Goal: Task Accomplishment & Management: Manage account settings

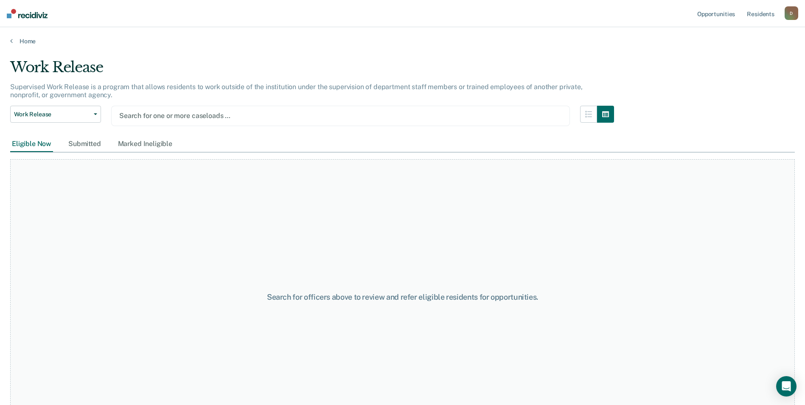
type input "r"
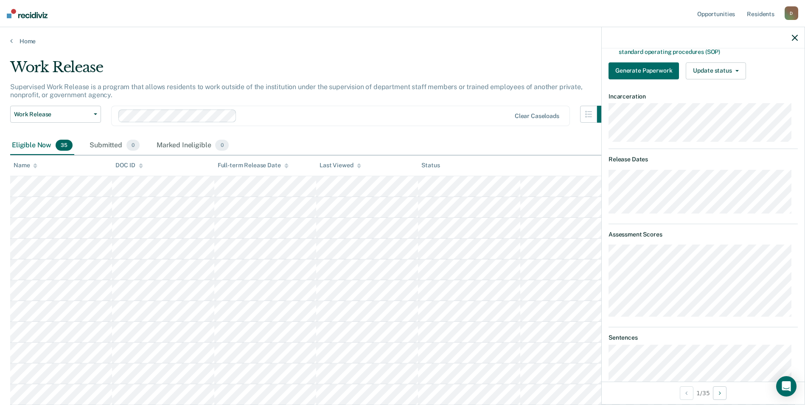
scroll to position [223, 0]
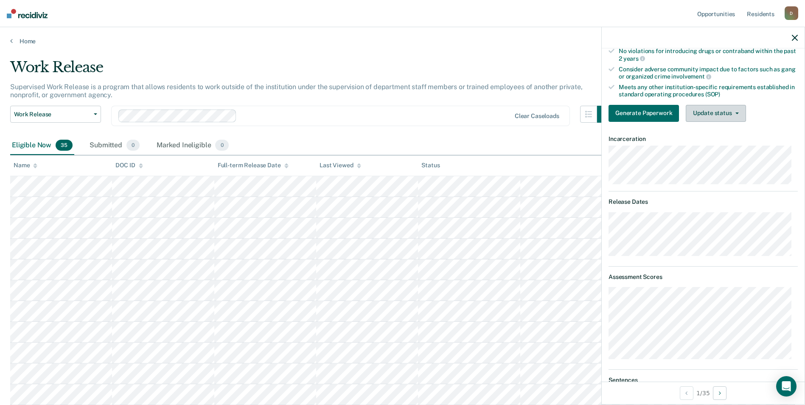
click at [725, 115] on button "Update status" at bounding box center [716, 113] width 60 height 17
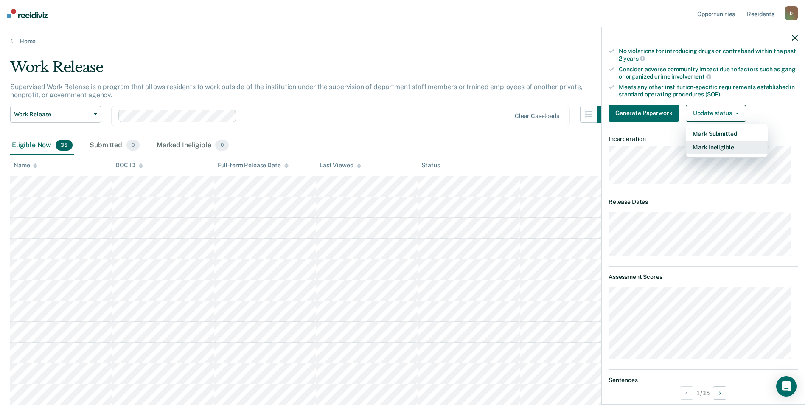
click at [729, 143] on button "Mark Ineligible" at bounding box center [727, 147] width 82 height 14
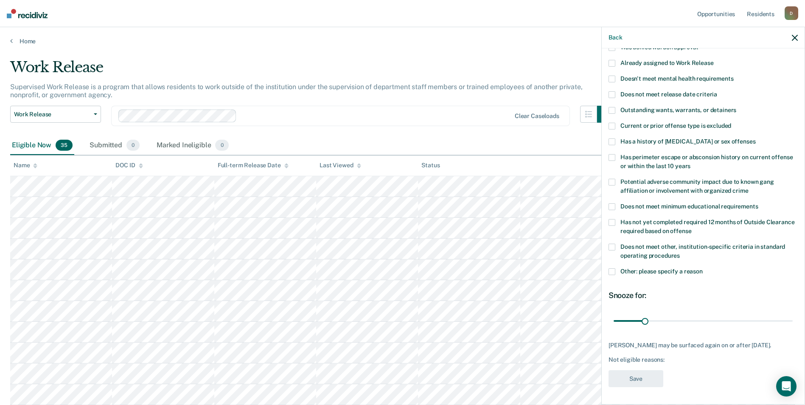
click at [682, 154] on span "Has perimeter escape or absconsion history on current offense or within the las…" at bounding box center [707, 162] width 172 height 16
drag, startPoint x: 641, startPoint y: 383, endPoint x: 638, endPoint y: 379, distance: 4.5
click at [641, 383] on button "Save" at bounding box center [636, 378] width 55 height 17
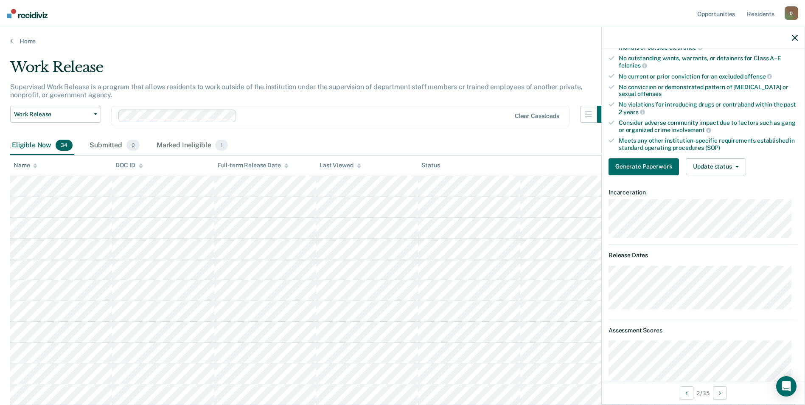
scroll to position [0, 0]
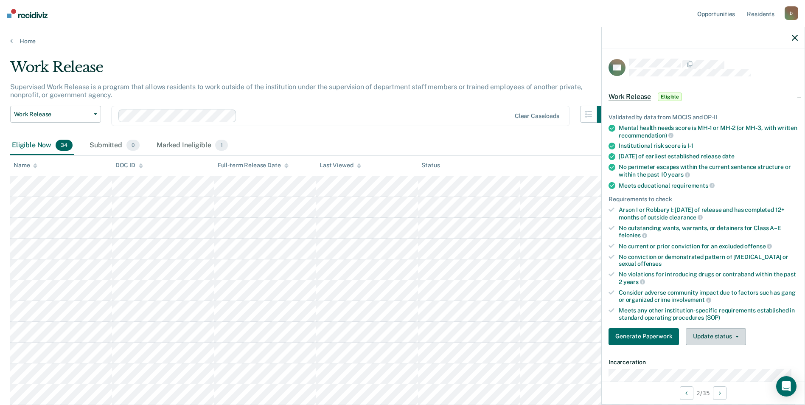
click at [721, 336] on button "Update status" at bounding box center [716, 336] width 60 height 17
click at [724, 369] on button "Mark Ineligible" at bounding box center [727, 371] width 82 height 14
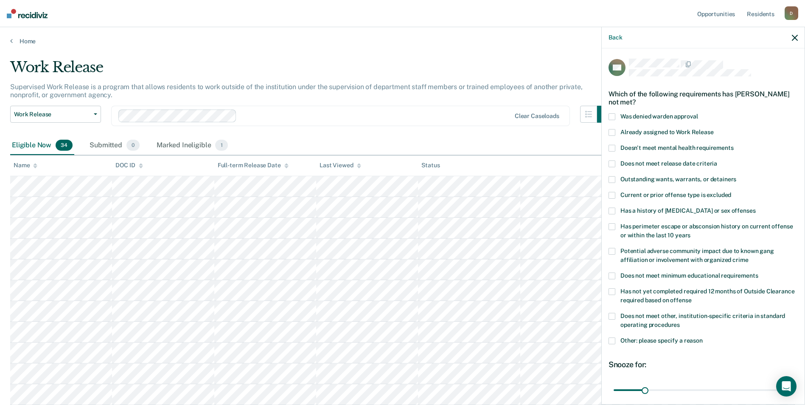
click at [662, 228] on label "Has perimeter escape or absconsion history on current offense or within the las…" at bounding box center [703, 232] width 189 height 18
drag, startPoint x: 649, startPoint y: 388, endPoint x: 826, endPoint y: 363, distance: 179.1
type input "180"
click at [793, 382] on input "range" at bounding box center [703, 389] width 179 height 15
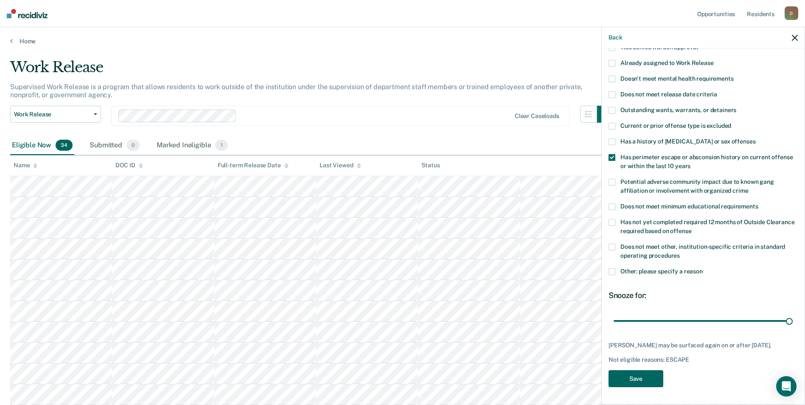
click at [635, 379] on button "Save" at bounding box center [636, 378] width 55 height 17
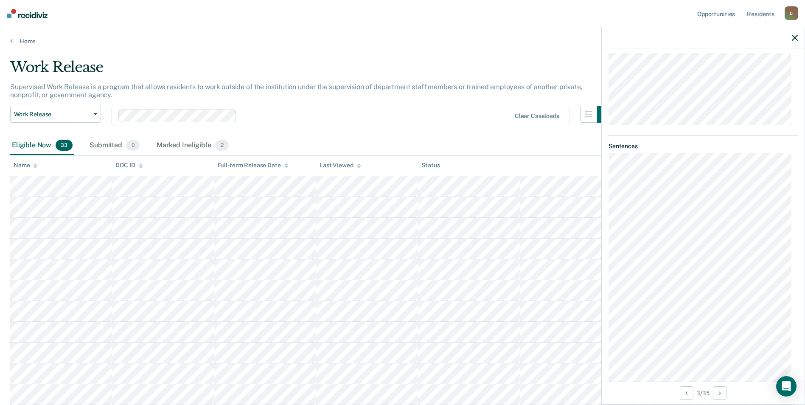
scroll to position [245, 0]
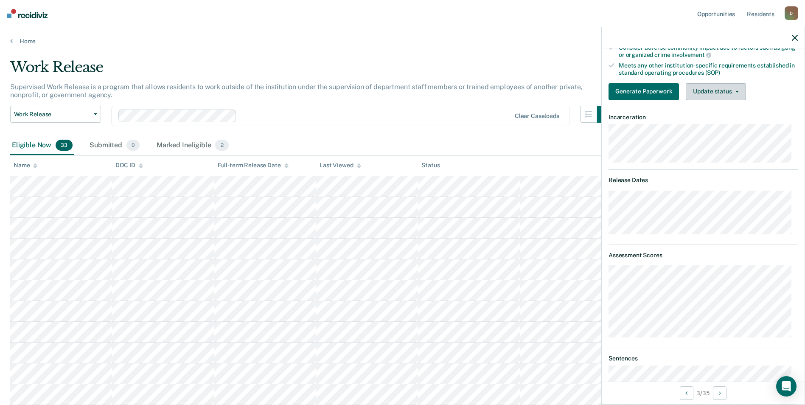
click at [720, 92] on button "Update status" at bounding box center [716, 91] width 60 height 17
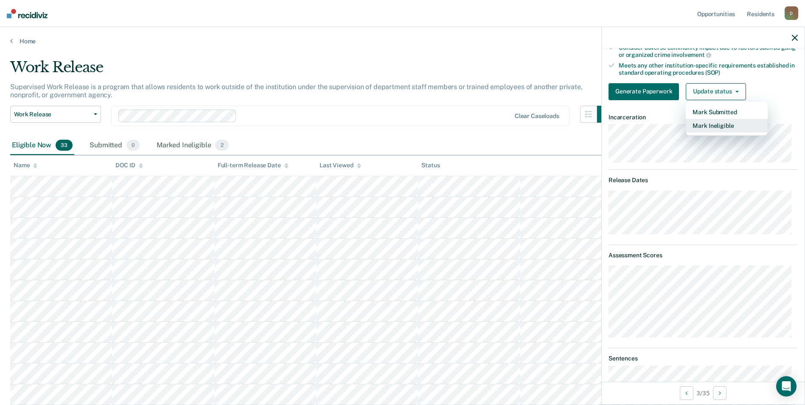
click at [717, 122] on button "Mark Ineligible" at bounding box center [727, 126] width 82 height 14
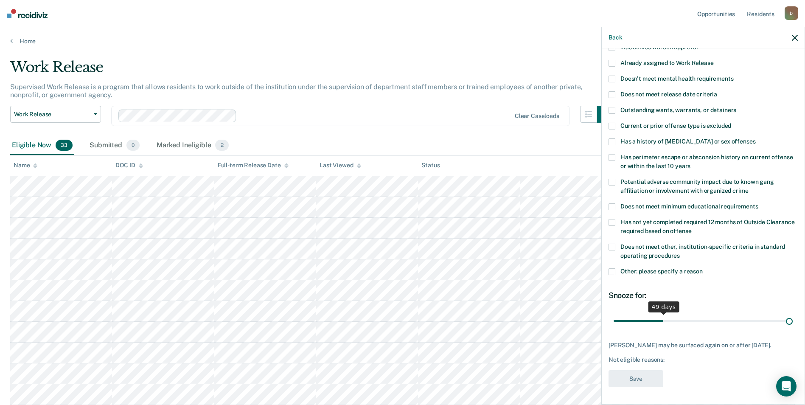
scroll to position [75, 0]
drag, startPoint x: 642, startPoint y: 316, endPoint x: 870, endPoint y: 320, distance: 228.0
type input "180"
click at [793, 320] on input "range" at bounding box center [703, 320] width 179 height 15
click at [614, 268] on span at bounding box center [612, 271] width 7 height 7
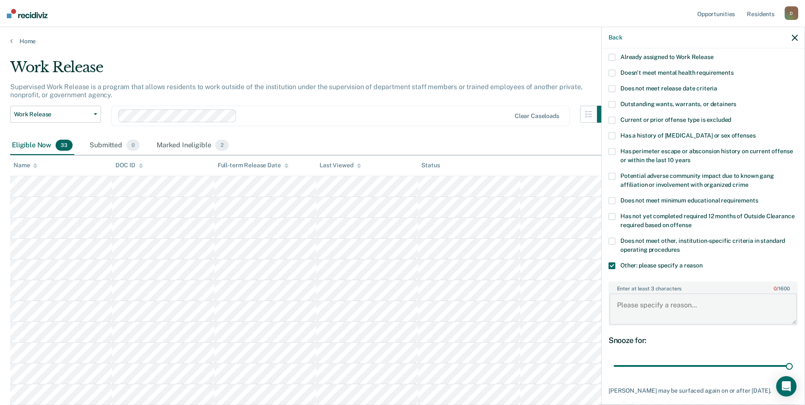
click at [667, 308] on textarea "Enter at least 3 characters 0 / 1600" at bounding box center [703, 308] width 188 height 31
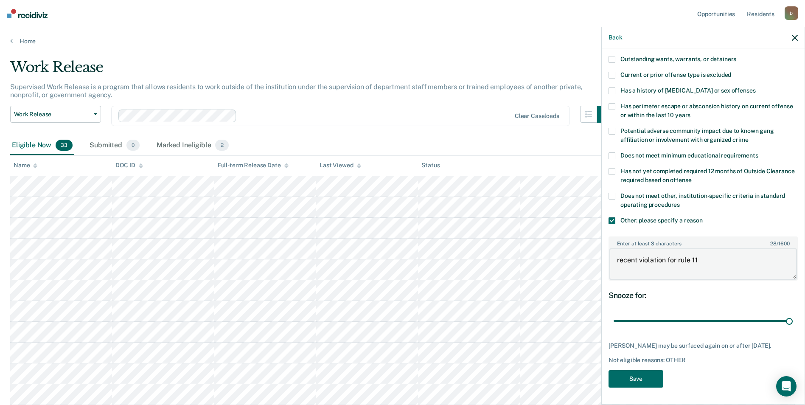
type textarea "recent violation for rule 11"
click at [656, 381] on button "Save" at bounding box center [636, 378] width 55 height 17
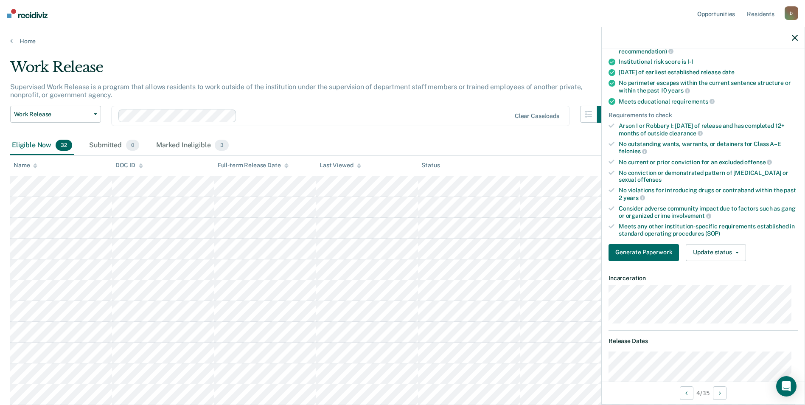
scroll to position [0, 0]
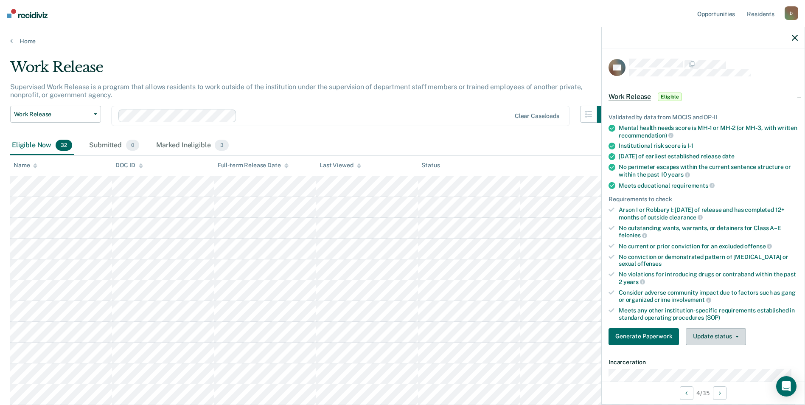
click at [706, 335] on button "Update status" at bounding box center [716, 336] width 60 height 17
click at [704, 371] on button "Mark Ineligible" at bounding box center [727, 371] width 82 height 14
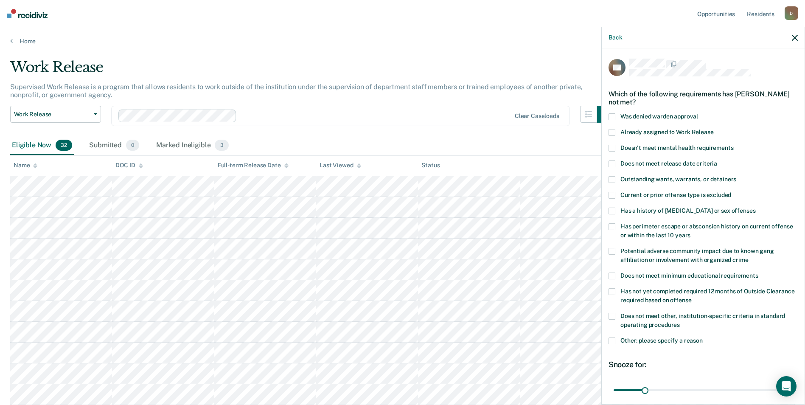
click at [612, 227] on span at bounding box center [612, 226] width 7 height 7
drag, startPoint x: 641, startPoint y: 388, endPoint x: 795, endPoint y: 395, distance: 154.3
type input "180"
click at [793, 395] on input "range" at bounding box center [703, 389] width 179 height 15
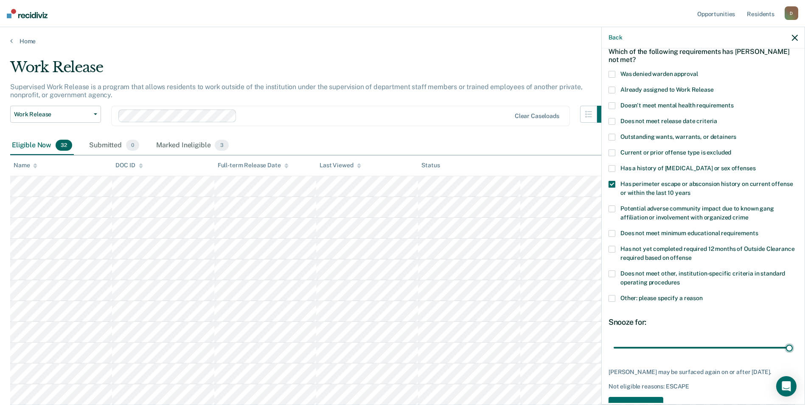
scroll to position [68, 0]
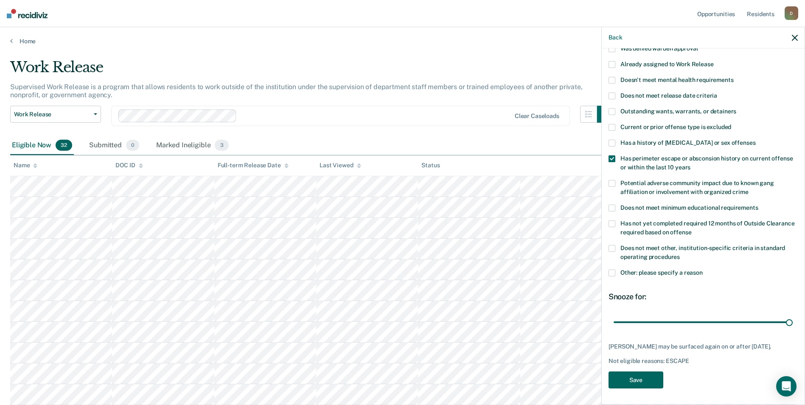
click at [638, 385] on button "Save" at bounding box center [636, 379] width 55 height 17
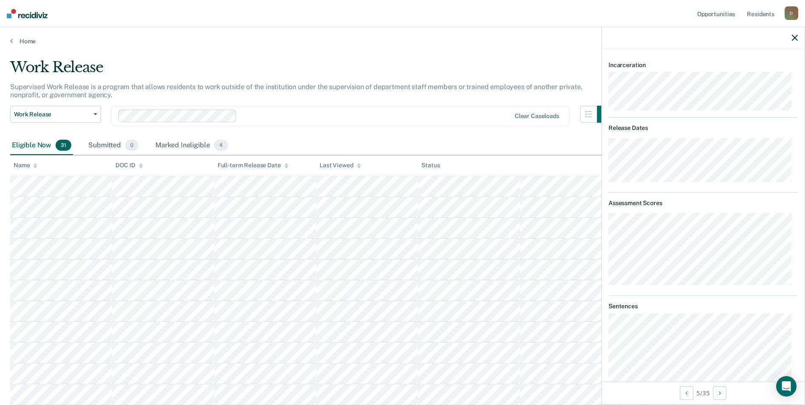
scroll to position [127, 0]
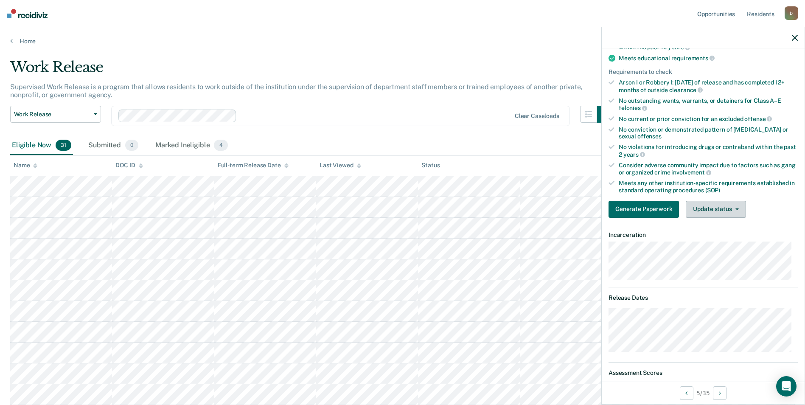
click at [712, 207] on button "Update status" at bounding box center [716, 209] width 60 height 17
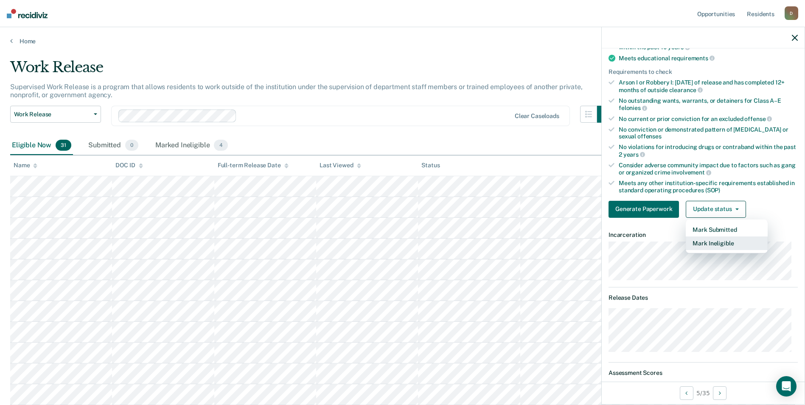
click at [706, 244] on button "Mark Ineligible" at bounding box center [727, 243] width 82 height 14
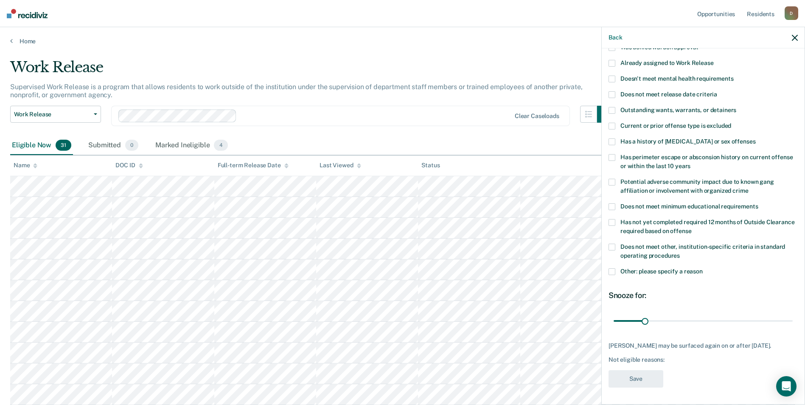
scroll to position [75, 0]
click at [682, 91] on span "Does not meet release date criteria" at bounding box center [669, 94] width 97 height 7
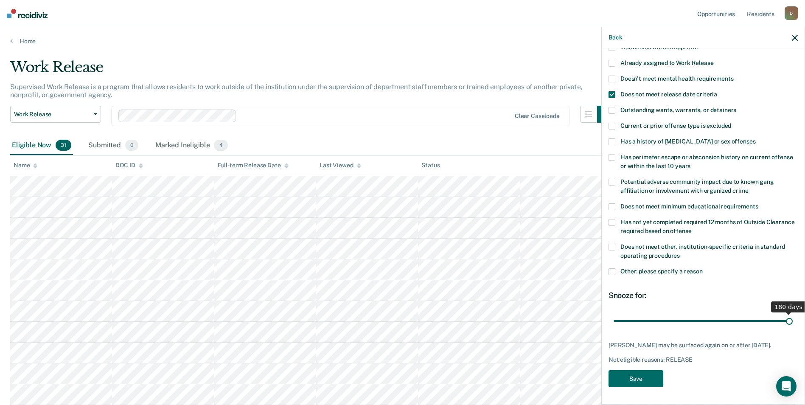
drag, startPoint x: 646, startPoint y: 316, endPoint x: 823, endPoint y: 327, distance: 178.2
type input "180"
click at [793, 327] on input "range" at bounding box center [703, 320] width 179 height 15
click at [639, 381] on button "Save" at bounding box center [636, 378] width 55 height 17
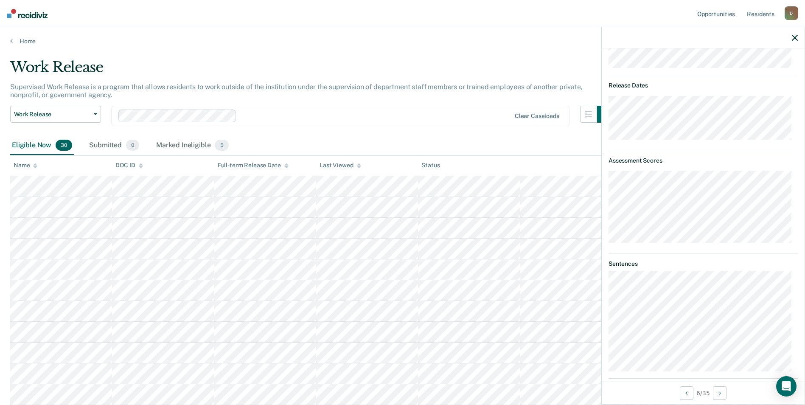
scroll to position [170, 0]
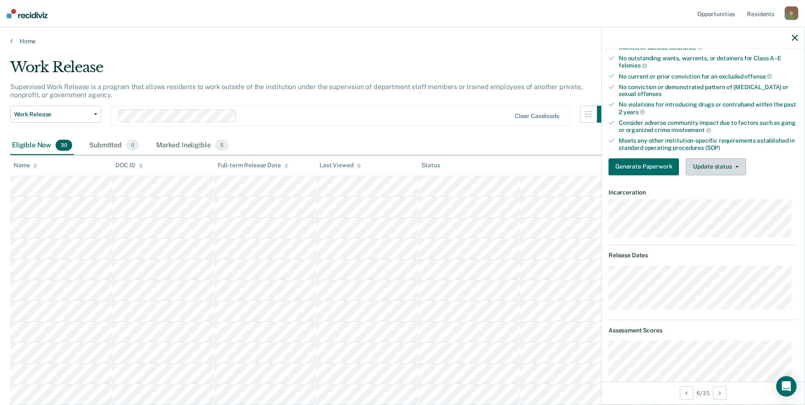
click at [716, 171] on button "Update status" at bounding box center [716, 166] width 60 height 17
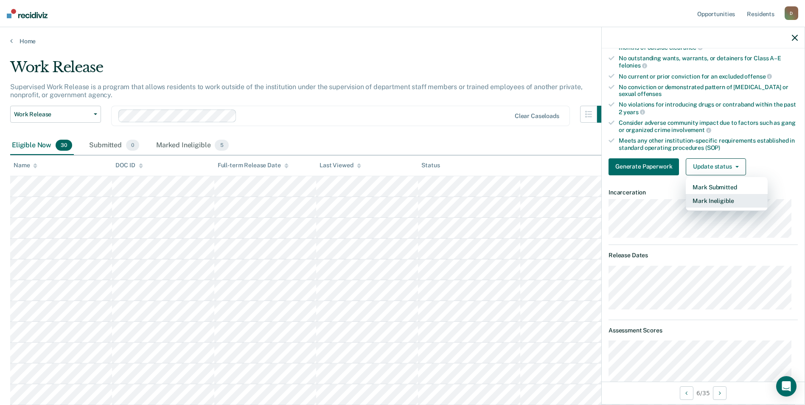
click at [720, 197] on button "Mark Ineligible" at bounding box center [727, 201] width 82 height 14
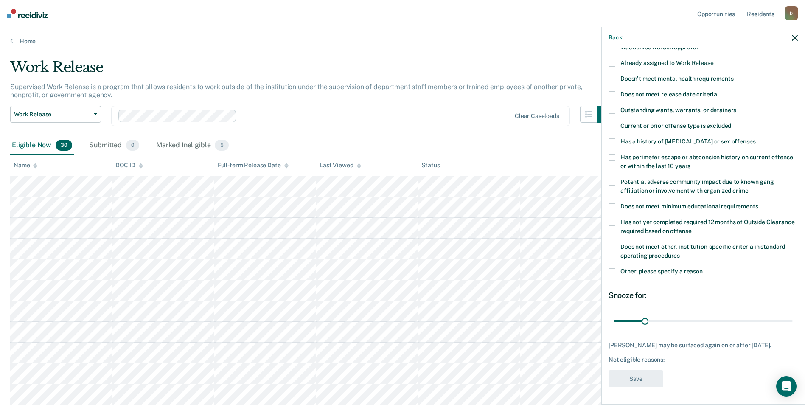
click at [611, 268] on span at bounding box center [612, 271] width 7 height 7
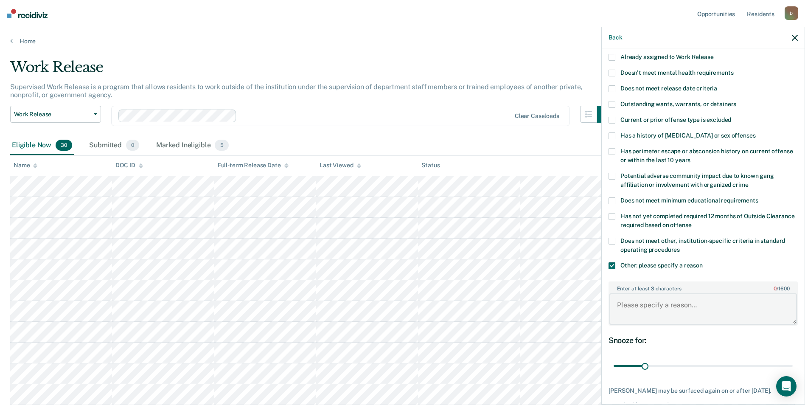
click at [640, 316] on textarea "Enter at least 3 characters 0 / 1600" at bounding box center [703, 308] width 188 height 31
type textarea "recent violation for rule 11"
drag, startPoint x: 646, startPoint y: 364, endPoint x: 814, endPoint y: 366, distance: 168.9
type input "180"
click at [793, 366] on input "range" at bounding box center [703, 366] width 179 height 15
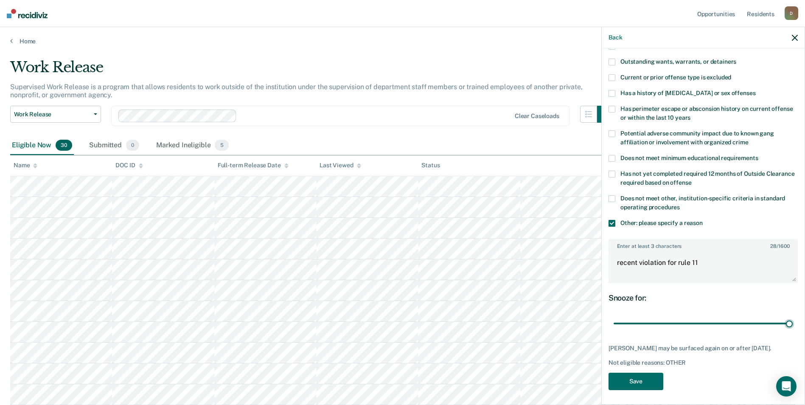
scroll to position [126, 0]
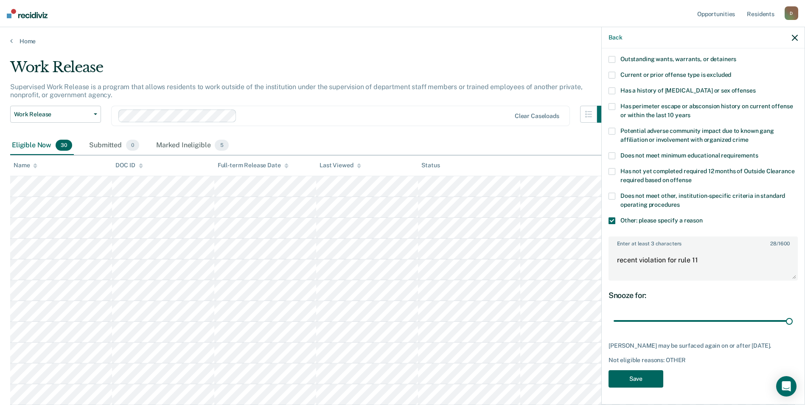
click at [654, 376] on button "Save" at bounding box center [636, 378] width 55 height 17
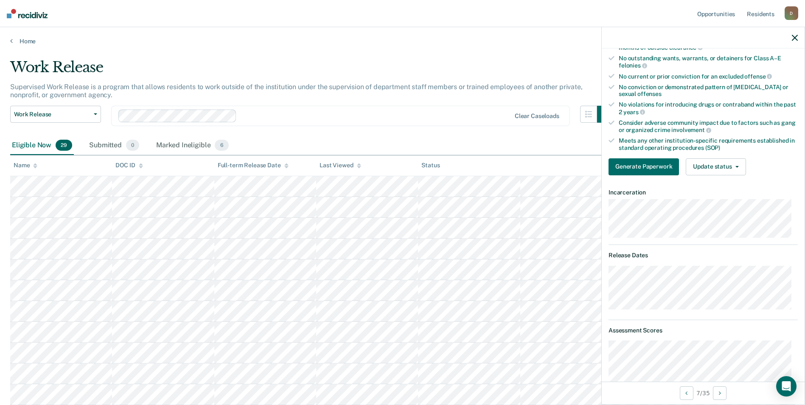
scroll to position [0, 0]
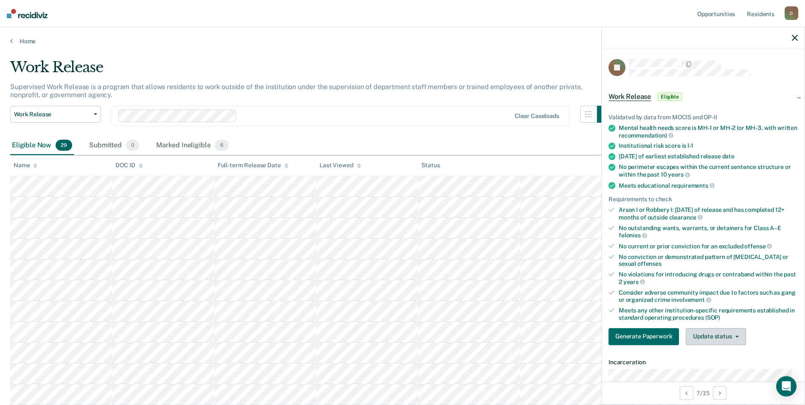
click at [714, 339] on button "Update status" at bounding box center [716, 336] width 60 height 17
click at [718, 372] on button "Mark Ineligible" at bounding box center [727, 371] width 82 height 14
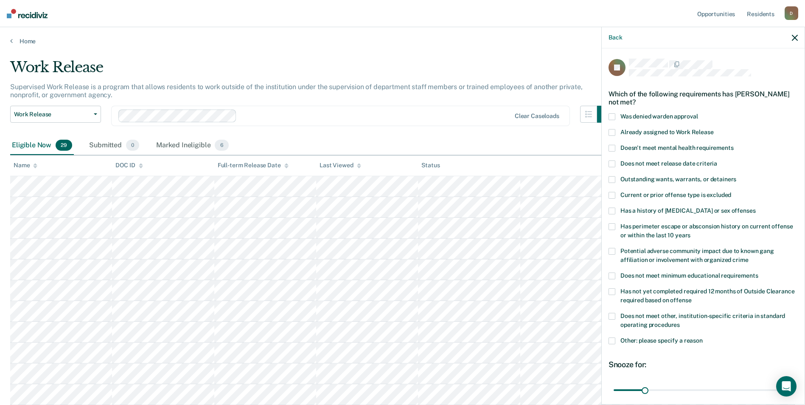
drag, startPoint x: 613, startPoint y: 163, endPoint x: 629, endPoint y: 169, distance: 16.8
click at [615, 163] on label "Does not meet release date criteria" at bounding box center [703, 164] width 189 height 9
drag, startPoint x: 645, startPoint y: 390, endPoint x: 836, endPoint y: 373, distance: 191.8
type input "180"
click at [793, 382] on input "range" at bounding box center [703, 389] width 179 height 15
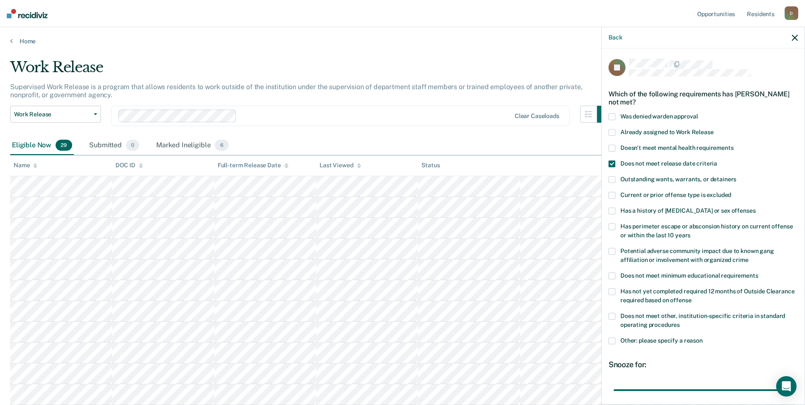
scroll to position [68, 0]
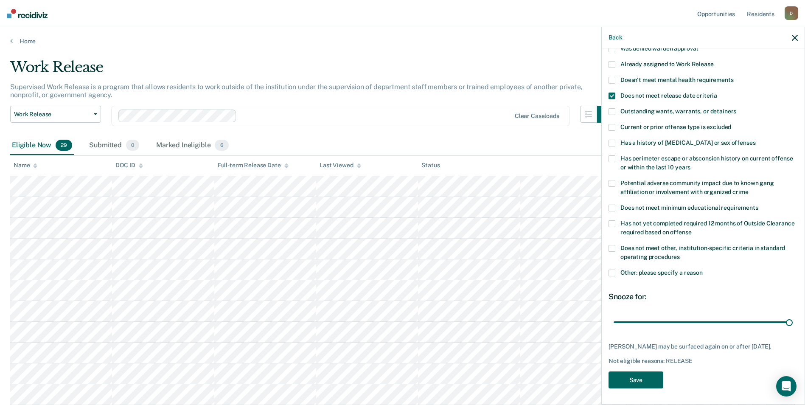
click at [641, 382] on button "Save" at bounding box center [636, 379] width 55 height 17
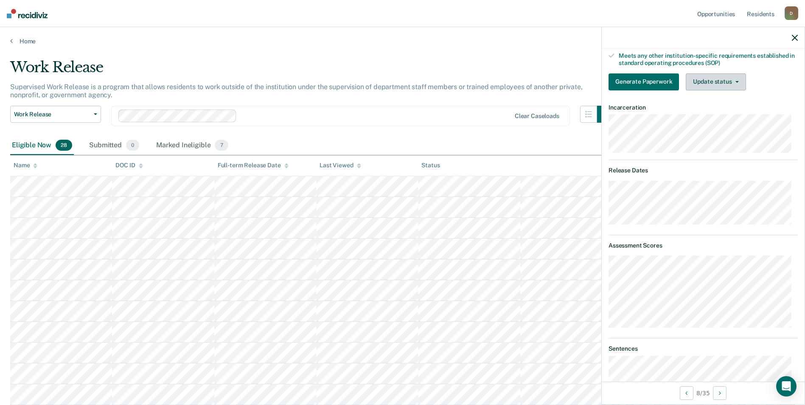
scroll to position [85, 0]
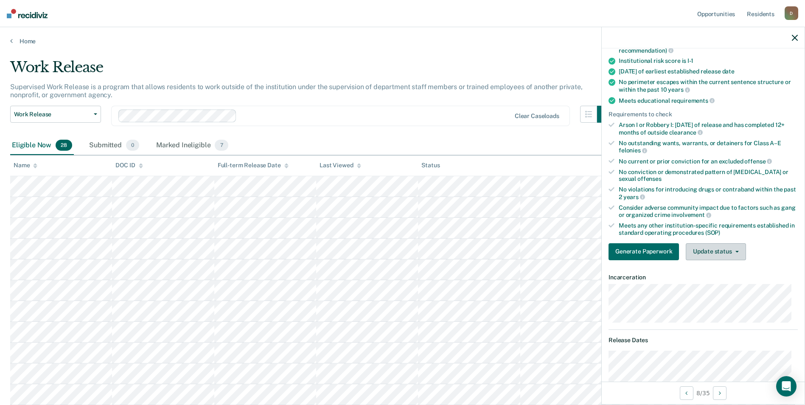
click at [706, 255] on button "Update status" at bounding box center [716, 251] width 60 height 17
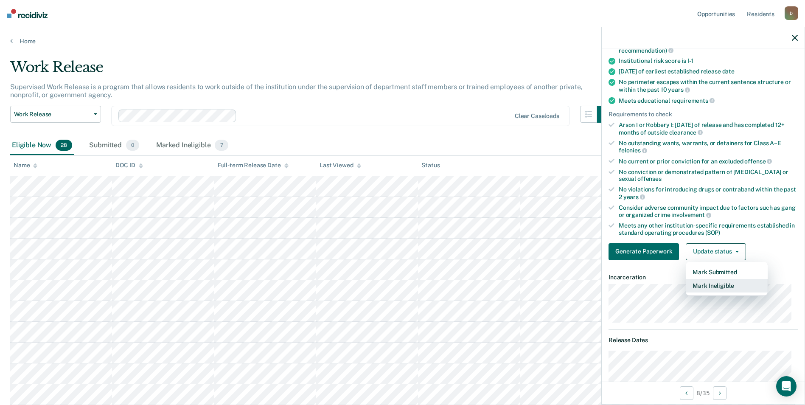
click at [696, 285] on button "Mark Ineligible" at bounding box center [727, 286] width 82 height 14
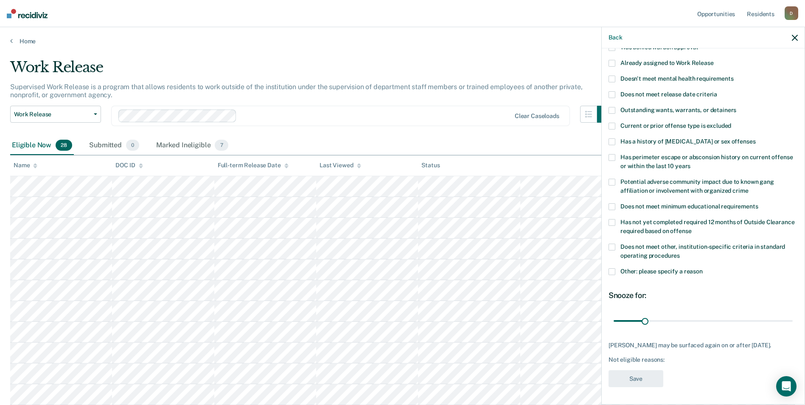
scroll to position [75, 0]
click at [614, 268] on span at bounding box center [612, 271] width 7 height 7
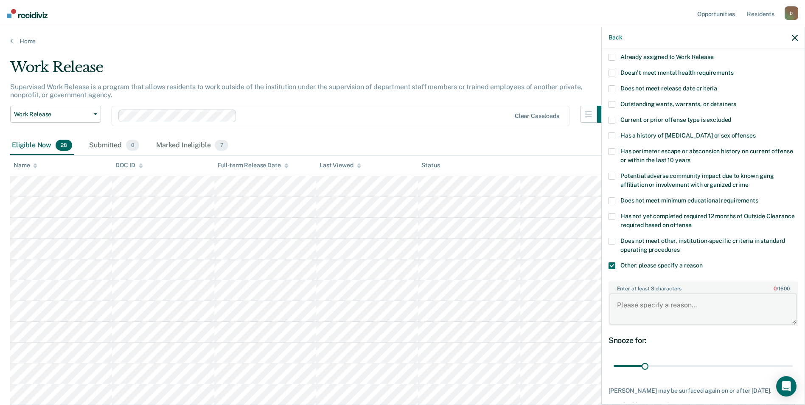
click at [627, 299] on textarea "Enter at least 3 characters 0 / 1600" at bounding box center [703, 308] width 188 height 31
type textarea "recent violation for rule 11"
drag, startPoint x: 642, startPoint y: 365, endPoint x: 791, endPoint y: 366, distance: 149.0
type input "180"
click at [791, 366] on input "range" at bounding box center [703, 366] width 179 height 15
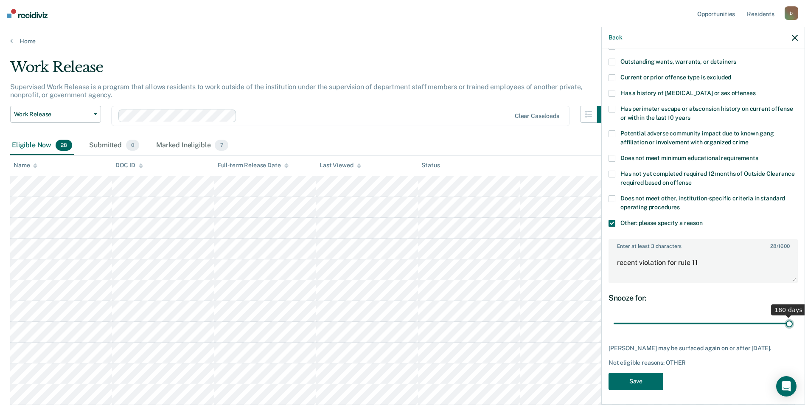
scroll to position [126, 0]
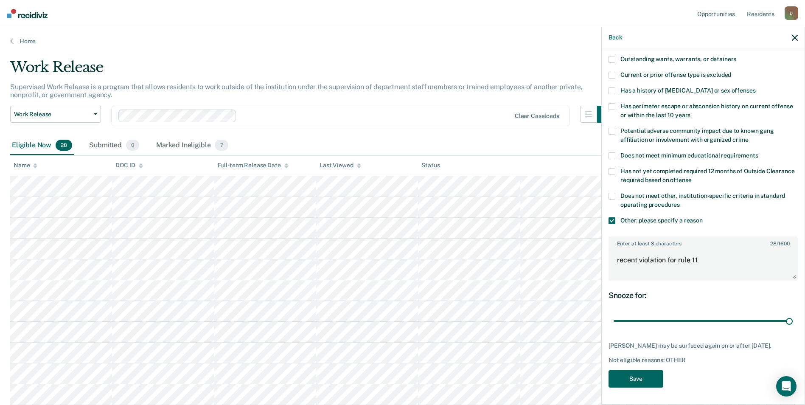
click at [656, 379] on button "Save" at bounding box center [636, 378] width 55 height 17
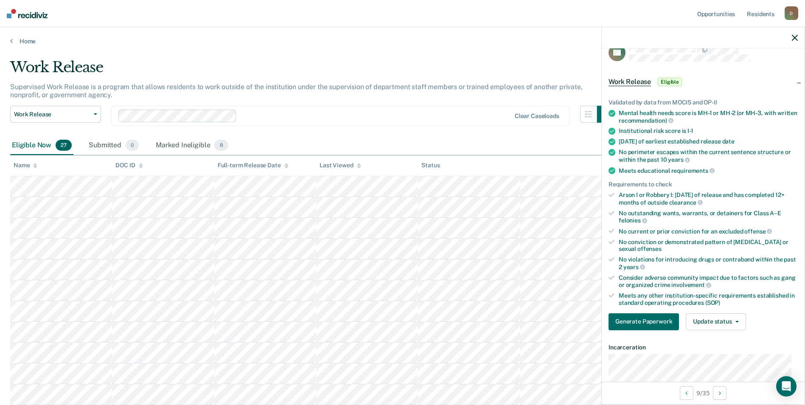
scroll to position [100, 0]
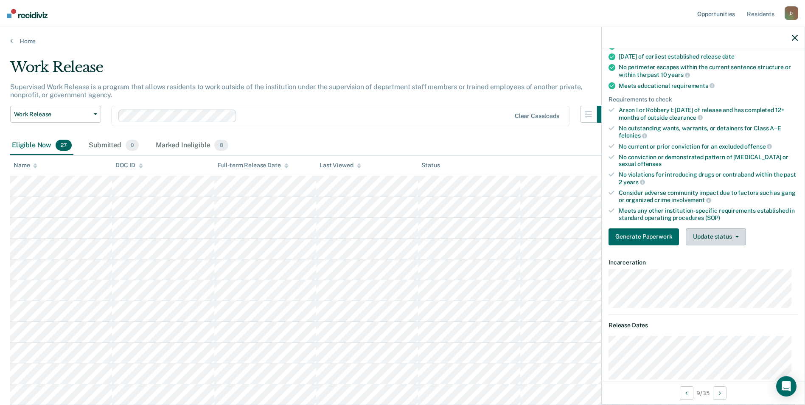
click at [699, 235] on button "Update status" at bounding box center [716, 236] width 60 height 17
click at [719, 270] on button "Mark Ineligible" at bounding box center [727, 271] width 82 height 14
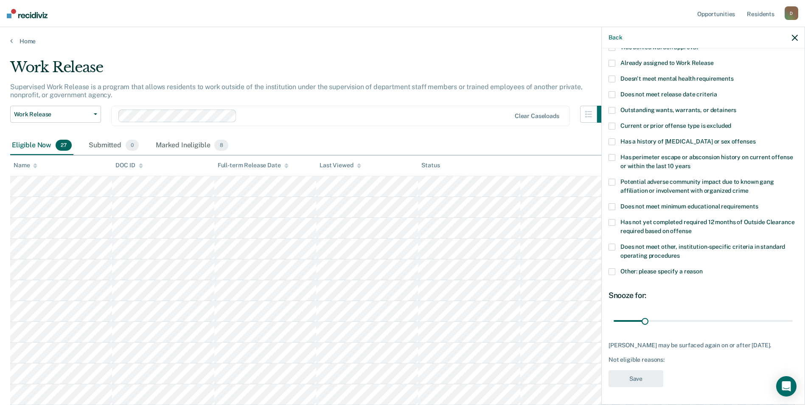
click at [650, 129] on div "Current or prior offense type is excluded" at bounding box center [703, 131] width 189 height 16
click at [618, 138] on label "Has a history of [MEDICAL_DATA] or sex offenses" at bounding box center [703, 142] width 189 height 9
click at [612, 123] on span at bounding box center [612, 126] width 7 height 7
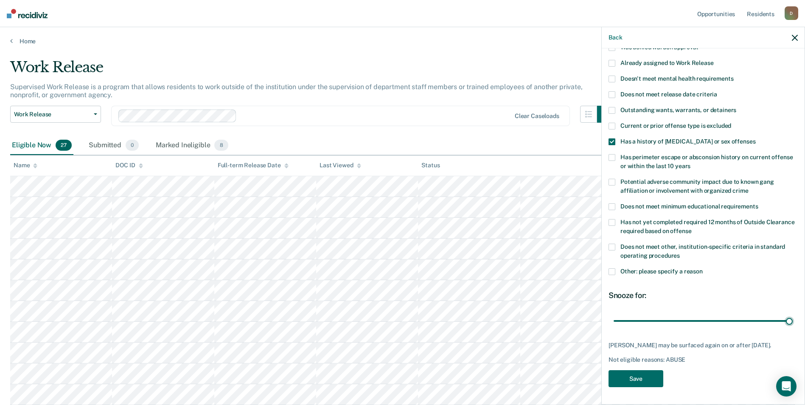
drag, startPoint x: 643, startPoint y: 315, endPoint x: 811, endPoint y: 320, distance: 167.7
type input "180"
click at [793, 320] on input "range" at bounding box center [703, 320] width 179 height 15
click at [625, 383] on button "Save" at bounding box center [636, 378] width 55 height 17
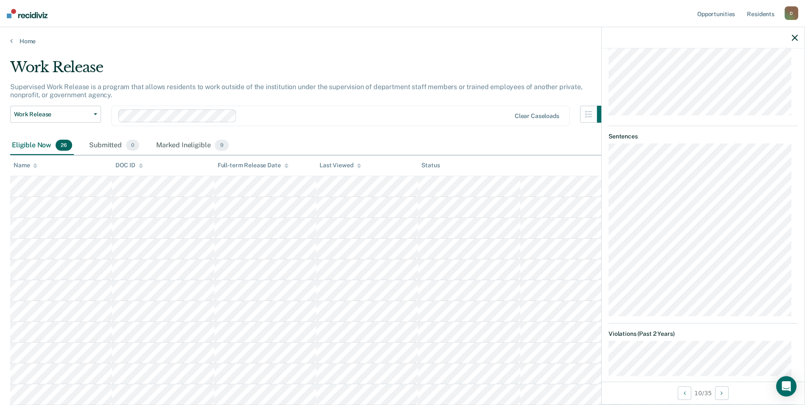
scroll to position [255, 0]
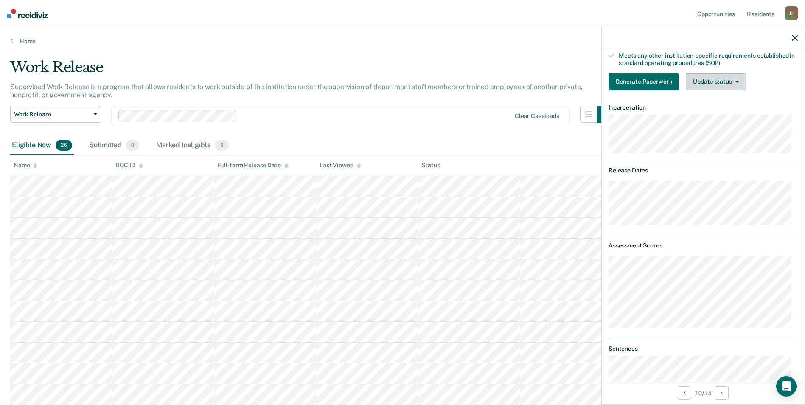
click at [699, 87] on button "Update status" at bounding box center [716, 81] width 60 height 17
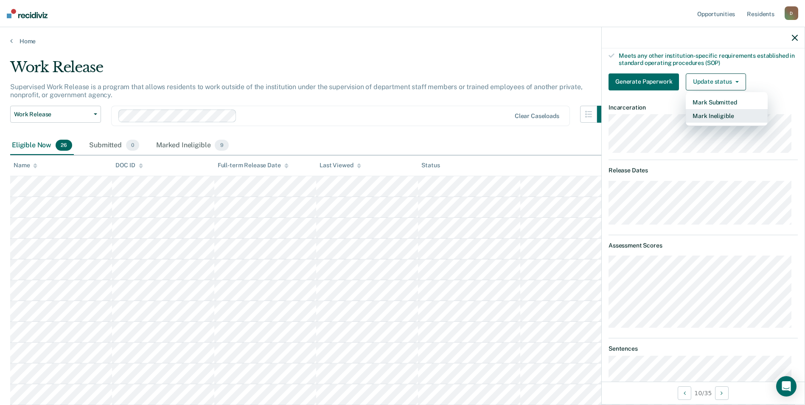
click at [713, 115] on button "Mark Ineligible" at bounding box center [727, 116] width 82 height 14
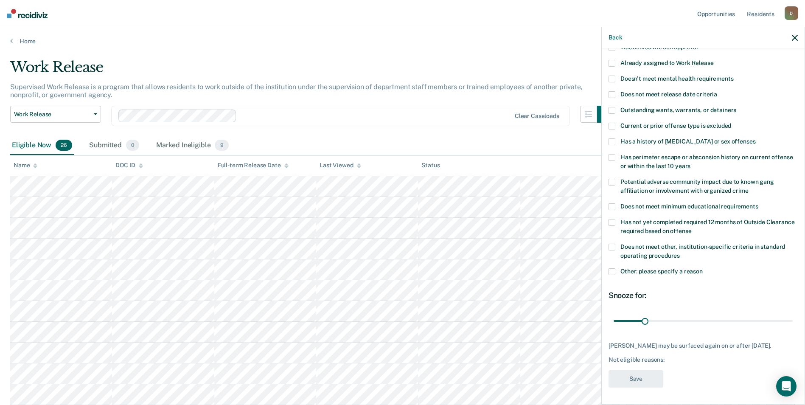
scroll to position [75, 0]
click at [614, 154] on span at bounding box center [612, 157] width 7 height 7
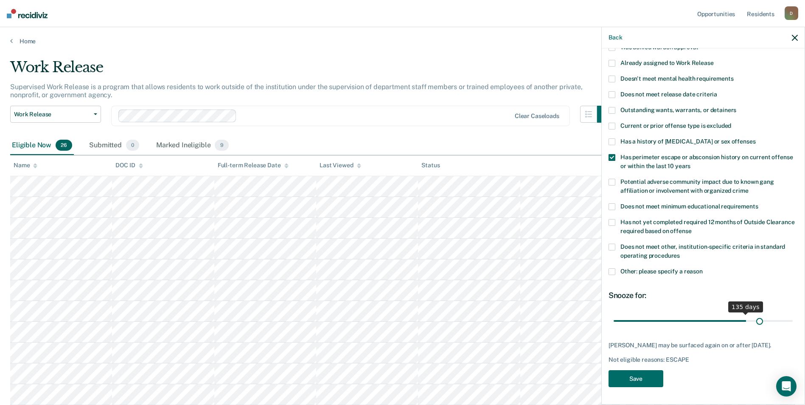
scroll to position [68, 0]
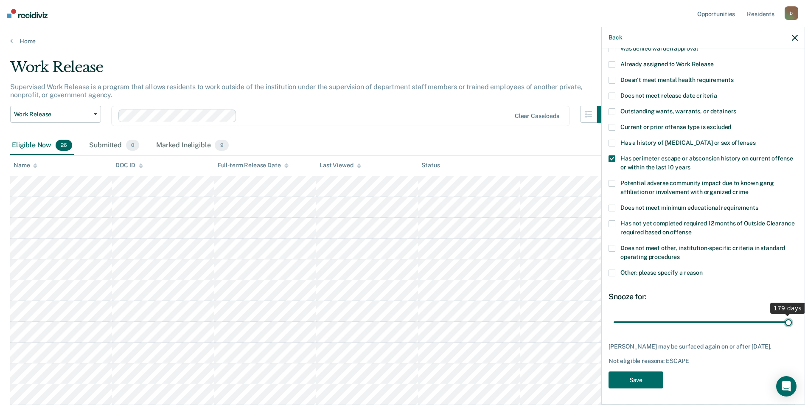
drag, startPoint x: 643, startPoint y: 314, endPoint x: 782, endPoint y: 344, distance: 142.0
type input "179"
click at [782, 329] on input "range" at bounding box center [703, 322] width 179 height 15
click at [646, 374] on button "Save" at bounding box center [636, 379] width 55 height 17
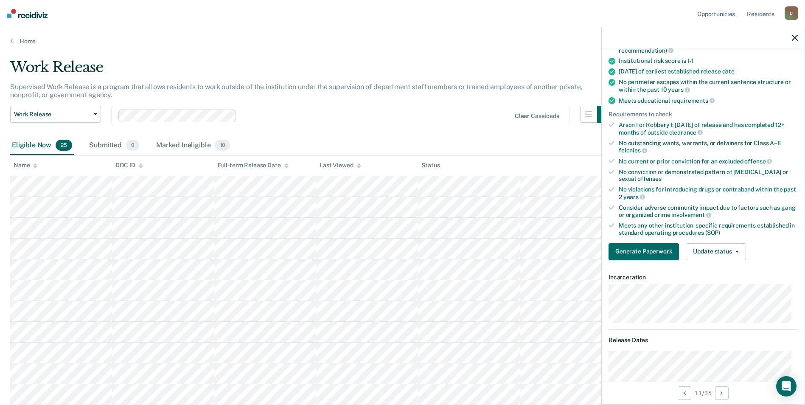
scroll to position [127, 0]
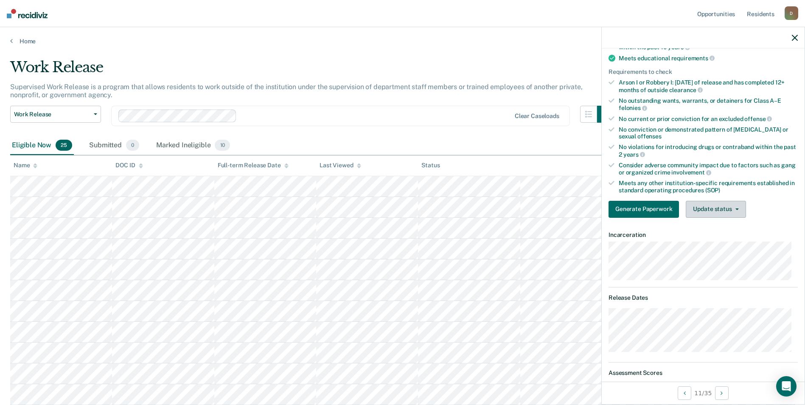
click at [713, 208] on button "Update status" at bounding box center [716, 209] width 60 height 17
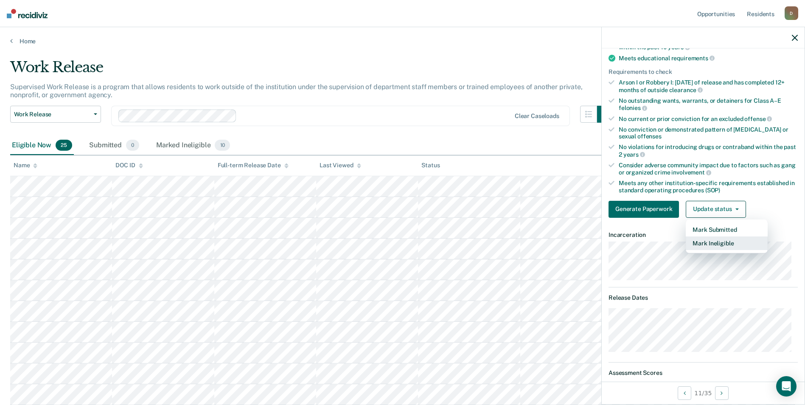
click at [715, 242] on button "Mark Ineligible" at bounding box center [727, 243] width 82 height 14
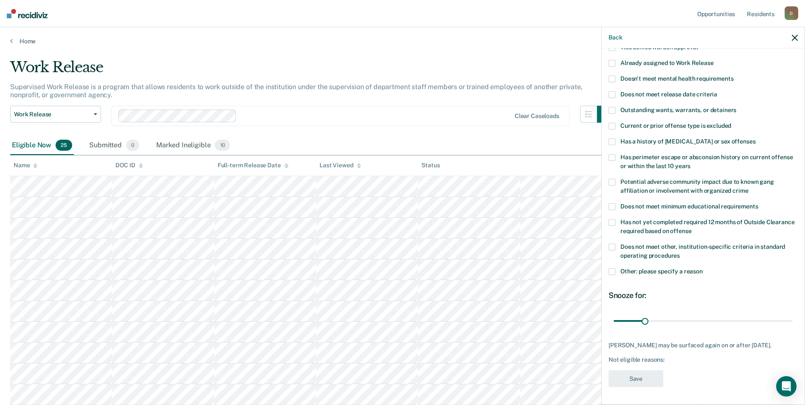
scroll to position [33, 0]
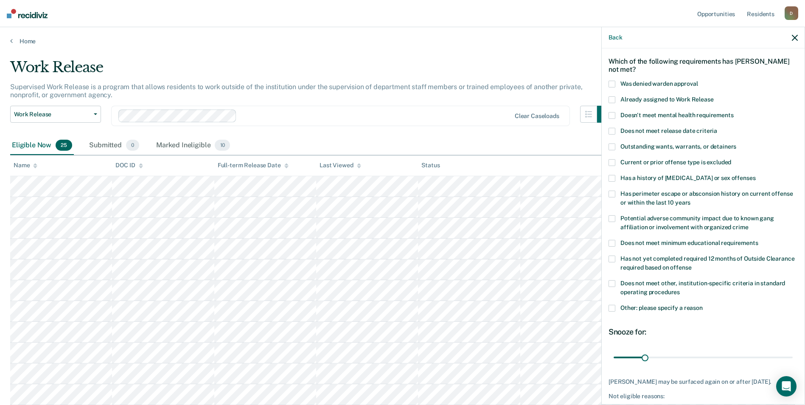
click at [633, 132] on span "Does not meet release date criteria" at bounding box center [669, 130] width 97 height 7
drag, startPoint x: 646, startPoint y: 360, endPoint x: 786, endPoint y: 360, distance: 140.1
type input "180"
click at [786, 360] on input "range" at bounding box center [703, 357] width 179 height 15
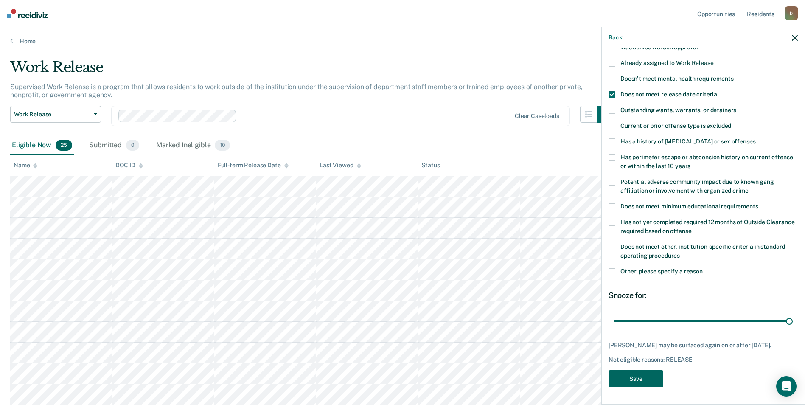
click at [619, 383] on button "Save" at bounding box center [636, 378] width 55 height 17
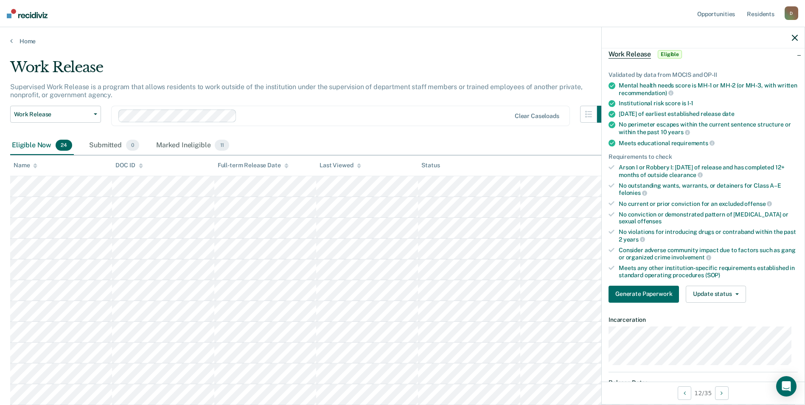
scroll to position [0, 0]
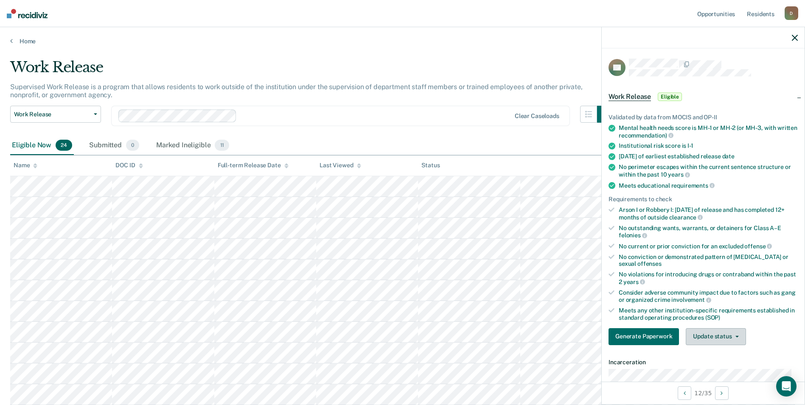
click at [705, 337] on button "Update status" at bounding box center [716, 336] width 60 height 17
click at [711, 367] on button "Mark Ineligible" at bounding box center [727, 371] width 82 height 14
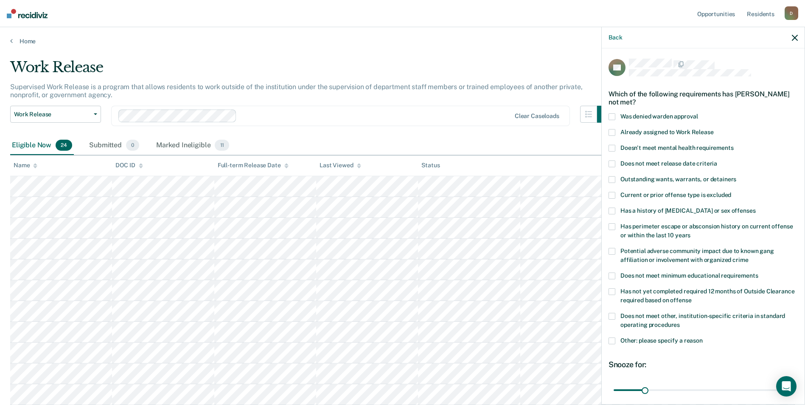
click at [612, 160] on span at bounding box center [612, 163] width 7 height 7
drag, startPoint x: 645, startPoint y: 391, endPoint x: 804, endPoint y: 393, distance: 159.2
type input "180"
click at [793, 393] on input "range" at bounding box center [703, 389] width 179 height 15
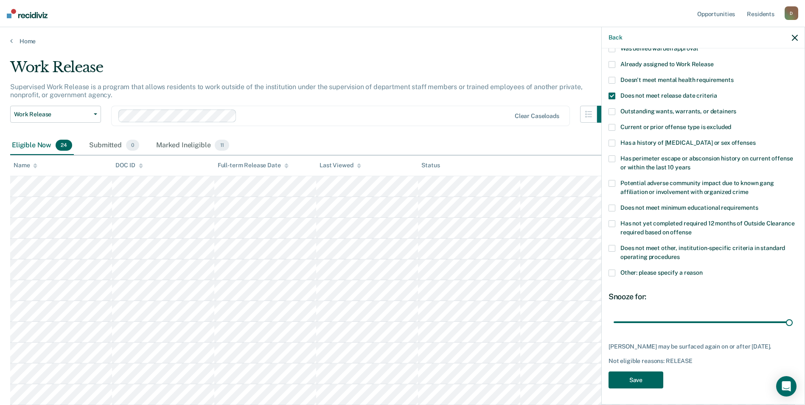
click at [649, 377] on button "Save" at bounding box center [636, 379] width 55 height 17
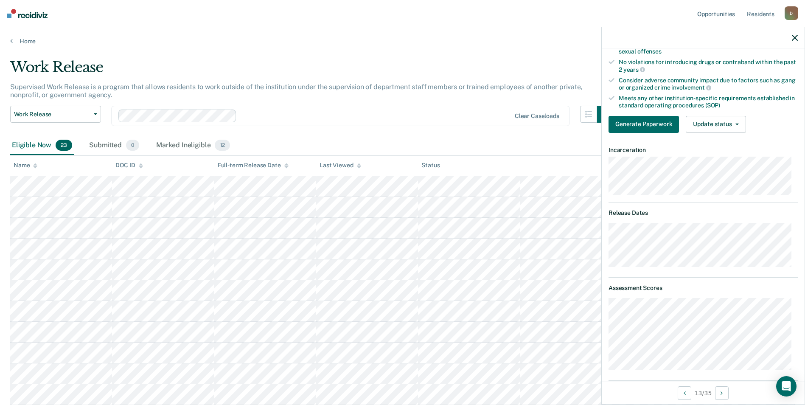
scroll to position [0, 0]
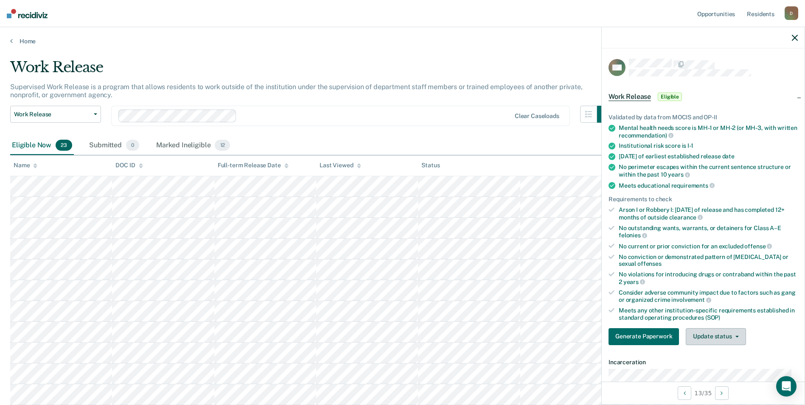
click at [720, 334] on button "Update status" at bounding box center [716, 336] width 60 height 17
click at [724, 373] on button "Mark Ineligible" at bounding box center [727, 371] width 82 height 14
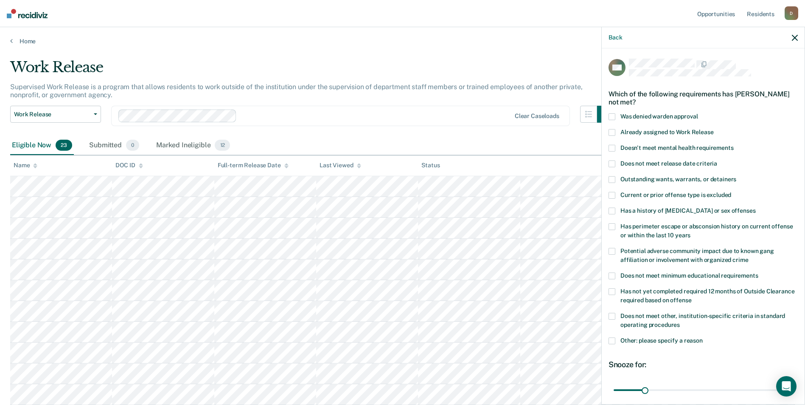
click at [613, 226] on span at bounding box center [612, 226] width 7 height 7
drag, startPoint x: 645, startPoint y: 390, endPoint x: 803, endPoint y: 373, distance: 158.7
type input "180"
click at [793, 382] on input "range" at bounding box center [703, 389] width 179 height 15
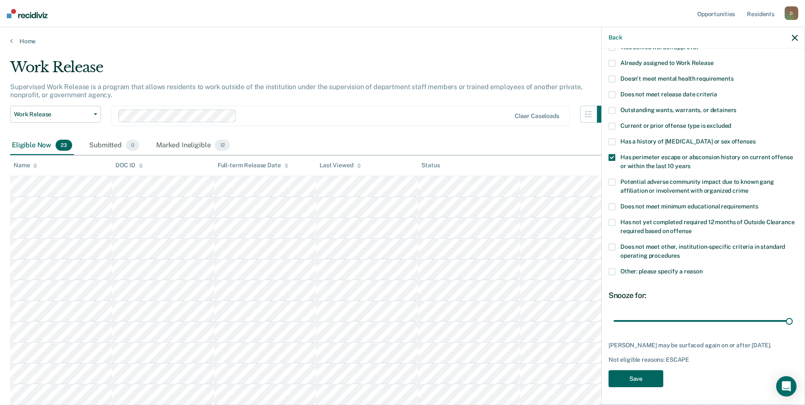
click at [638, 380] on button "Save" at bounding box center [636, 378] width 55 height 17
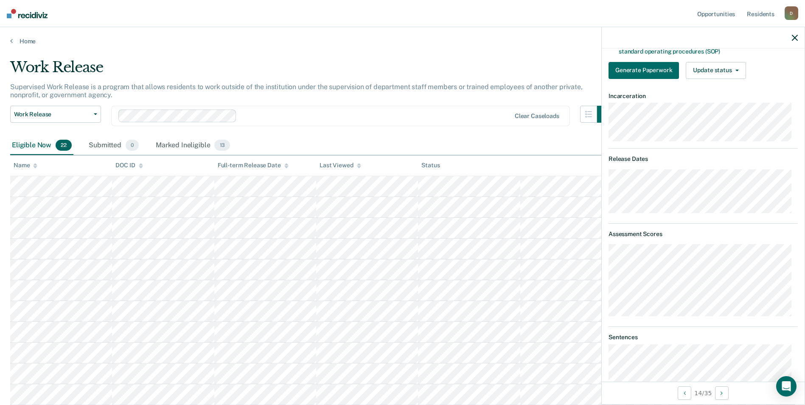
scroll to position [139, 0]
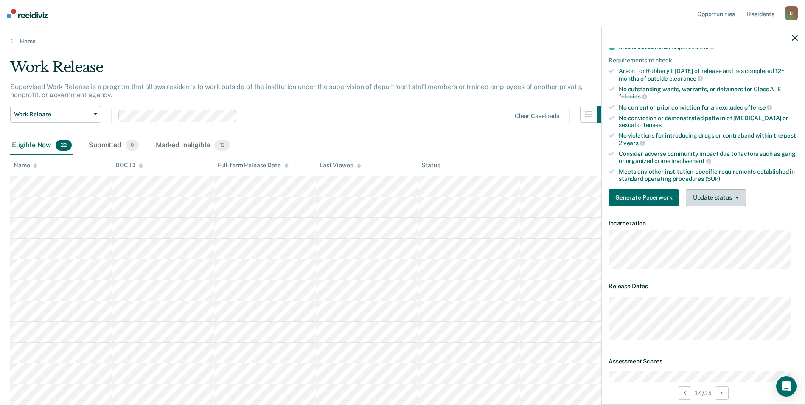
click at [719, 198] on button "Update status" at bounding box center [716, 197] width 60 height 17
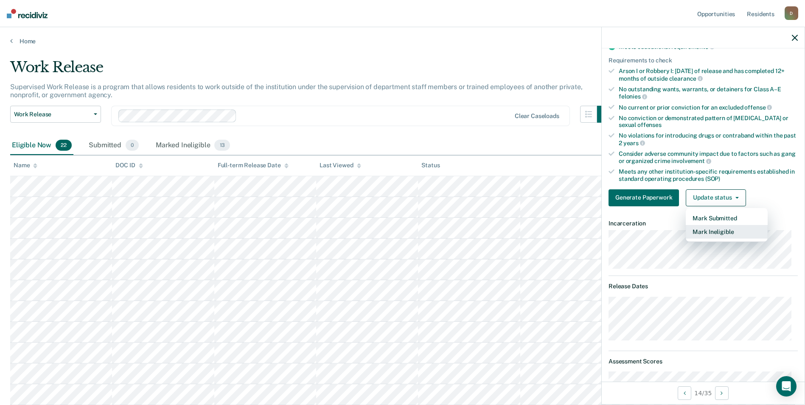
click at [729, 233] on button "Mark Ineligible" at bounding box center [727, 232] width 82 height 14
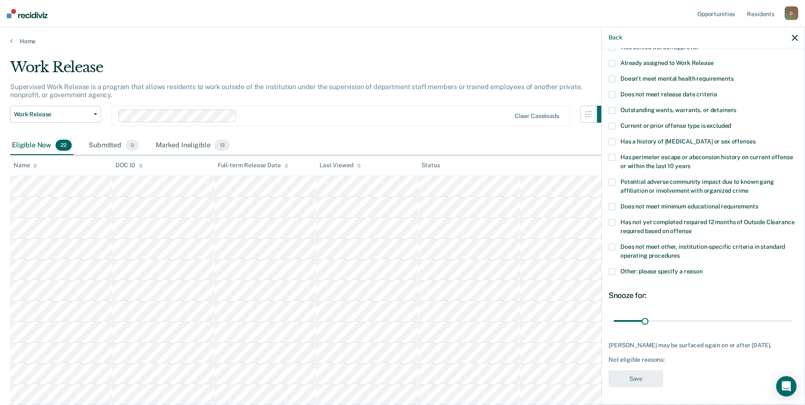
click at [614, 268] on span at bounding box center [612, 271] width 7 height 7
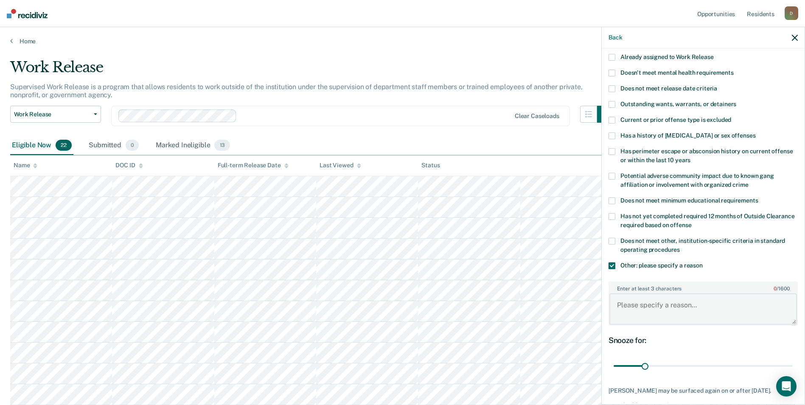
drag, startPoint x: 659, startPoint y: 306, endPoint x: 654, endPoint y: 299, distance: 8.2
click at [658, 306] on textarea "Enter at least 3 characters 0 / 1600" at bounding box center [703, 308] width 188 height 31
type textarea "recent violation for rule 11"
drag, startPoint x: 643, startPoint y: 368, endPoint x: 797, endPoint y: 364, distance: 154.1
type input "180"
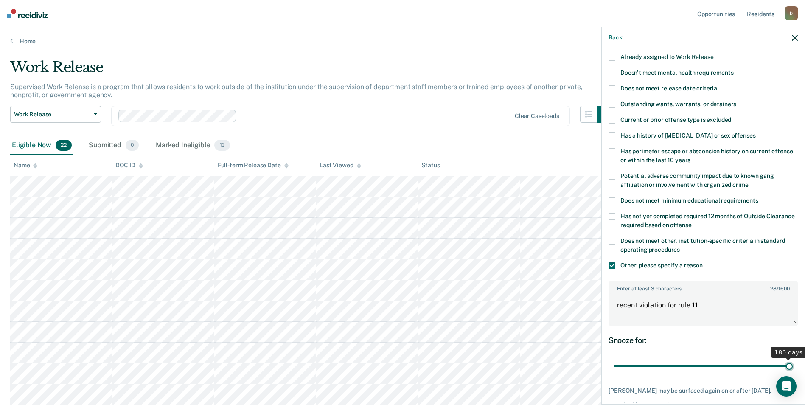
click at [793, 364] on input "range" at bounding box center [703, 366] width 179 height 15
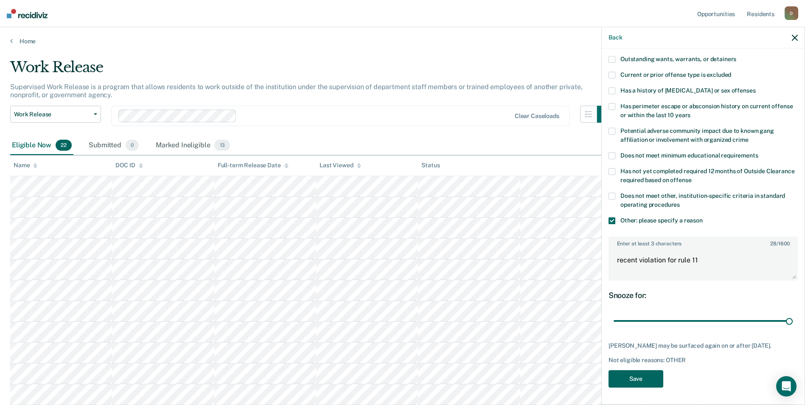
click at [639, 383] on button "Save" at bounding box center [636, 378] width 55 height 17
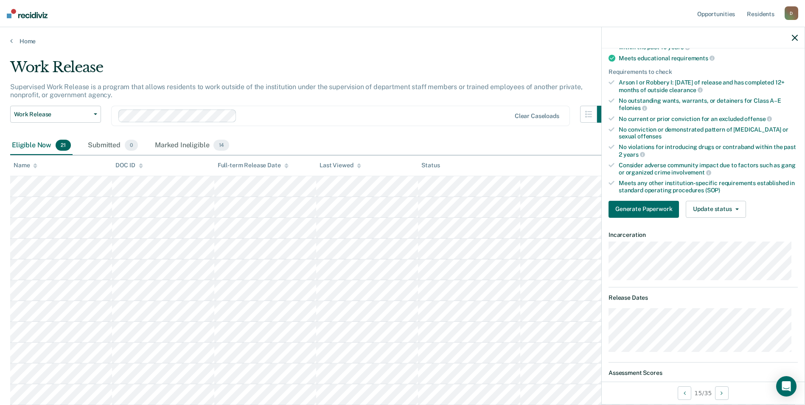
scroll to position [0, 0]
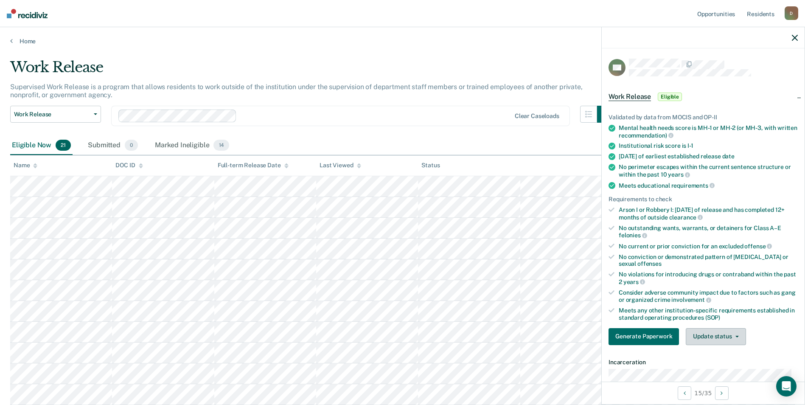
click at [730, 337] on button "Update status" at bounding box center [716, 336] width 60 height 17
click at [725, 368] on button "Mark Ineligible" at bounding box center [727, 371] width 82 height 14
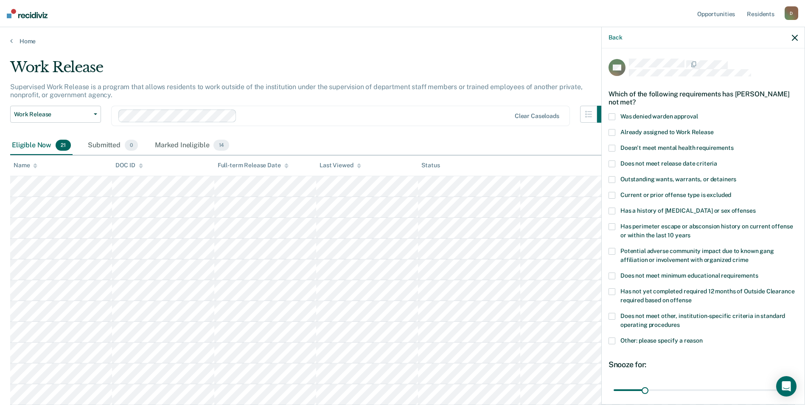
click at [717, 317] on span "Does not meet other, institution-specific criteria in standard operating proced…" at bounding box center [703, 320] width 165 height 16
drag, startPoint x: 645, startPoint y: 389, endPoint x: 796, endPoint y: 377, distance: 152.0
type input "180"
click at [793, 382] on input "range" at bounding box center [703, 389] width 179 height 15
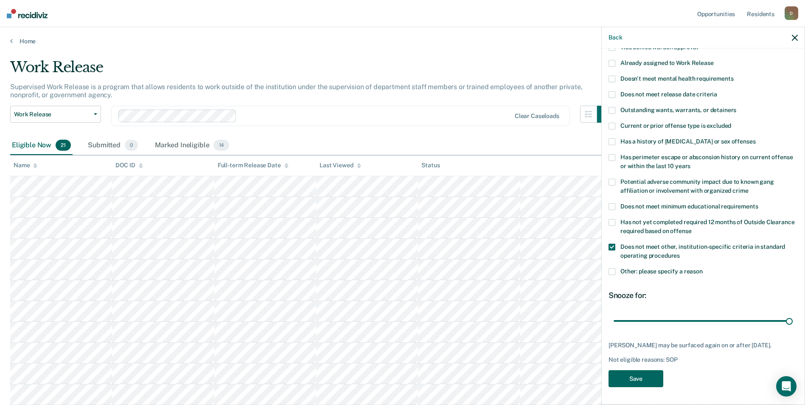
click at [649, 381] on button "Save" at bounding box center [636, 378] width 55 height 17
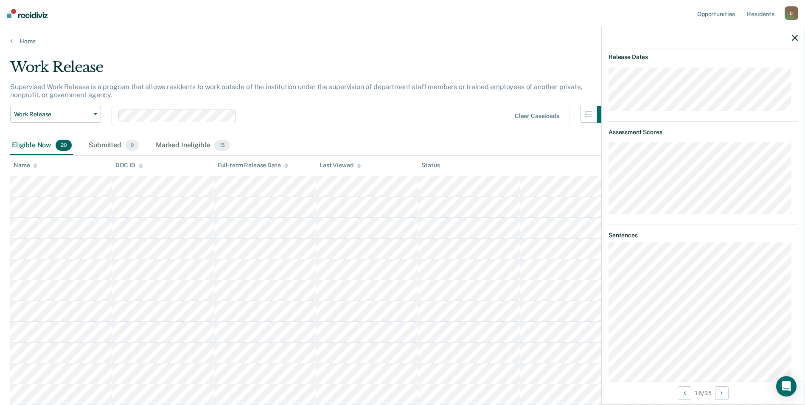
scroll to position [156, 0]
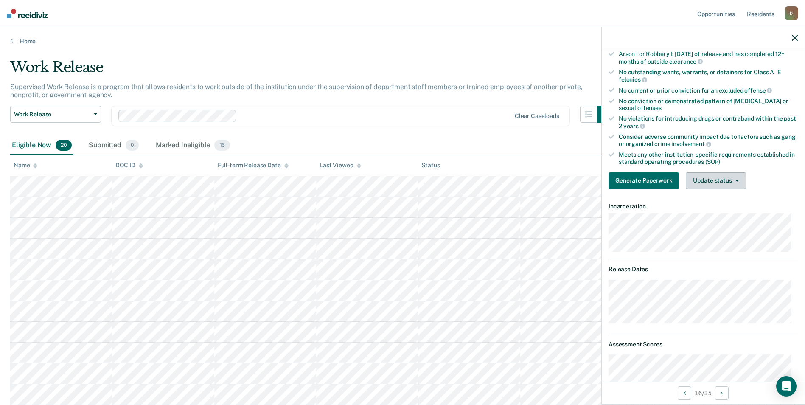
click at [717, 184] on button "Update status" at bounding box center [716, 180] width 60 height 17
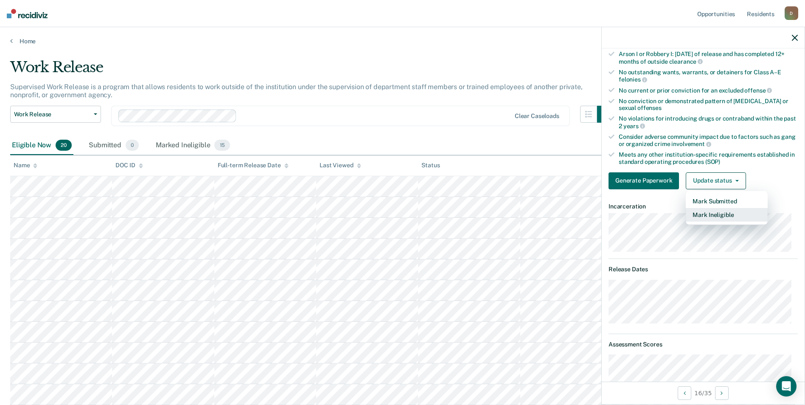
click at [730, 218] on button "Mark Ineligible" at bounding box center [727, 215] width 82 height 14
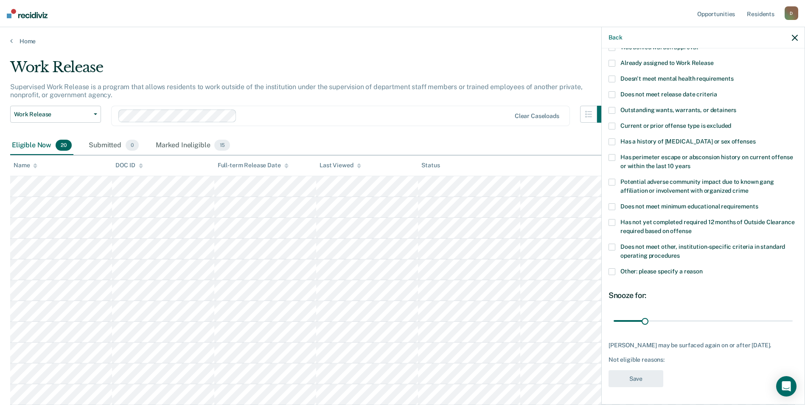
click at [612, 268] on span at bounding box center [612, 271] width 7 height 7
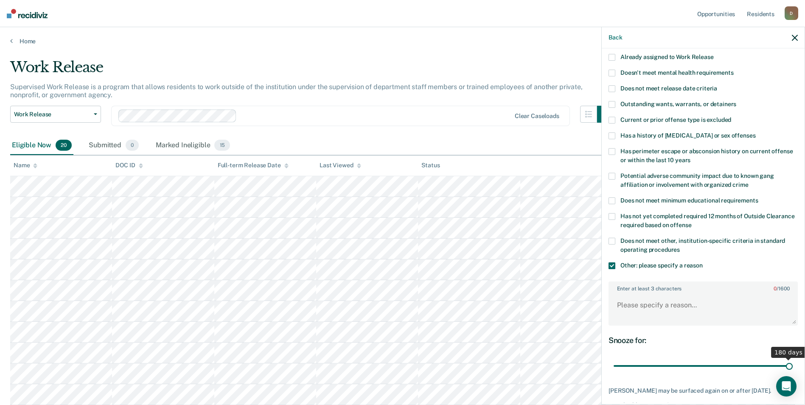
drag, startPoint x: 641, startPoint y: 369, endPoint x: 813, endPoint y: 369, distance: 171.9
type input "180"
click at [793, 369] on input "range" at bounding box center [703, 366] width 179 height 15
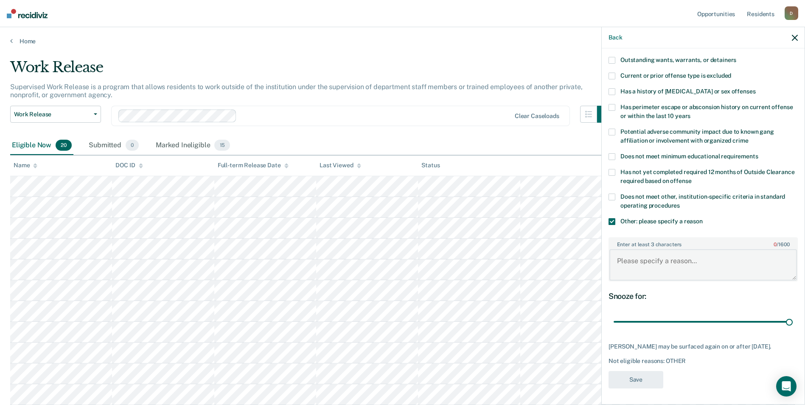
click at [637, 267] on textarea "Enter at least 3 characters 0 / 1600" at bounding box center [703, 264] width 188 height 31
type textarea "recent violation for rule 11"
click at [634, 380] on button "Save" at bounding box center [636, 379] width 55 height 17
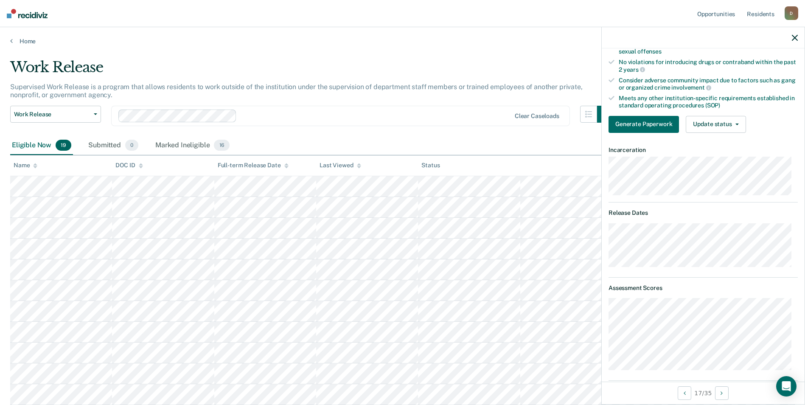
scroll to position [0, 0]
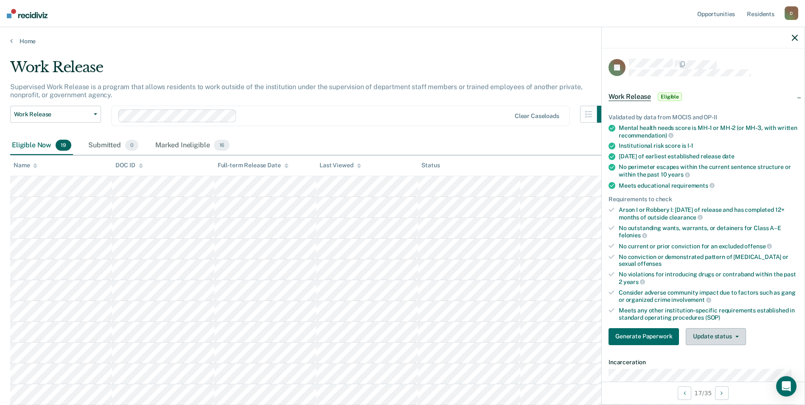
click at [721, 340] on button "Update status" at bounding box center [716, 336] width 60 height 17
click at [715, 369] on button "Mark Ineligible" at bounding box center [727, 371] width 82 height 14
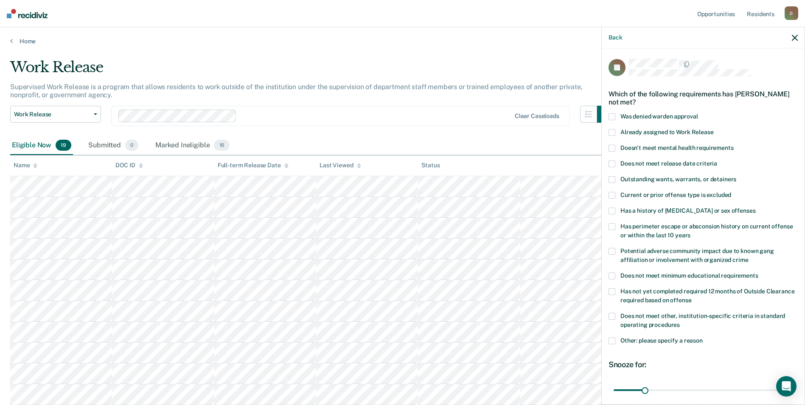
click at [696, 225] on span "Has perimeter escape or absconsion history on current offense or within the las…" at bounding box center [707, 231] width 172 height 16
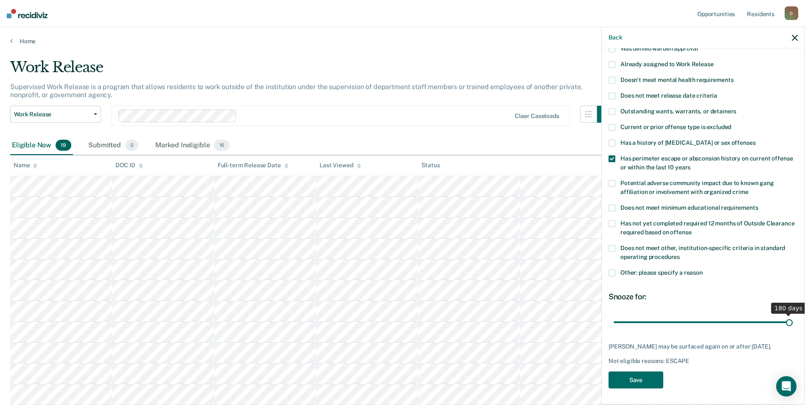
scroll to position [75, 0]
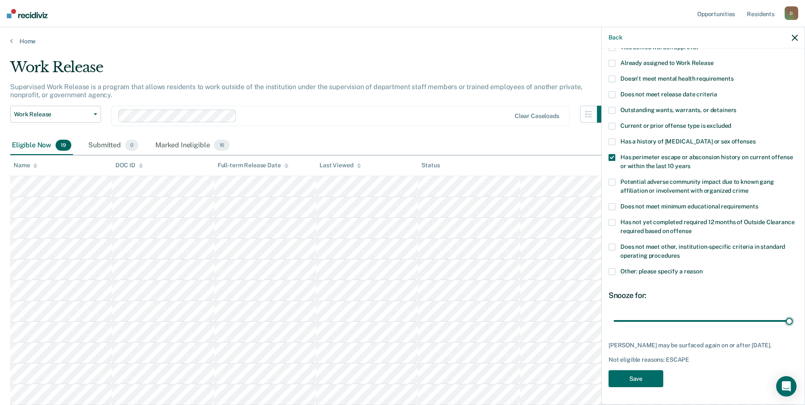
drag, startPoint x: 639, startPoint y: 315, endPoint x: 791, endPoint y: 330, distance: 153.1
type input "180"
click at [789, 328] on input "range" at bounding box center [703, 320] width 179 height 15
click at [654, 385] on button "Save" at bounding box center [636, 378] width 55 height 17
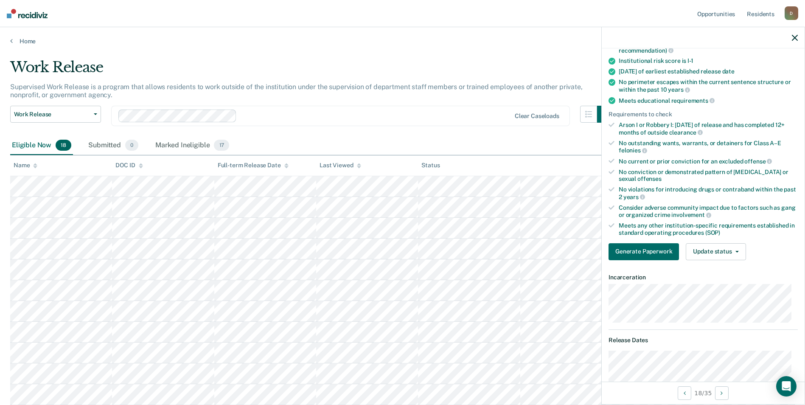
scroll to position [42, 0]
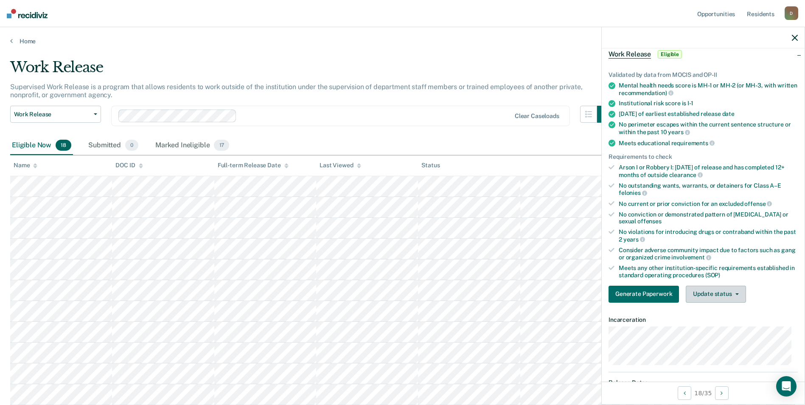
click at [722, 292] on button "Update status" at bounding box center [716, 294] width 60 height 17
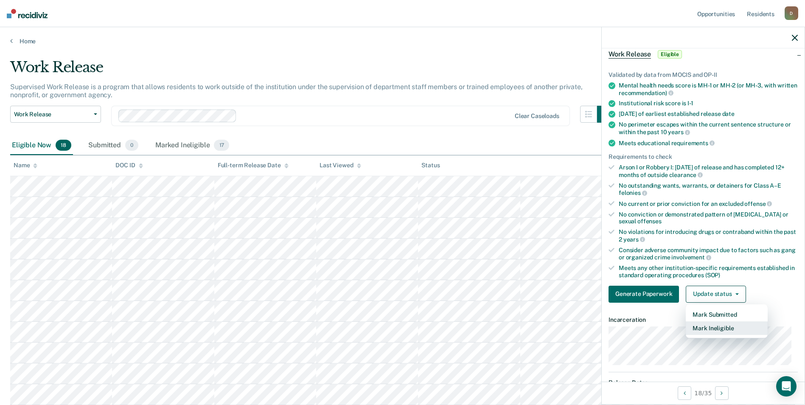
click at [706, 325] on button "Mark Ineligible" at bounding box center [727, 328] width 82 height 14
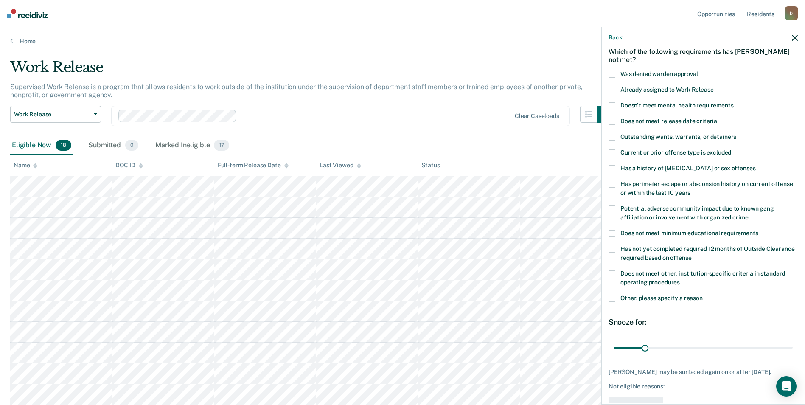
click at [679, 168] on span "Has a history of [MEDICAL_DATA] or sex offenses" at bounding box center [688, 168] width 135 height 7
drag, startPoint x: 644, startPoint y: 347, endPoint x: 791, endPoint y: 357, distance: 147.2
type input "180"
click at [791, 355] on input "range" at bounding box center [703, 347] width 179 height 15
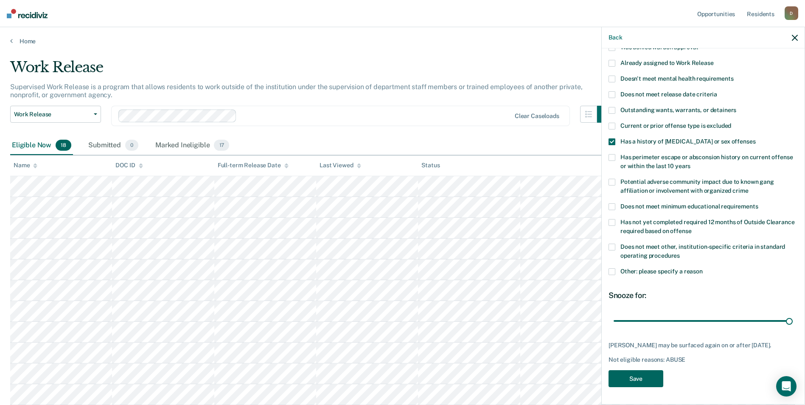
click at [630, 383] on button "Save" at bounding box center [636, 378] width 55 height 17
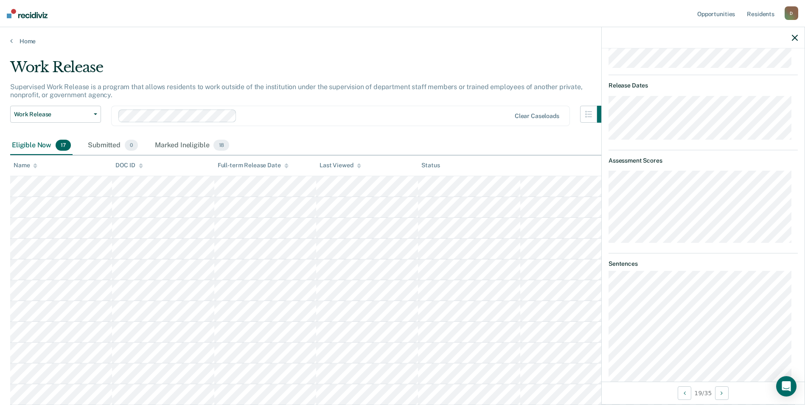
scroll to position [170, 0]
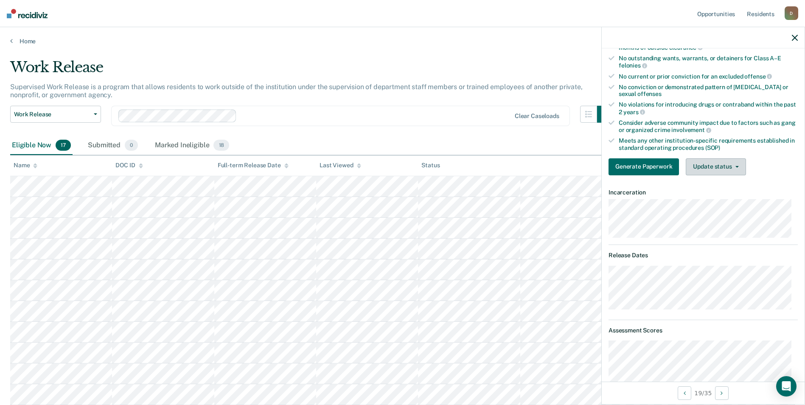
click at [716, 162] on button "Update status" at bounding box center [716, 166] width 60 height 17
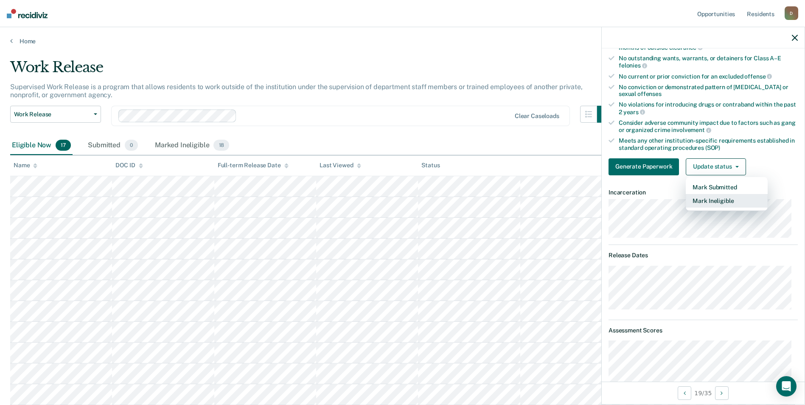
click at [734, 203] on button "Mark Ineligible" at bounding box center [727, 201] width 82 height 14
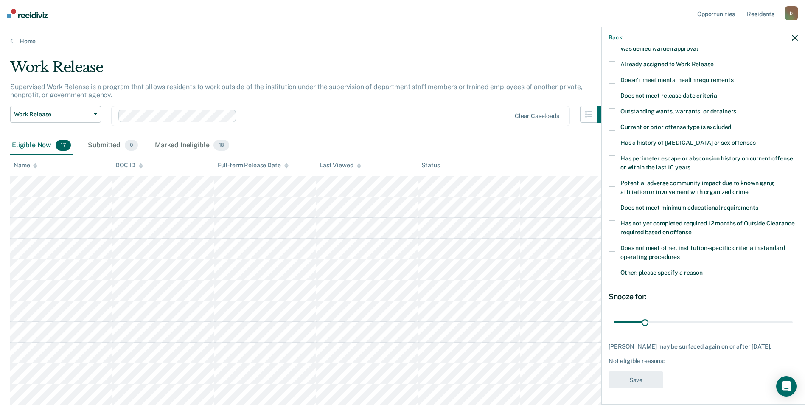
click at [613, 272] on span at bounding box center [612, 273] width 7 height 7
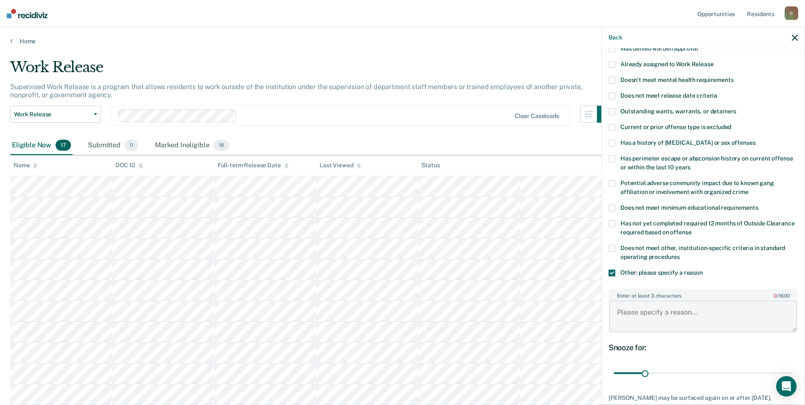
click at [664, 315] on textarea "Enter at least 3 characters 0 / 1600" at bounding box center [703, 315] width 188 height 31
type textarea "recent violation for rule 11"
drag, startPoint x: 644, startPoint y: 374, endPoint x: 788, endPoint y: 388, distance: 144.6
type input "180"
click at [788, 381] on input "range" at bounding box center [703, 373] width 179 height 15
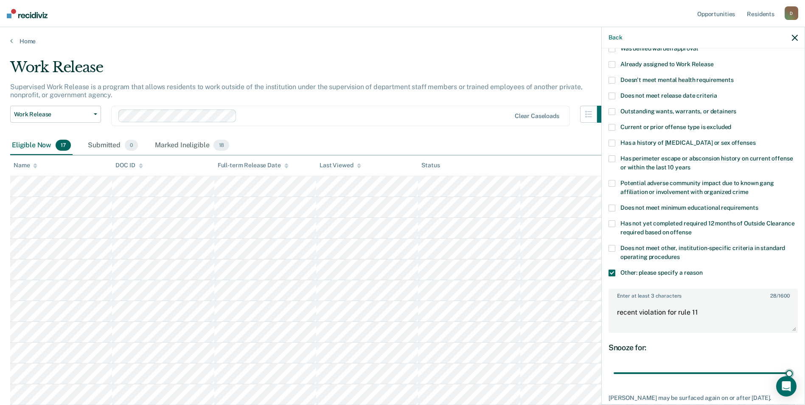
scroll to position [119, 0]
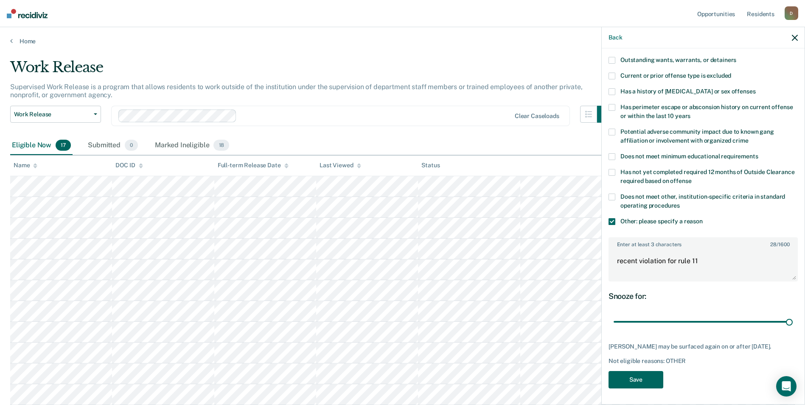
click at [646, 382] on button "Save" at bounding box center [636, 379] width 55 height 17
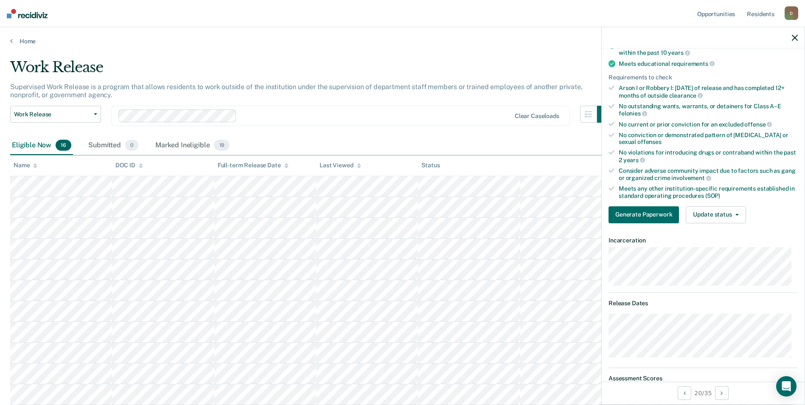
scroll to position [0, 0]
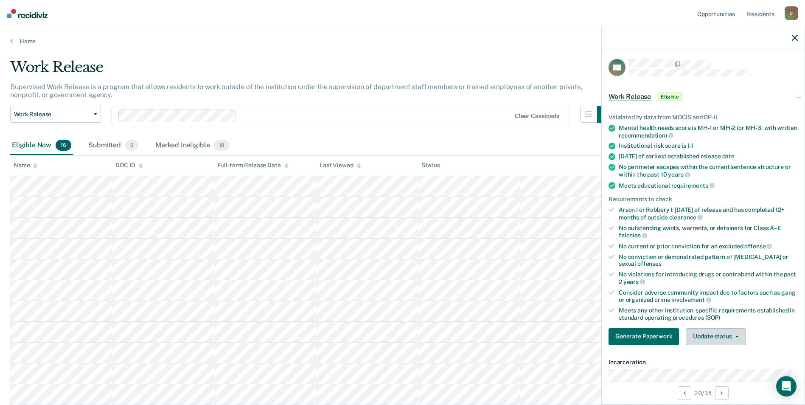
click at [733, 341] on button "Update status" at bounding box center [716, 336] width 60 height 17
click at [725, 366] on button "Mark Ineligible" at bounding box center [727, 371] width 82 height 14
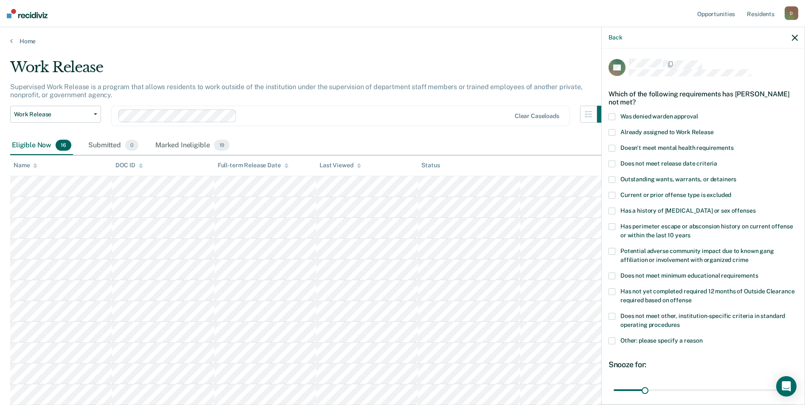
click at [610, 224] on span at bounding box center [612, 226] width 7 height 7
click at [610, 343] on span at bounding box center [612, 340] width 7 height 7
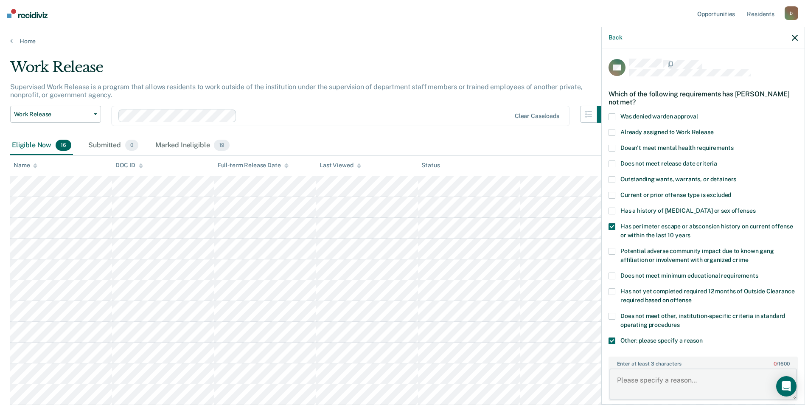
click at [692, 381] on textarea "Enter at least 3 characters 0 / 1600" at bounding box center [703, 383] width 188 height 31
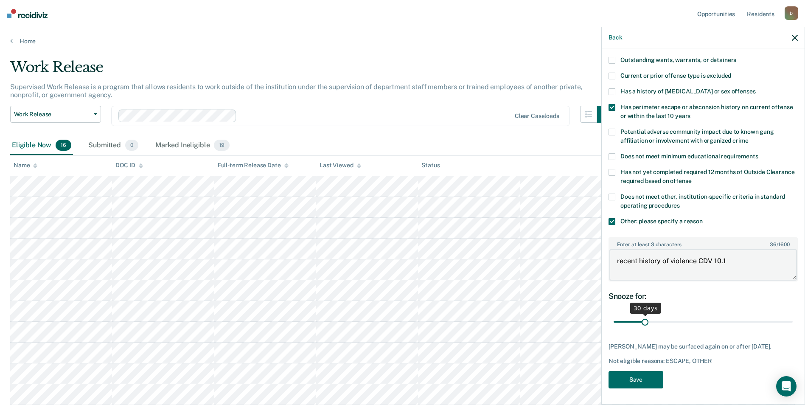
type textarea "recent history of violence CDV 10.1"
drag, startPoint x: 642, startPoint y: 323, endPoint x: 798, endPoint y: 329, distance: 155.9
type input "180"
click at [793, 329] on input "range" at bounding box center [703, 322] width 179 height 15
click at [639, 388] on div "AK Which of the following requirements has [PERSON_NAME] not met? Was denied wa…" at bounding box center [703, 166] width 189 height 454
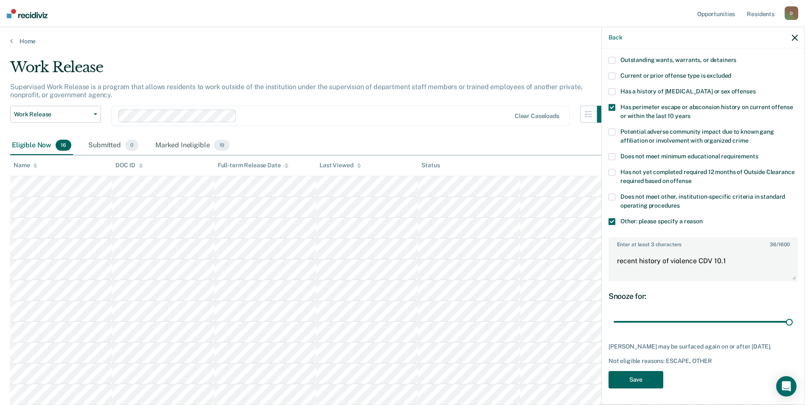
click at [637, 381] on button "Save" at bounding box center [636, 379] width 55 height 17
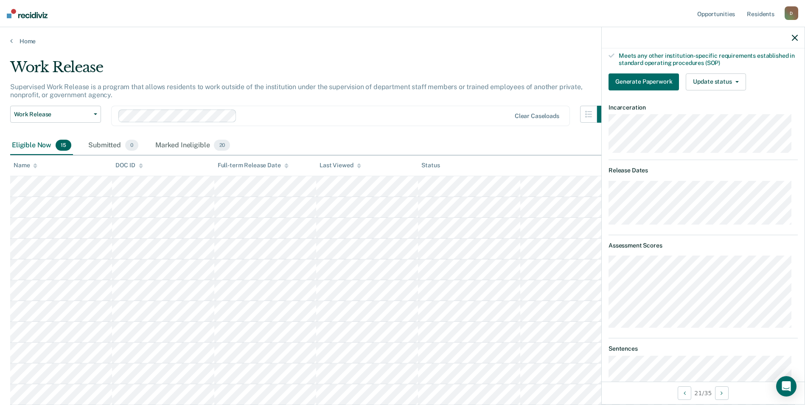
scroll to position [127, 0]
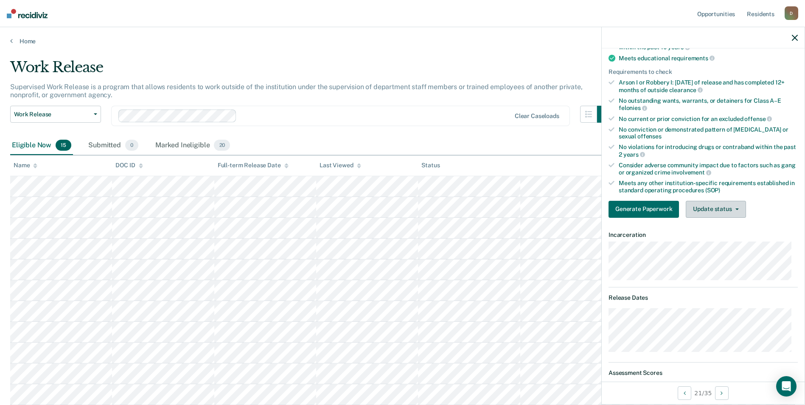
click at [716, 205] on button "Update status" at bounding box center [716, 209] width 60 height 17
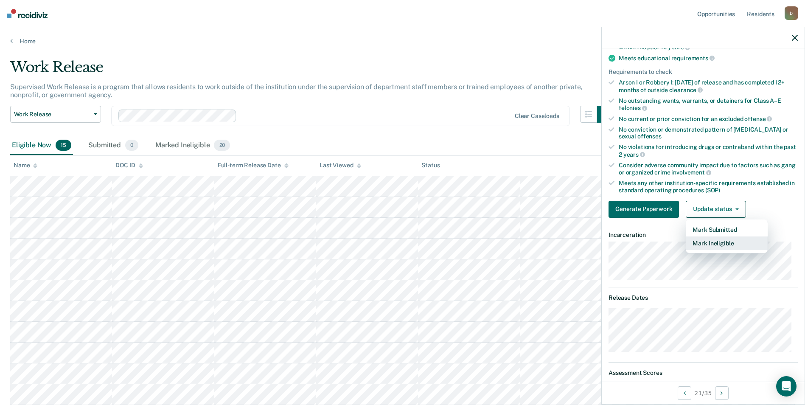
click at [723, 243] on button "Mark Ineligible" at bounding box center [727, 243] width 82 height 14
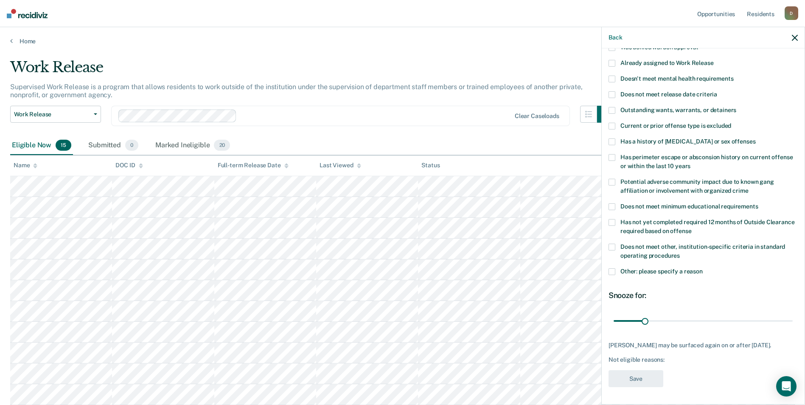
click at [685, 154] on label "Has perimeter escape or absconsion history on current offense or within the las…" at bounding box center [703, 163] width 189 height 18
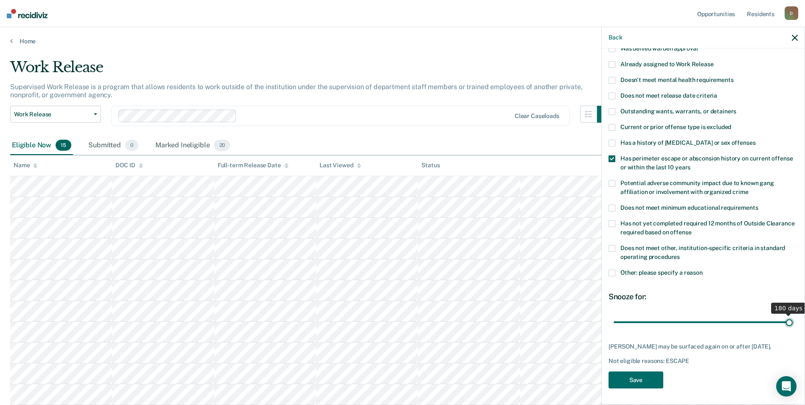
drag, startPoint x: 643, startPoint y: 315, endPoint x: 790, endPoint y: 303, distance: 147.3
type input "180"
click at [790, 315] on input "range" at bounding box center [703, 322] width 179 height 15
click at [649, 378] on button "Save" at bounding box center [636, 379] width 55 height 17
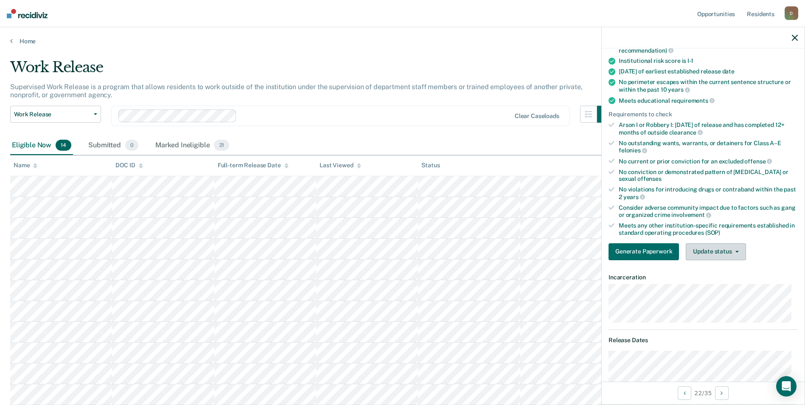
scroll to position [127, 0]
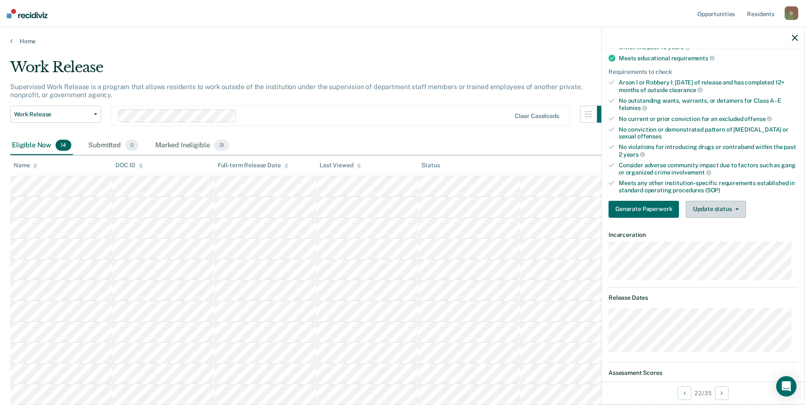
click at [711, 208] on button "Update status" at bounding box center [716, 209] width 60 height 17
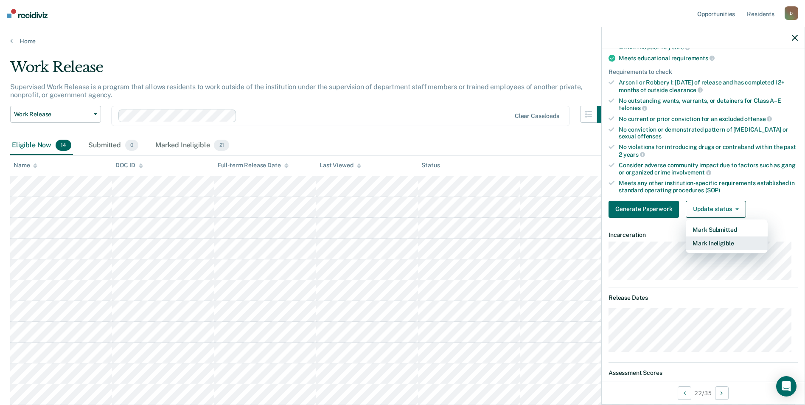
click at [718, 246] on button "Mark Ineligible" at bounding box center [727, 243] width 82 height 14
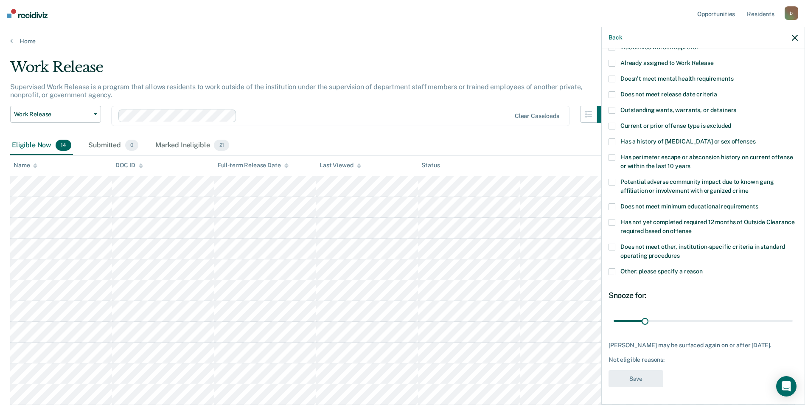
scroll to position [0, 0]
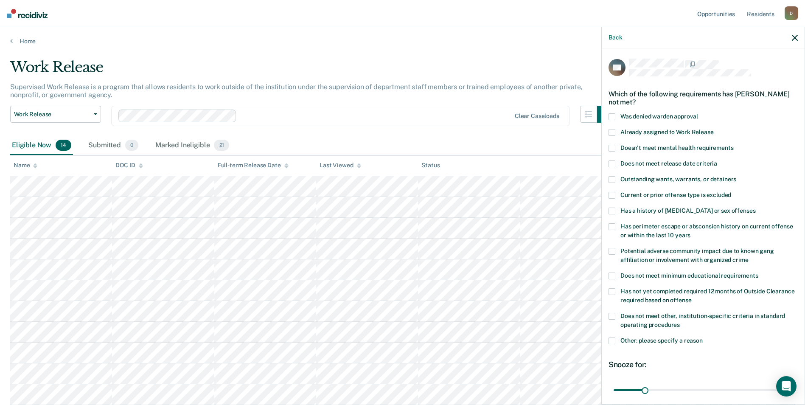
click at [704, 166] on label "Does not meet release date criteria" at bounding box center [703, 164] width 189 height 9
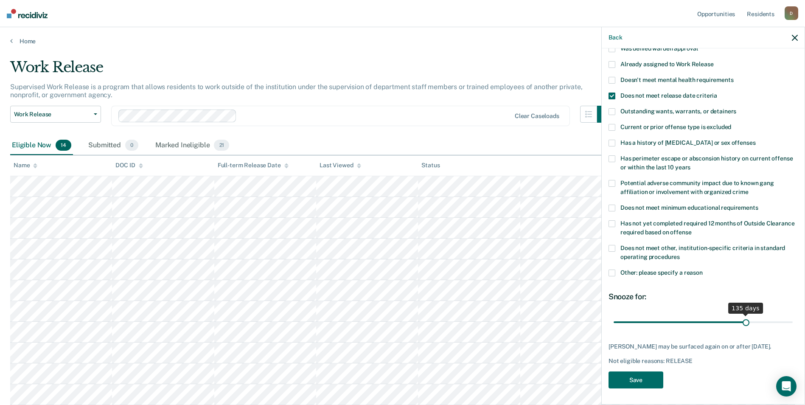
drag, startPoint x: 646, startPoint y: 313, endPoint x: 741, endPoint y: 308, distance: 95.7
click at [741, 315] on input "range" at bounding box center [703, 322] width 179 height 15
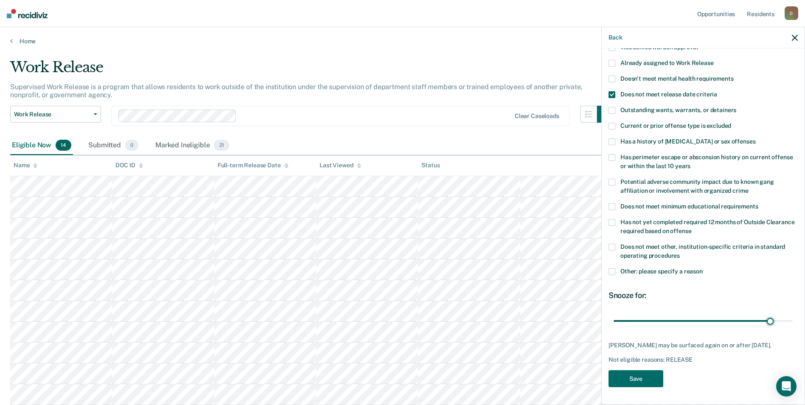
drag, startPoint x: 742, startPoint y: 323, endPoint x: 770, endPoint y: 321, distance: 28.1
click at [768, 321] on input "range" at bounding box center [703, 320] width 179 height 15
drag, startPoint x: 770, startPoint y: 315, endPoint x: 798, endPoint y: 309, distance: 28.5
type input "180"
click at [793, 313] on input "range" at bounding box center [703, 320] width 179 height 15
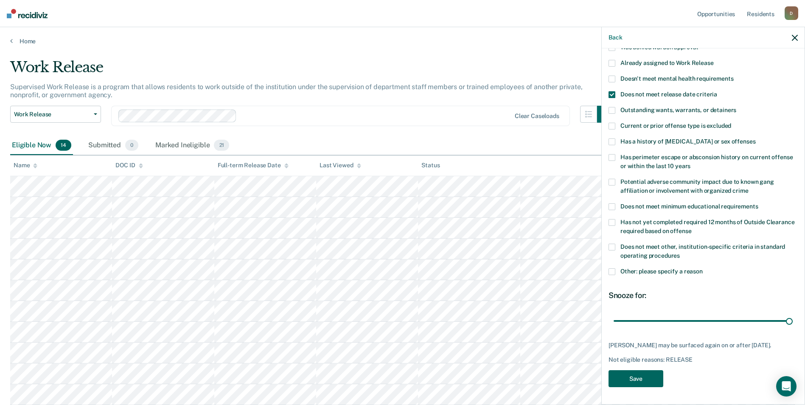
click at [648, 380] on button "Save" at bounding box center [636, 378] width 55 height 17
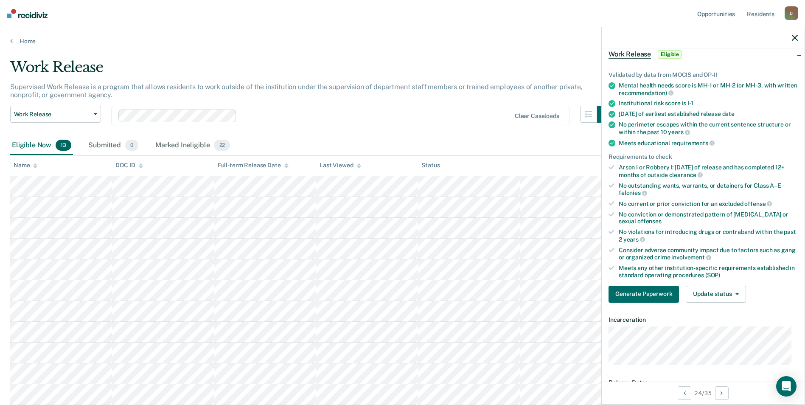
scroll to position [0, 0]
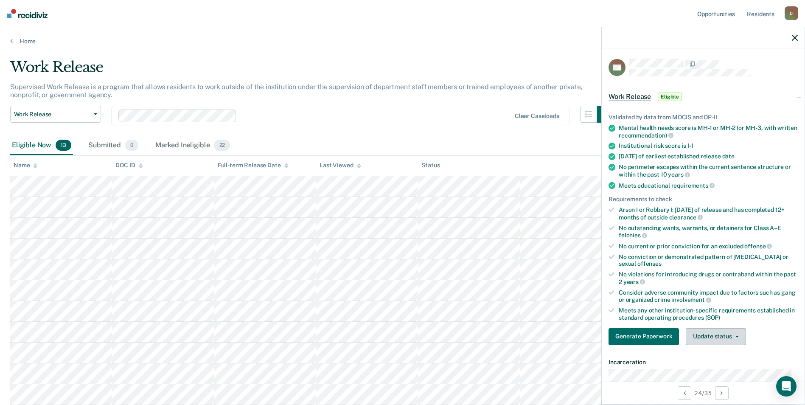
click at [707, 337] on button "Update status" at bounding box center [716, 336] width 60 height 17
click at [708, 367] on button "Mark Ineligible" at bounding box center [727, 371] width 82 height 14
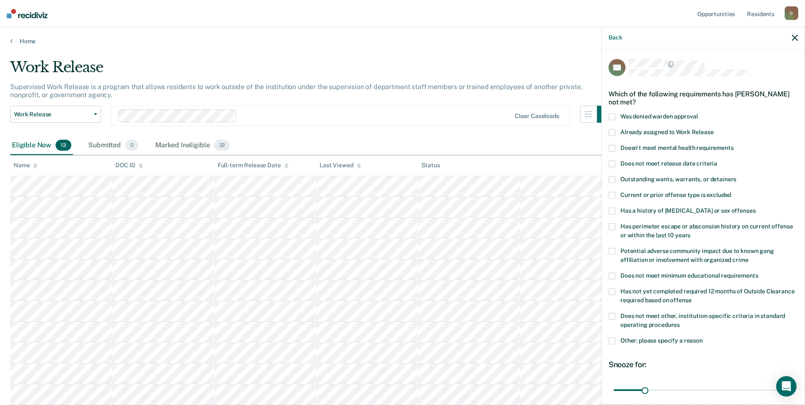
click at [662, 230] on label "Has perimeter escape or absconsion history on current offense or within the las…" at bounding box center [703, 232] width 189 height 18
click at [611, 343] on span at bounding box center [612, 340] width 7 height 7
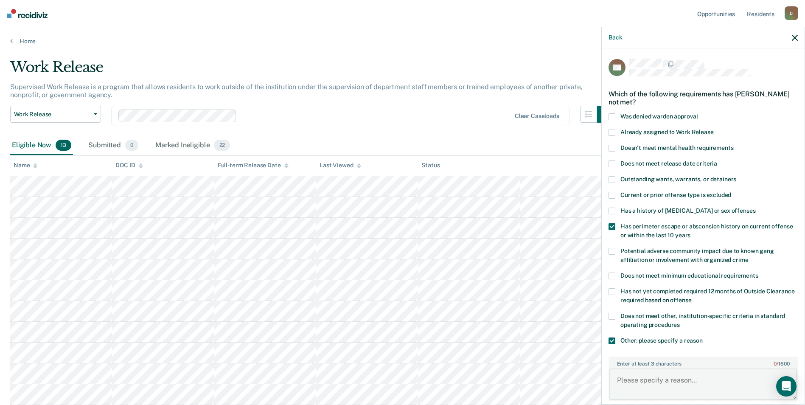
click at [680, 381] on textarea "Enter at least 3 characters 0 / 1600" at bounding box center [703, 383] width 188 height 31
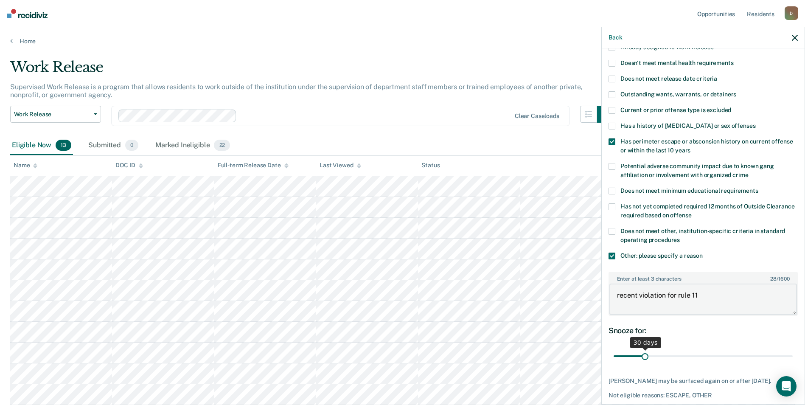
type textarea "recent violation for rule 11"
drag, startPoint x: 645, startPoint y: 355, endPoint x: 796, endPoint y: 352, distance: 150.7
type input "180"
click at [793, 352] on input "range" at bounding box center [703, 356] width 179 height 15
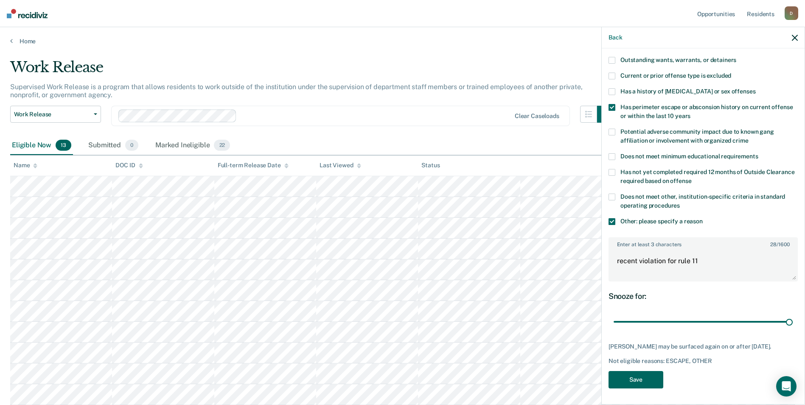
click at [635, 380] on button "Save" at bounding box center [636, 379] width 55 height 17
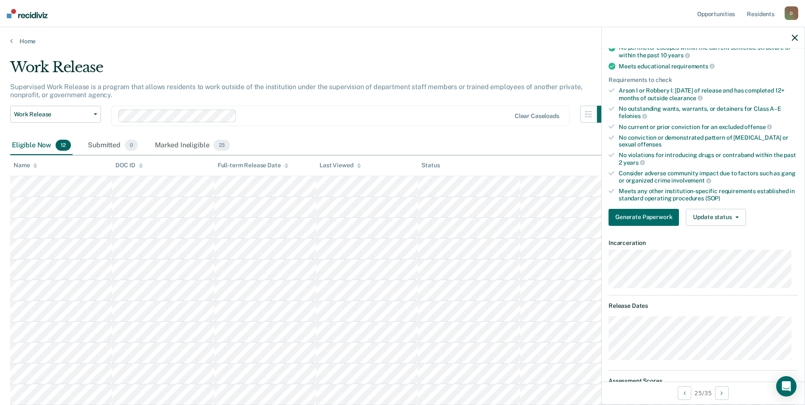
scroll to position [0, 0]
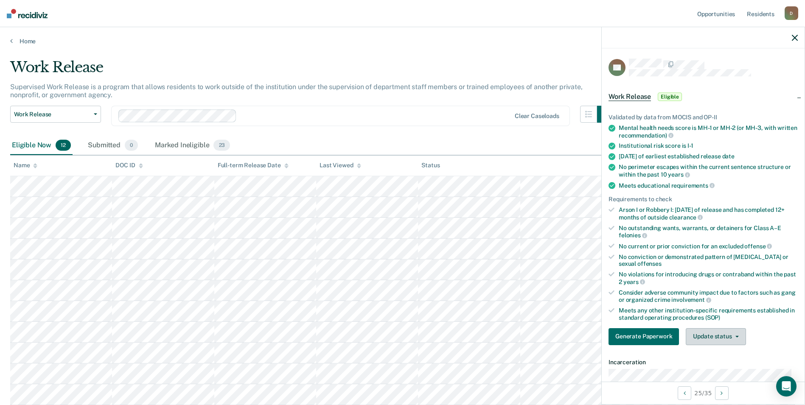
click at [712, 337] on button "Update status" at bounding box center [716, 336] width 60 height 17
click at [714, 366] on button "Mark Ineligible" at bounding box center [727, 371] width 82 height 14
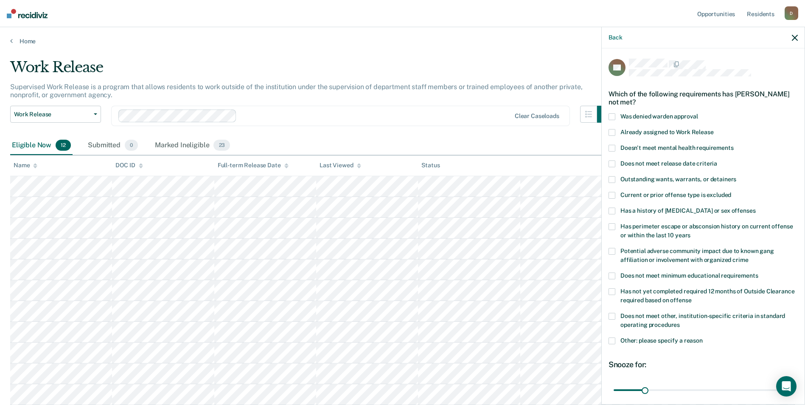
click at [645, 319] on label "Does not meet other, institution-specific criteria in standard operating proced…" at bounding box center [703, 322] width 189 height 18
drag, startPoint x: 644, startPoint y: 388, endPoint x: 819, endPoint y: 386, distance: 174.9
type input "180"
click at [793, 386] on input "range" at bounding box center [703, 389] width 179 height 15
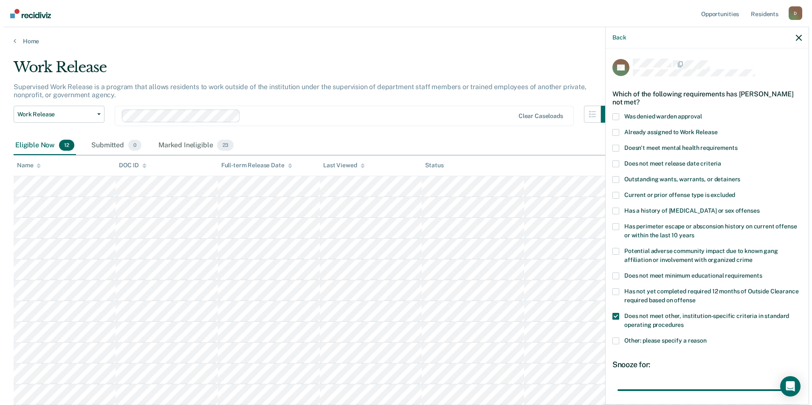
scroll to position [68, 0]
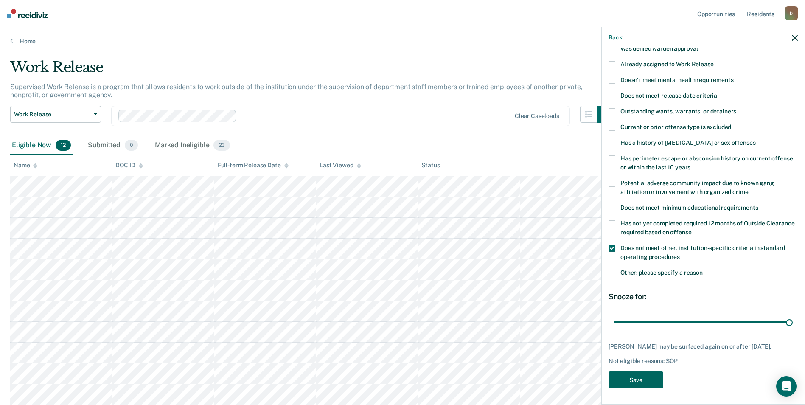
click at [635, 383] on button "Save" at bounding box center [636, 379] width 55 height 17
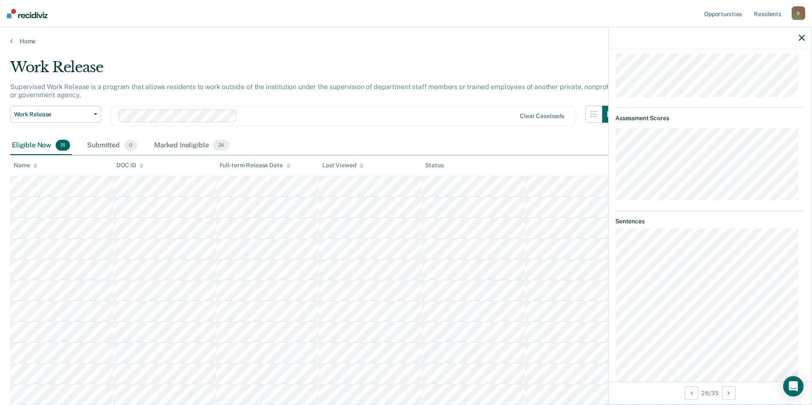
scroll to position [170, 0]
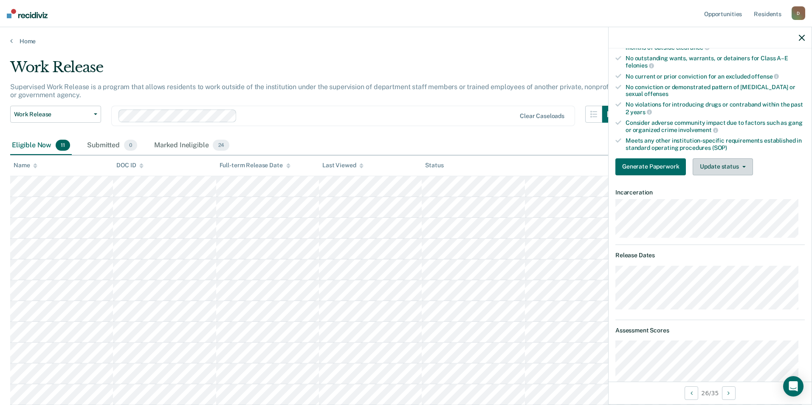
click at [719, 162] on button "Update status" at bounding box center [722, 166] width 60 height 17
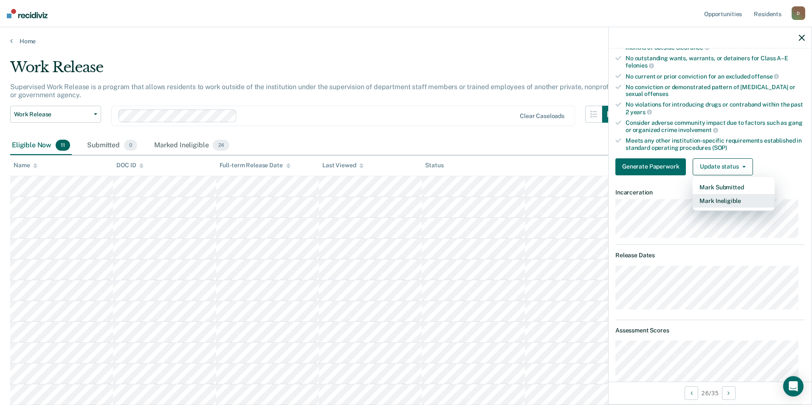
click at [720, 197] on button "Mark Ineligible" at bounding box center [733, 201] width 82 height 14
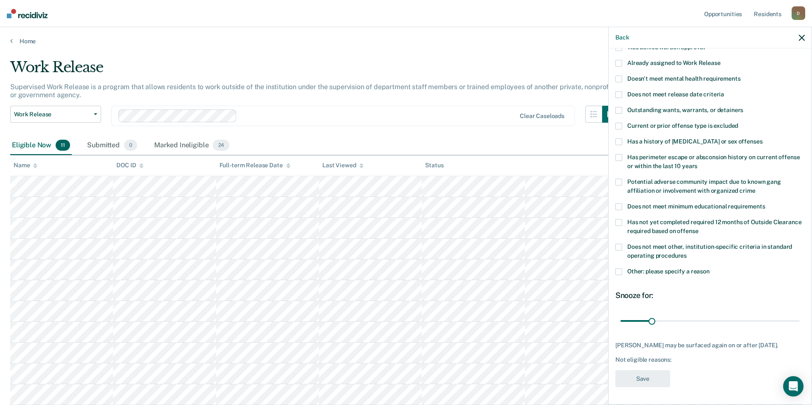
click at [622, 268] on label "Other: please specify a reason" at bounding box center [709, 272] width 189 height 9
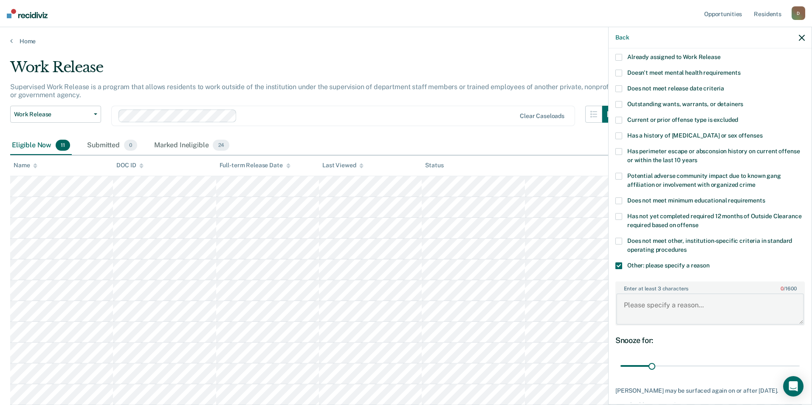
click at [666, 303] on textarea "Enter at least 3 characters 0 / 1600" at bounding box center [710, 308] width 188 height 31
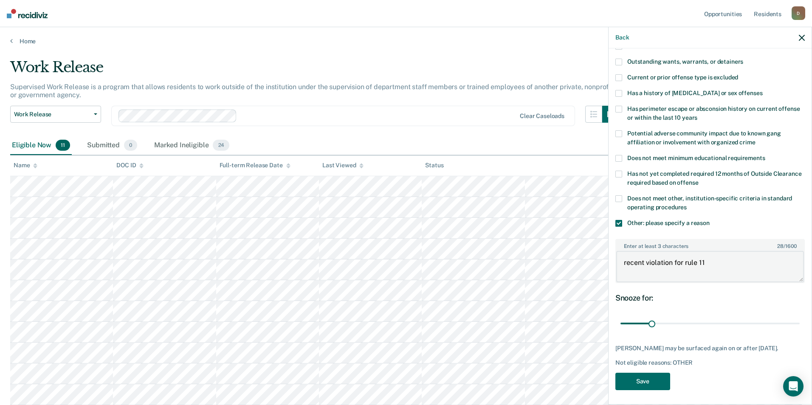
scroll to position [126, 0]
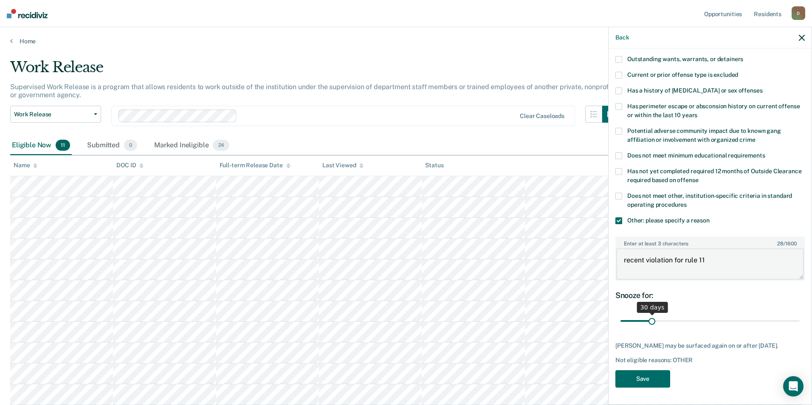
type textarea "recent violation for rule 11"
drag, startPoint x: 651, startPoint y: 313, endPoint x: 832, endPoint y: 323, distance: 181.9
type input "180"
click at [799, 323] on input "range" at bounding box center [709, 321] width 179 height 15
click at [629, 382] on button "Save" at bounding box center [642, 378] width 55 height 17
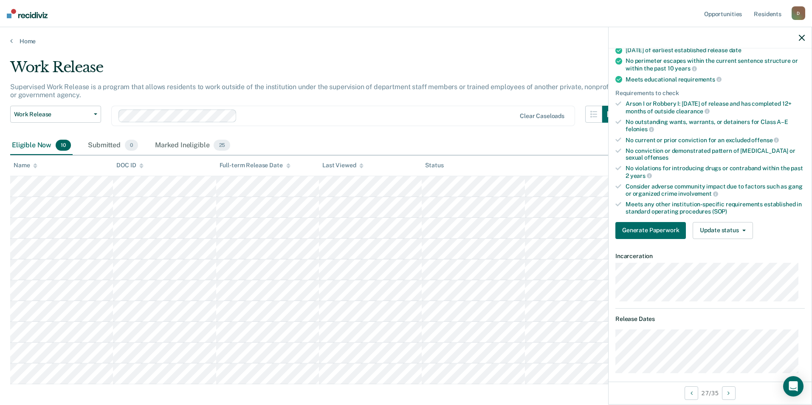
scroll to position [0, 0]
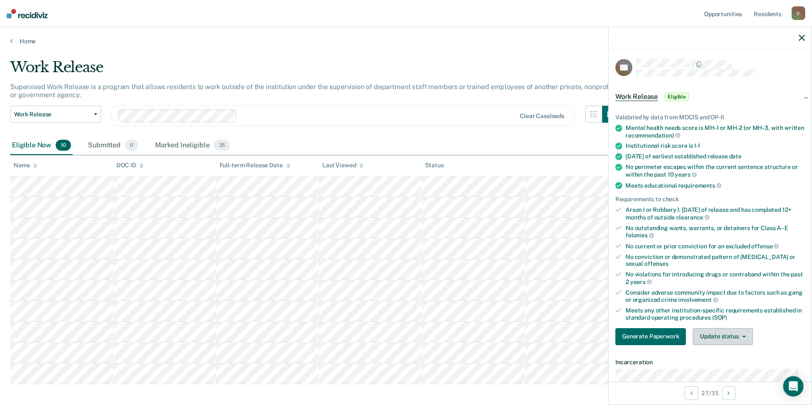
click at [728, 335] on button "Update status" at bounding box center [722, 336] width 60 height 17
click at [723, 366] on button "Mark Ineligible" at bounding box center [733, 371] width 82 height 14
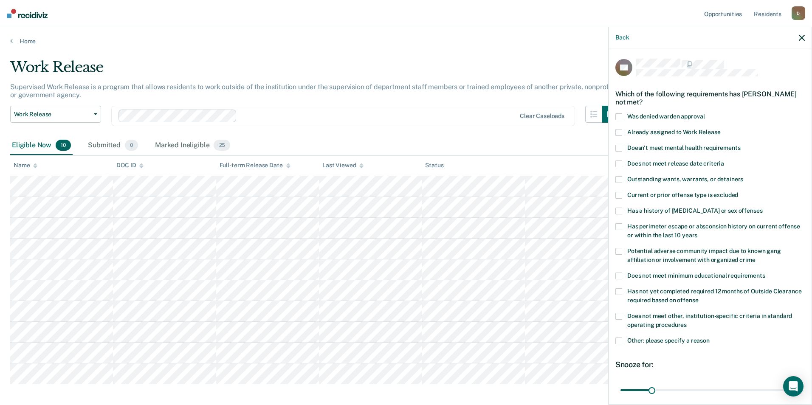
click at [618, 316] on span at bounding box center [618, 316] width 7 height 7
click at [619, 337] on span at bounding box center [618, 340] width 7 height 7
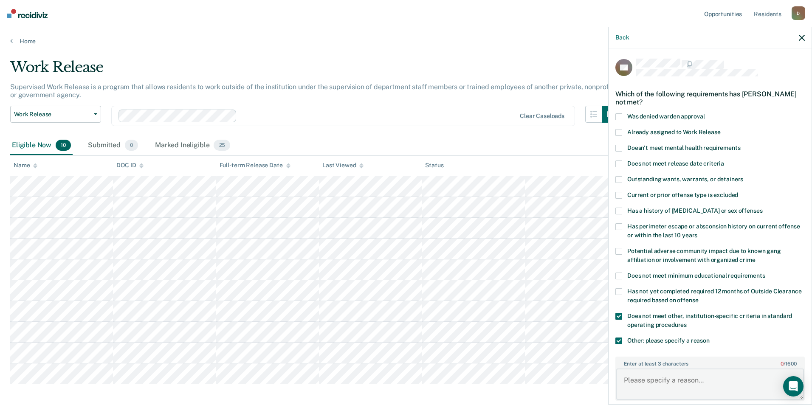
click at [684, 387] on textarea "Enter at least 3 characters 0 / 1600" at bounding box center [710, 383] width 188 height 31
type textarea "g"
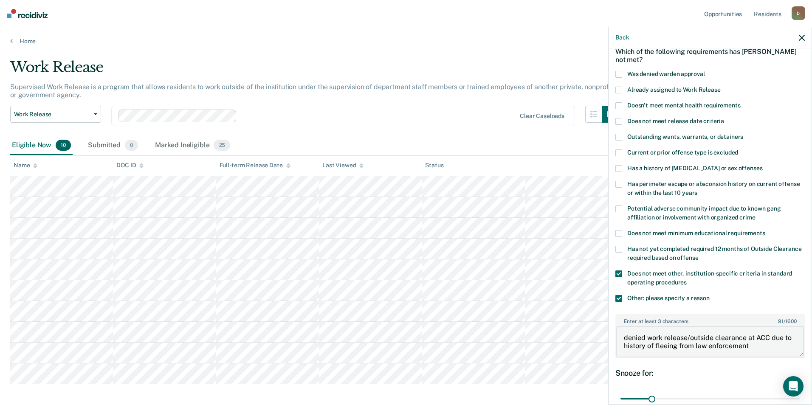
scroll to position [85, 0]
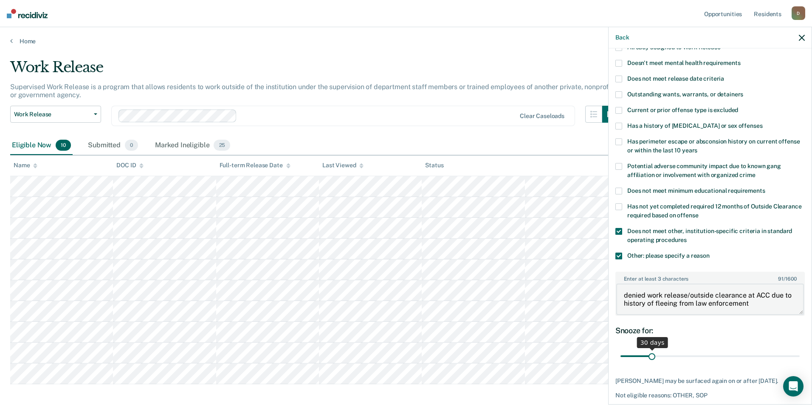
type textarea "denied work release/outside clearance at ACC due to history of fleeing from law…"
drag, startPoint x: 648, startPoint y: 355, endPoint x: 796, endPoint y: 367, distance: 148.6
type input "180"
click at [796, 364] on input "range" at bounding box center [709, 356] width 179 height 15
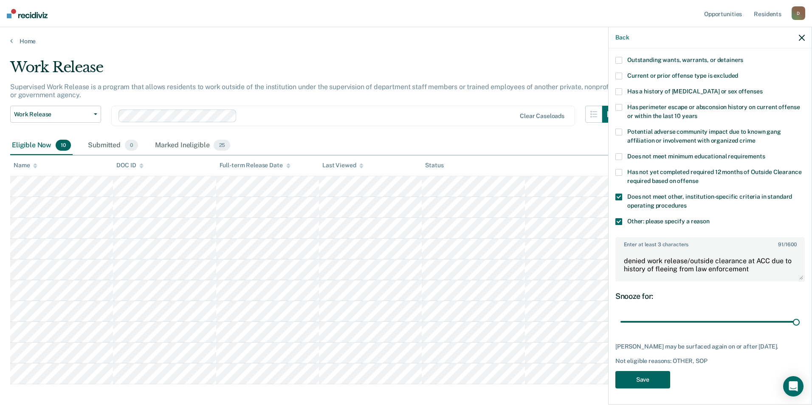
click at [648, 387] on button "Save" at bounding box center [642, 379] width 55 height 17
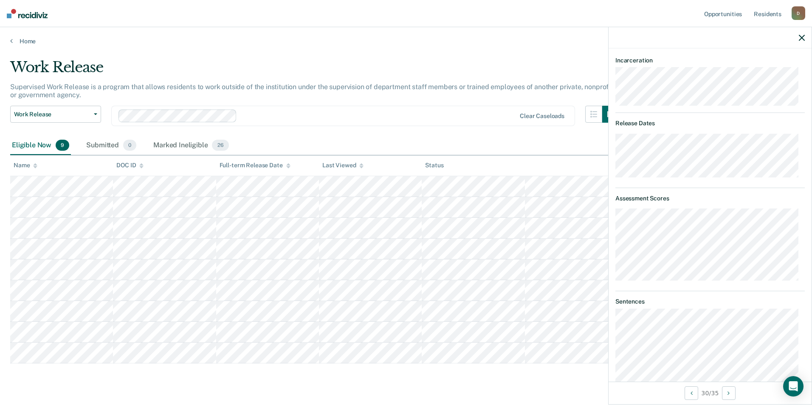
scroll to position [174, 0]
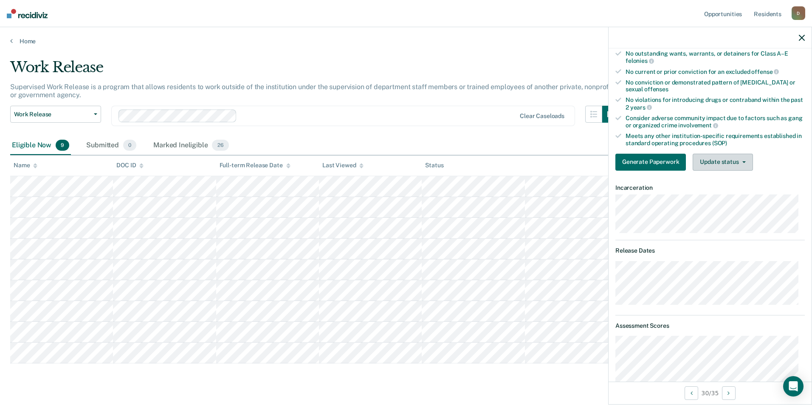
drag, startPoint x: 716, startPoint y: 162, endPoint x: 725, endPoint y: 174, distance: 15.2
click at [717, 162] on button "Update status" at bounding box center [722, 162] width 60 height 17
click at [735, 195] on button "Mark Ineligible" at bounding box center [733, 196] width 82 height 14
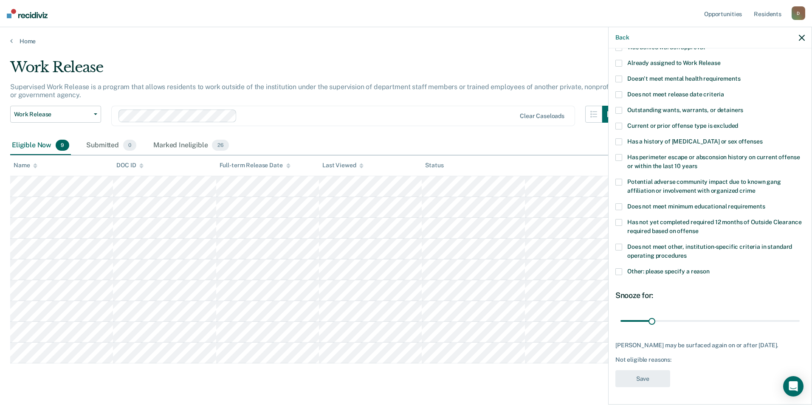
click at [621, 268] on span at bounding box center [618, 271] width 7 height 7
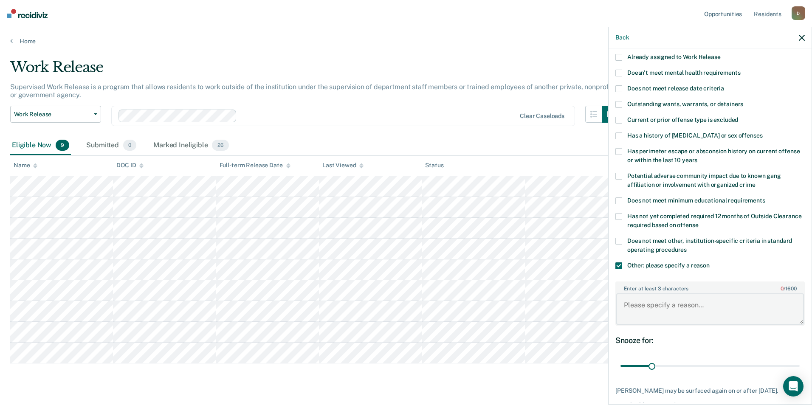
click at [710, 301] on textarea "Enter at least 3 characters 0 / 1600" at bounding box center [710, 308] width 188 height 31
type textarea "recent violation for rule 11"
drag, startPoint x: 651, startPoint y: 367, endPoint x: 800, endPoint y: 358, distance: 149.6
type input "180"
click at [799, 359] on input "range" at bounding box center [709, 366] width 179 height 15
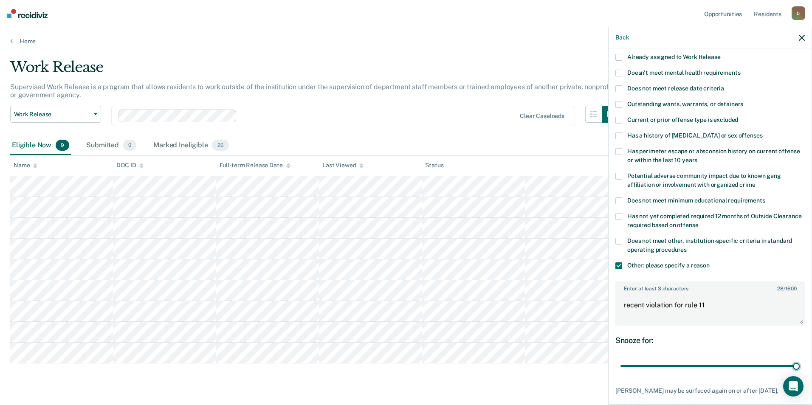
scroll to position [126, 0]
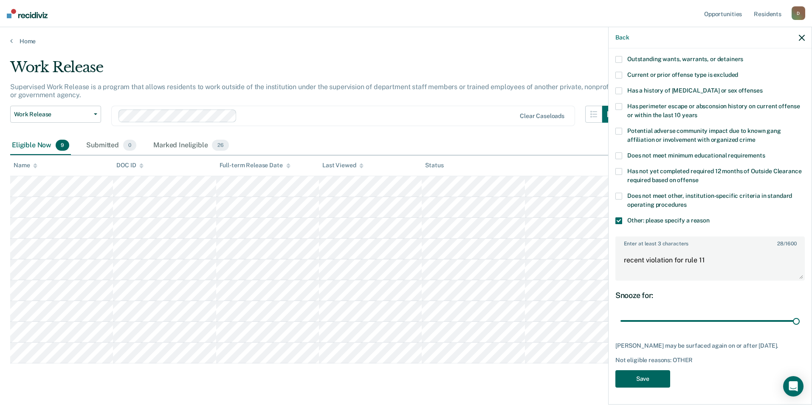
click at [654, 376] on button "Save" at bounding box center [642, 378] width 55 height 17
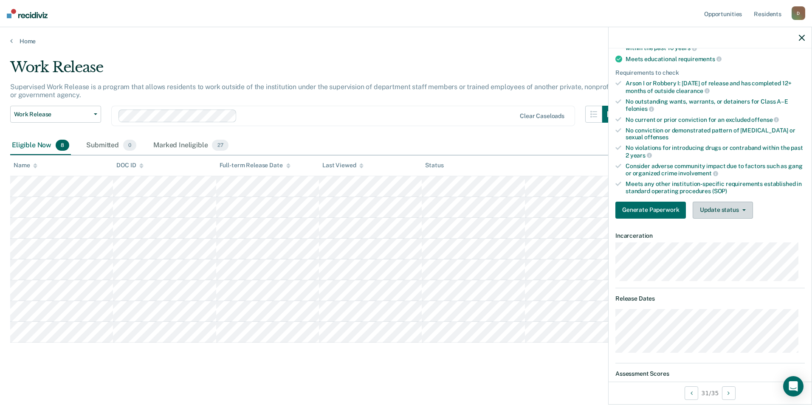
scroll to position [0, 0]
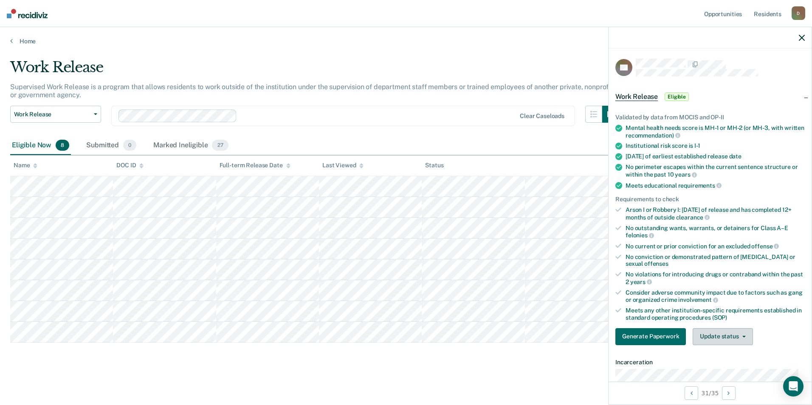
click at [716, 337] on button "Update status" at bounding box center [722, 336] width 60 height 17
click at [713, 368] on button "Mark Ineligible" at bounding box center [733, 371] width 82 height 14
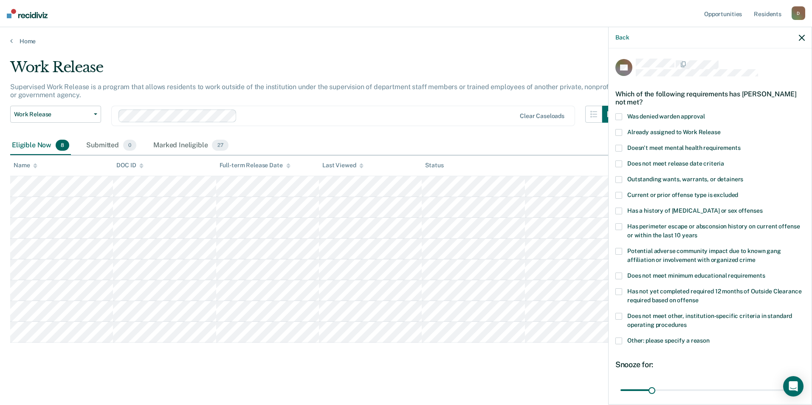
click at [619, 315] on span at bounding box center [618, 316] width 7 height 7
drag, startPoint x: 648, startPoint y: 388, endPoint x: 822, endPoint y: 418, distance: 176.5
type input "180"
click at [799, 397] on input "range" at bounding box center [709, 389] width 179 height 15
click at [616, 341] on span at bounding box center [618, 340] width 7 height 7
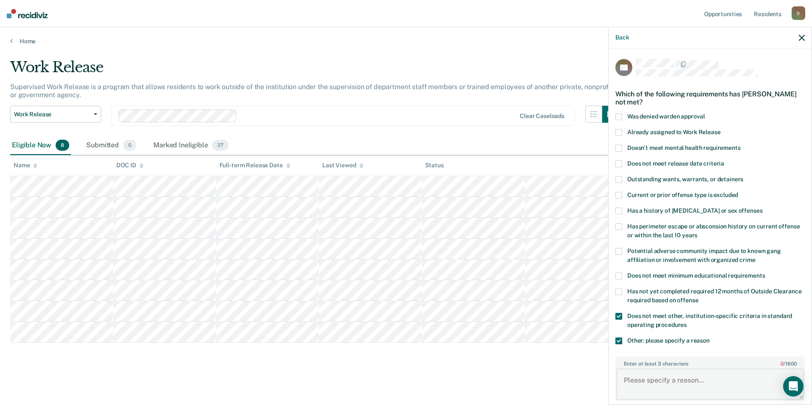
click at [666, 382] on textarea "Enter at least 3 characters 0 / 1600" at bounding box center [710, 383] width 188 height 31
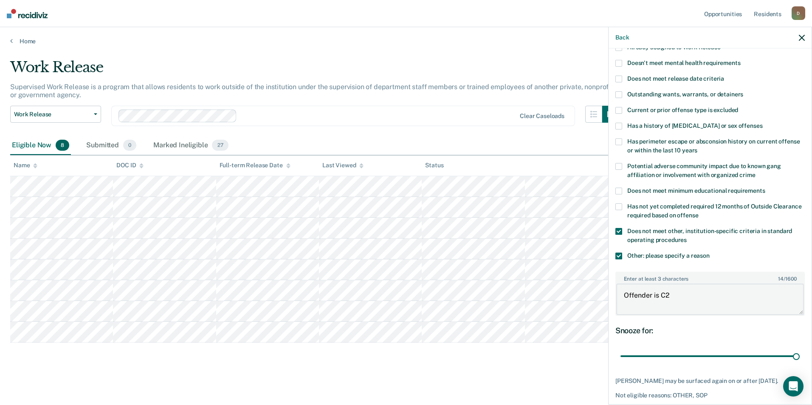
scroll to position [119, 0]
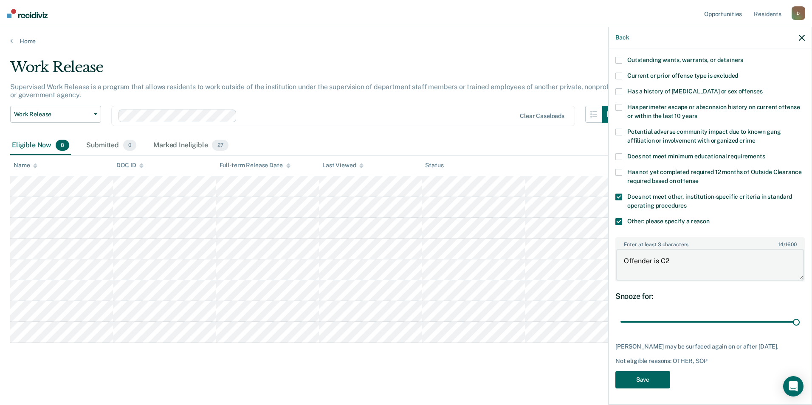
type textarea "Offender is C2"
click at [644, 376] on button "Save" at bounding box center [642, 379] width 55 height 17
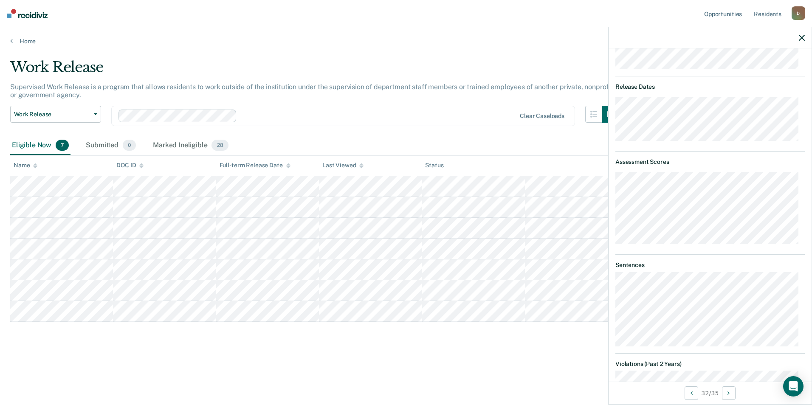
scroll to position [126, 0]
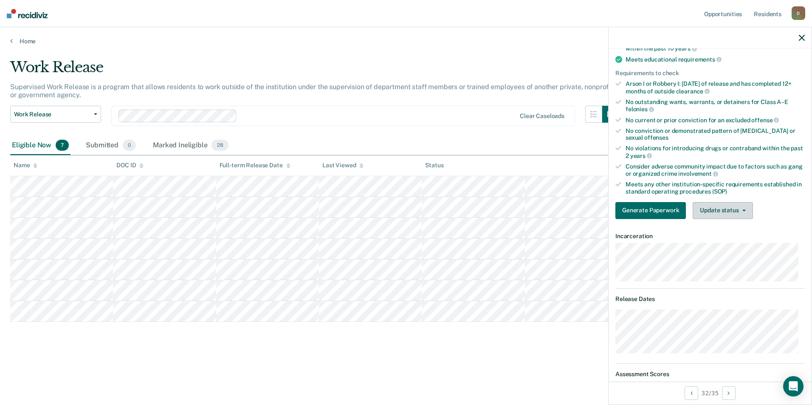
click at [725, 206] on button "Update status" at bounding box center [722, 210] width 60 height 17
click at [727, 242] on button "Mark Ineligible" at bounding box center [733, 245] width 82 height 14
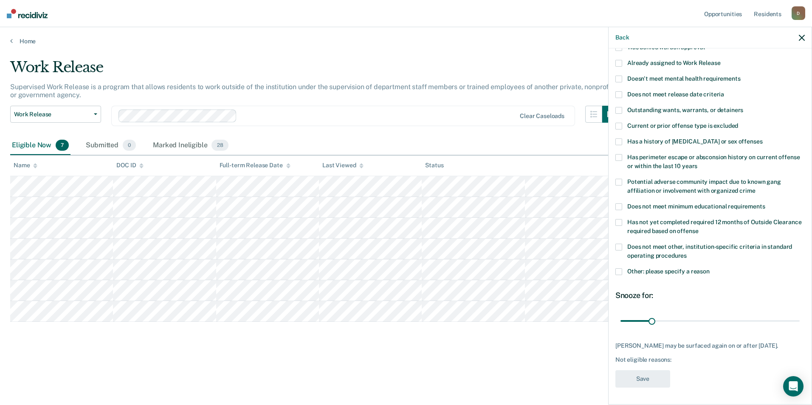
scroll to position [75, 0]
click at [727, 138] on span "Has a history of [MEDICAL_DATA] or sex offenses" at bounding box center [694, 141] width 135 height 7
click at [657, 375] on button "Save" at bounding box center [642, 378] width 55 height 17
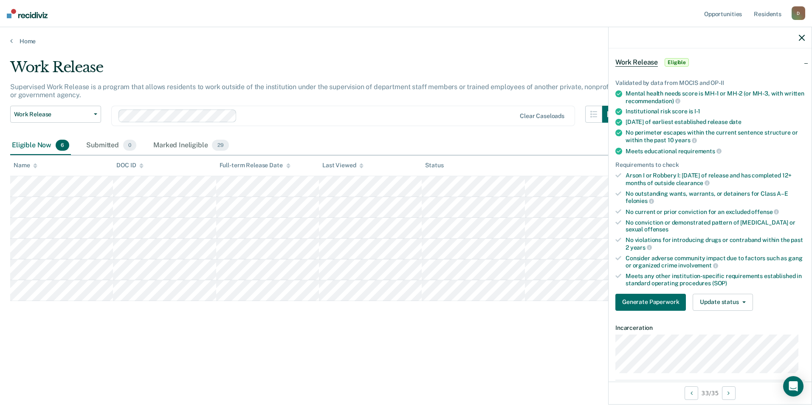
scroll to position [0, 0]
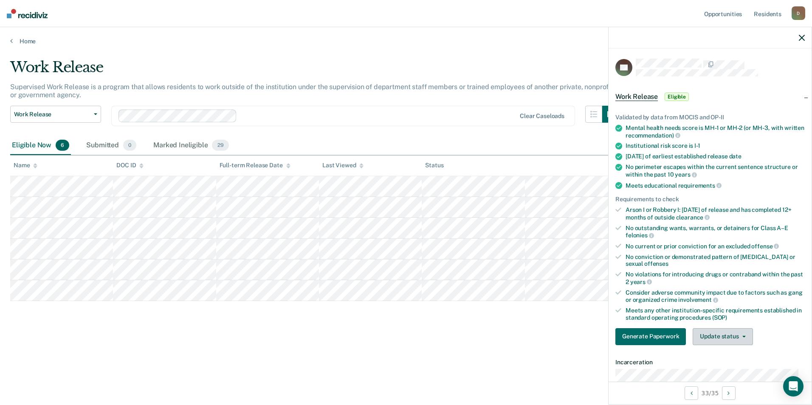
click at [734, 335] on button "Update status" at bounding box center [722, 336] width 60 height 17
click at [728, 368] on button "Mark Ineligible" at bounding box center [733, 371] width 82 height 14
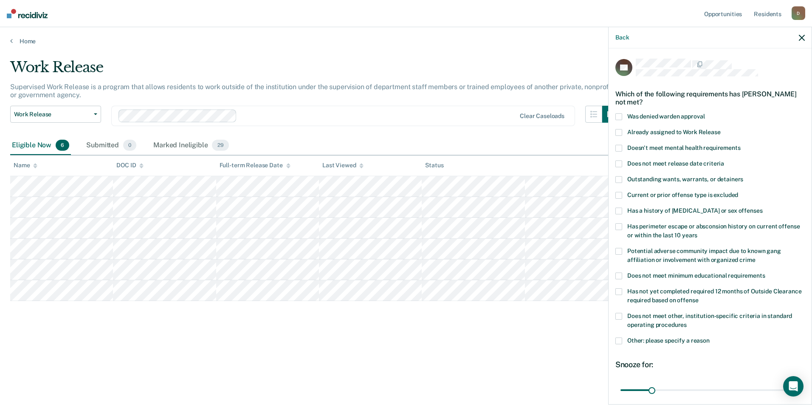
click at [705, 158] on div "Doesn't meet mental health requirements" at bounding box center [709, 153] width 189 height 16
click at [656, 160] on span "Does not meet release date criteria" at bounding box center [675, 163] width 97 height 7
click at [625, 146] on label "Doesn't meet mental health requirements" at bounding box center [709, 149] width 189 height 9
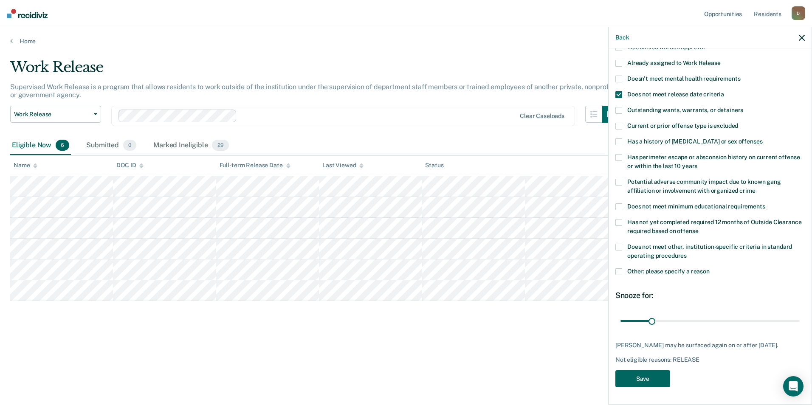
click at [647, 385] on button "Save" at bounding box center [642, 378] width 55 height 17
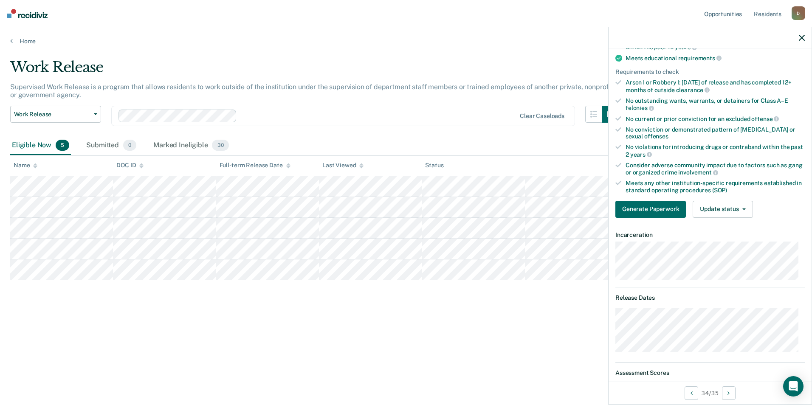
scroll to position [0, 0]
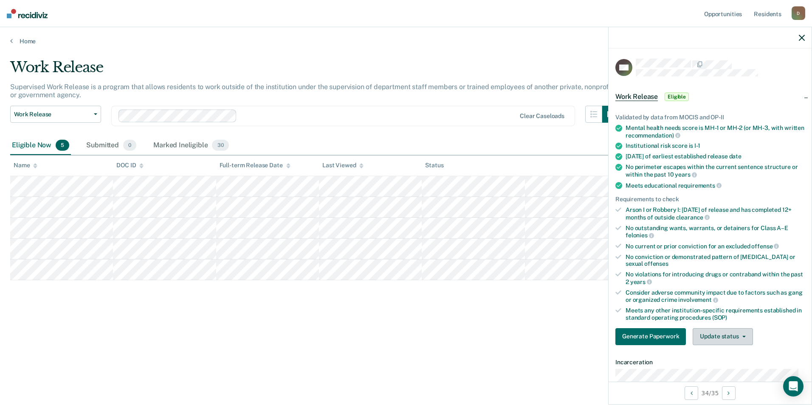
click at [718, 333] on button "Update status" at bounding box center [722, 336] width 60 height 17
click at [722, 368] on button "Mark Ineligible" at bounding box center [733, 371] width 82 height 14
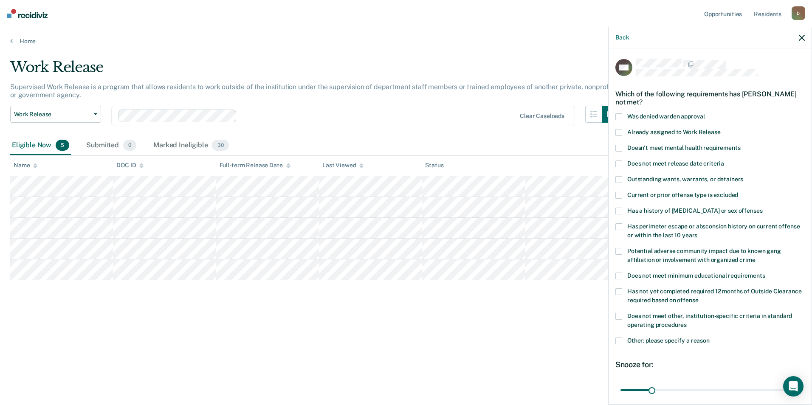
click at [712, 164] on span "Does not meet release date criteria" at bounding box center [675, 163] width 97 height 7
drag, startPoint x: 649, startPoint y: 389, endPoint x: 806, endPoint y: 389, distance: 157.0
type input "180"
click at [799, 389] on input "range" at bounding box center [709, 389] width 179 height 15
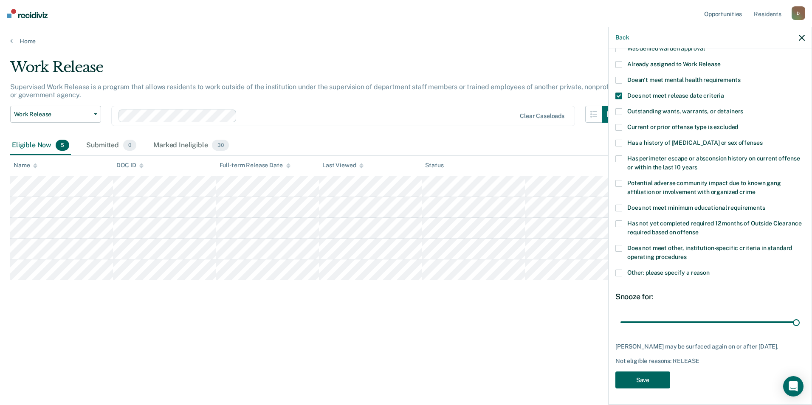
click at [642, 376] on button "Save" at bounding box center [642, 379] width 55 height 17
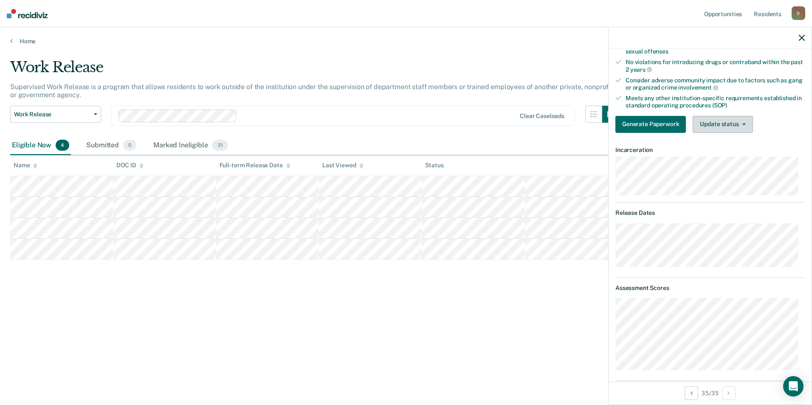
scroll to position [85, 0]
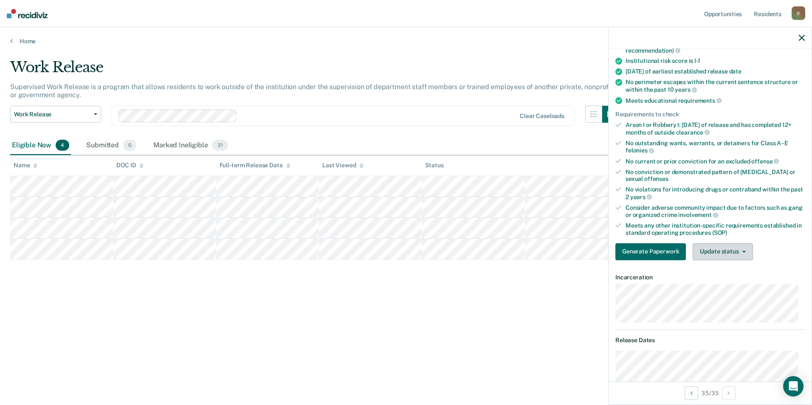
click at [716, 247] on button "Update status" at bounding box center [722, 251] width 60 height 17
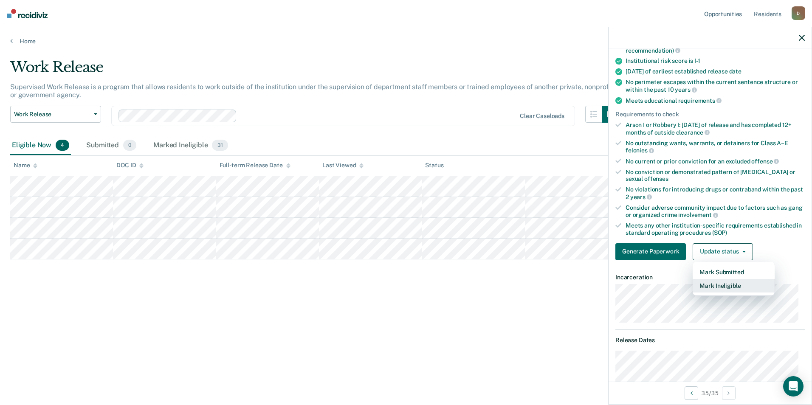
click at [716, 280] on button "Mark Ineligible" at bounding box center [733, 286] width 82 height 14
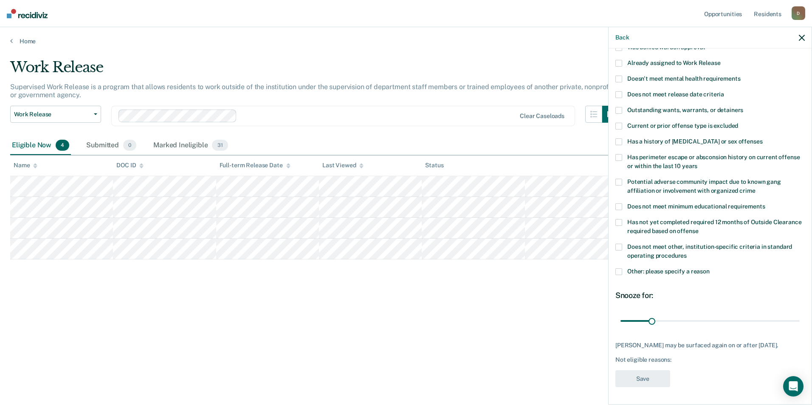
scroll to position [75, 0]
click at [706, 243] on span "Does not meet other, institution-specific criteria in standard operating proced…" at bounding box center [709, 251] width 165 height 16
click at [704, 243] on span "Does not meet other, institution-specific criteria in standard operating proced…" at bounding box center [709, 251] width 165 height 16
click at [705, 91] on span "Does not meet release date criteria" at bounding box center [675, 94] width 97 height 7
click at [620, 268] on span at bounding box center [618, 271] width 7 height 7
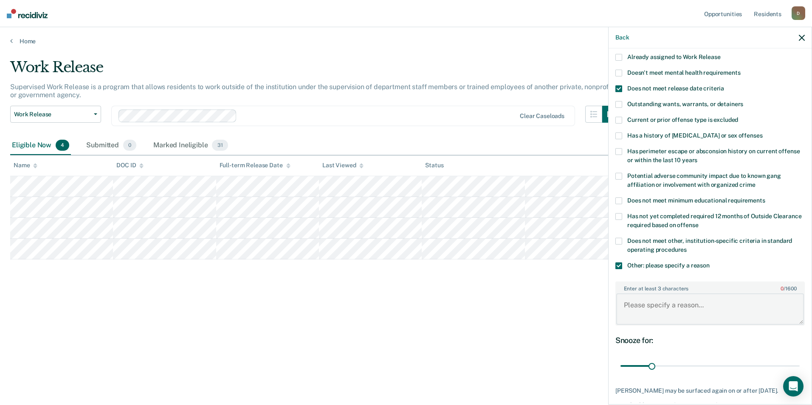
click at [651, 312] on textarea "Enter at least 3 characters 0 / 1600" at bounding box center [710, 308] width 188 height 31
type textarea "recent violation for rule 11"
drag, startPoint x: 649, startPoint y: 364, endPoint x: 824, endPoint y: 373, distance: 175.5
type input "180"
click at [799, 373] on input "range" at bounding box center [709, 366] width 179 height 15
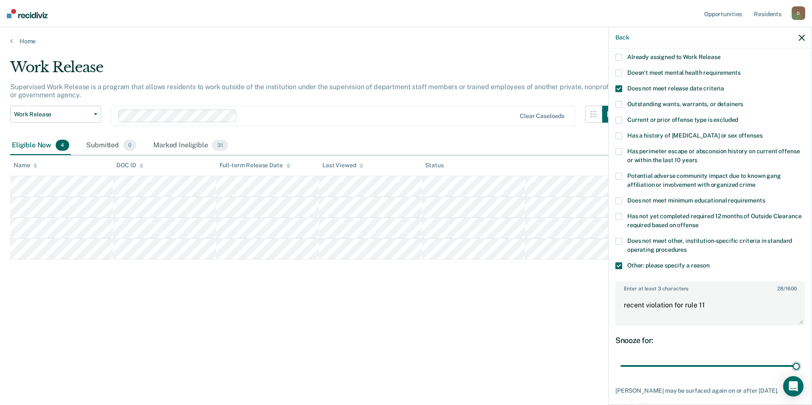
scroll to position [119, 0]
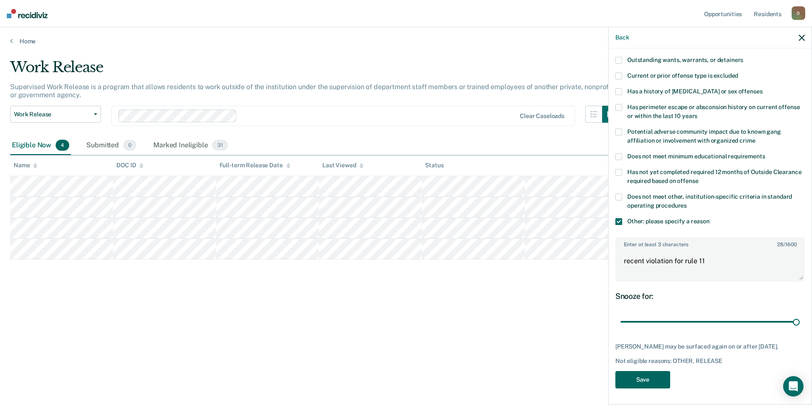
click at [664, 374] on button "Save" at bounding box center [642, 379] width 55 height 17
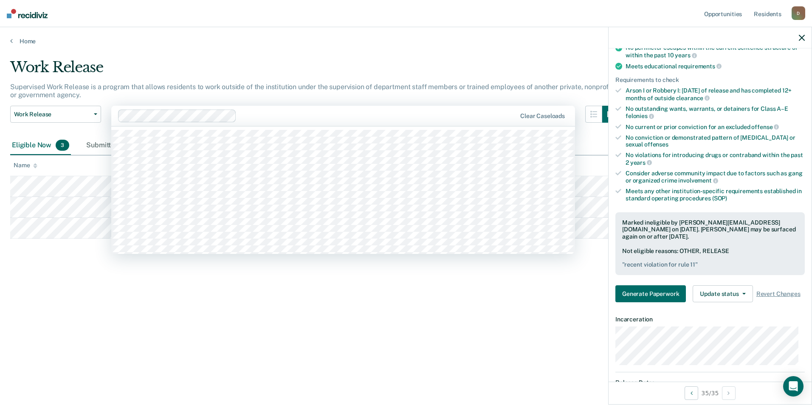
click at [325, 113] on div at bounding box center [378, 116] width 276 height 10
click at [358, 111] on div at bounding box center [378, 116] width 276 height 10
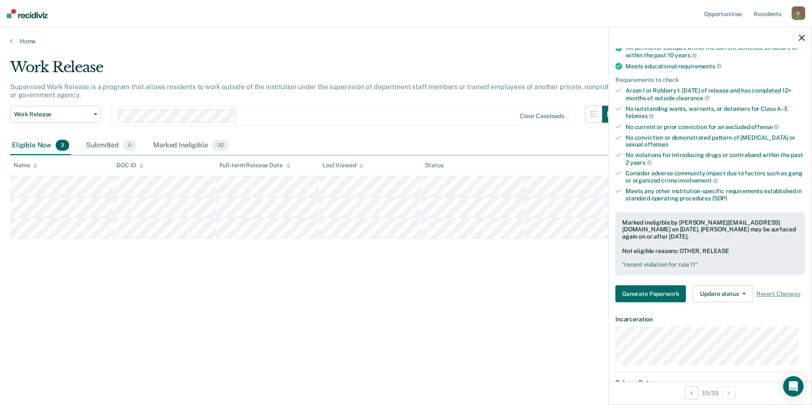
click at [24, 36] on div "Home" at bounding box center [406, 36] width 812 height 18
click at [13, 42] on link "Home" at bounding box center [405, 41] width 791 height 8
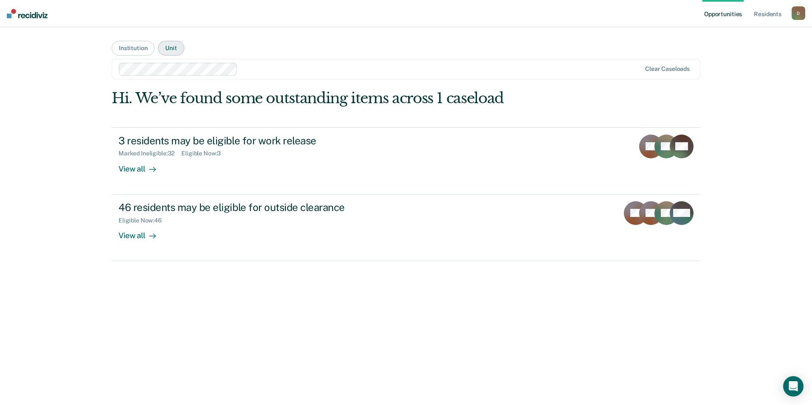
click at [172, 45] on button "Unit" at bounding box center [171, 48] width 26 height 15
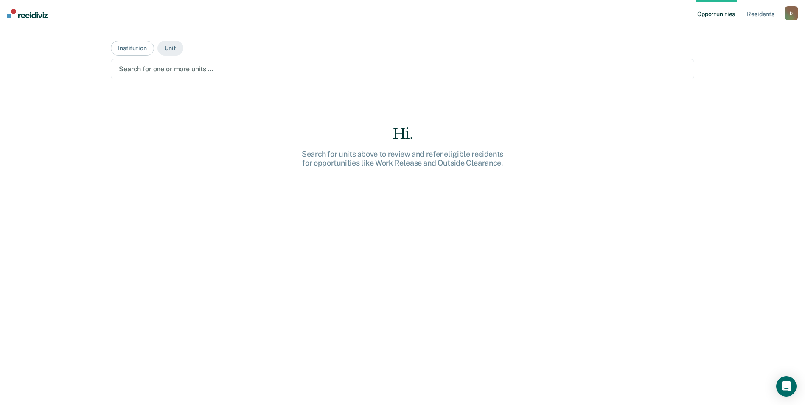
click at [242, 74] on div "Search for one or more units …" at bounding box center [402, 68] width 569 height 11
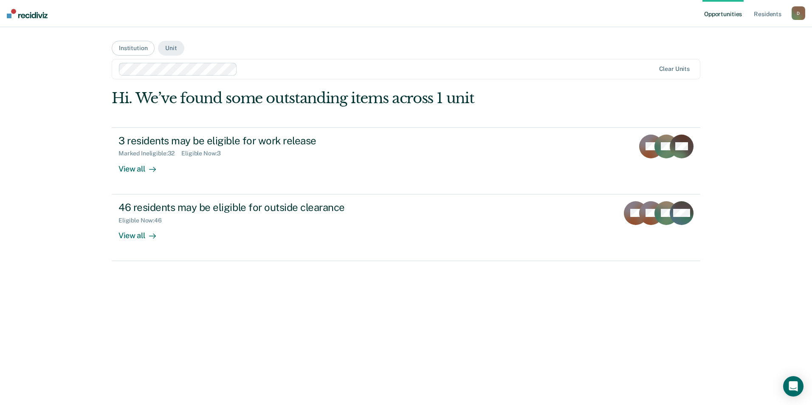
click at [263, 69] on div at bounding box center [448, 69] width 414 height 10
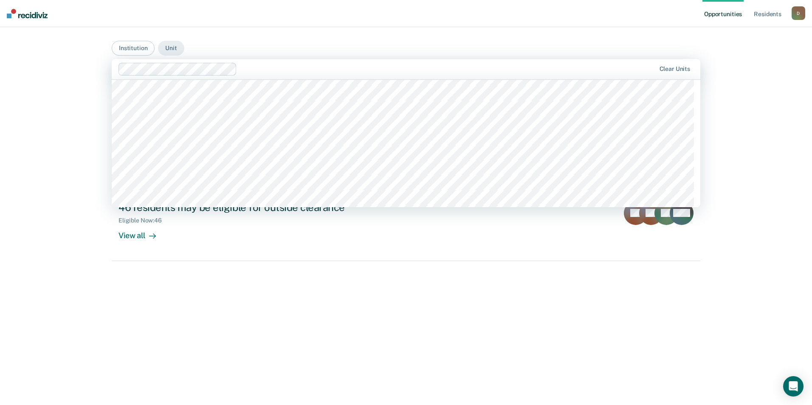
scroll to position [85, 0]
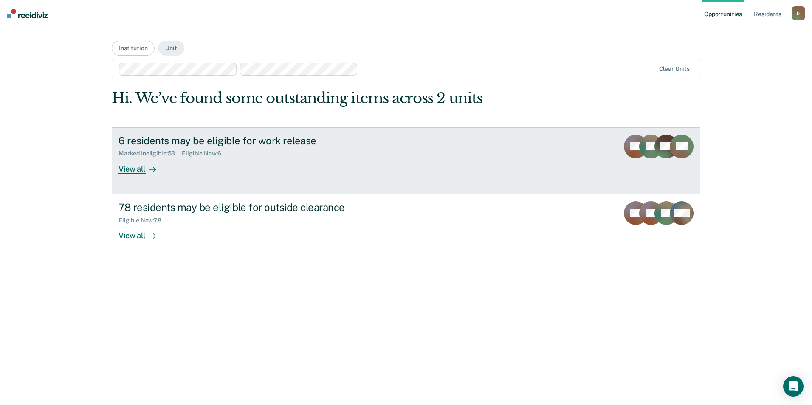
click at [131, 174] on link "6 residents may be eligible for work release Marked Ineligible : 53 Eligible No…" at bounding box center [406, 160] width 588 height 67
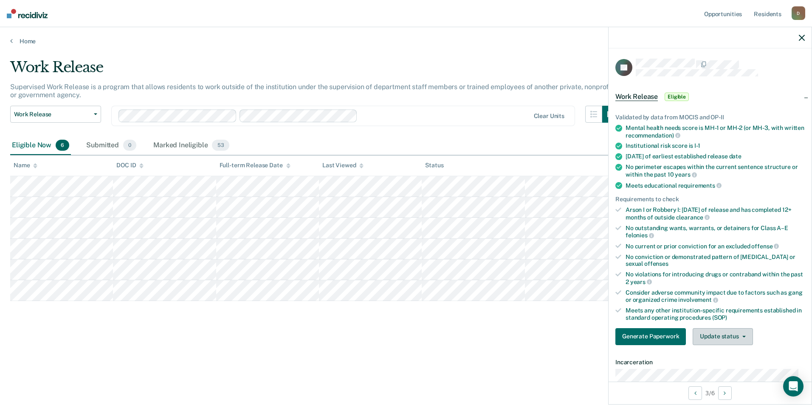
click at [730, 331] on button "Update status" at bounding box center [722, 336] width 60 height 17
click at [723, 364] on button "Mark Ineligible" at bounding box center [733, 371] width 82 height 14
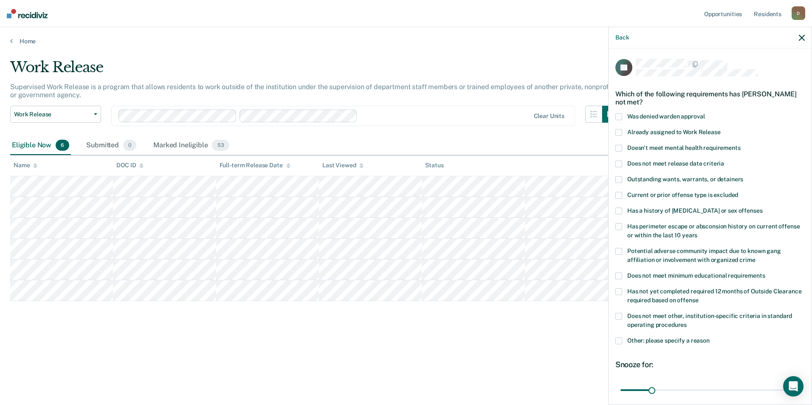
click at [617, 340] on span at bounding box center [618, 340] width 7 height 7
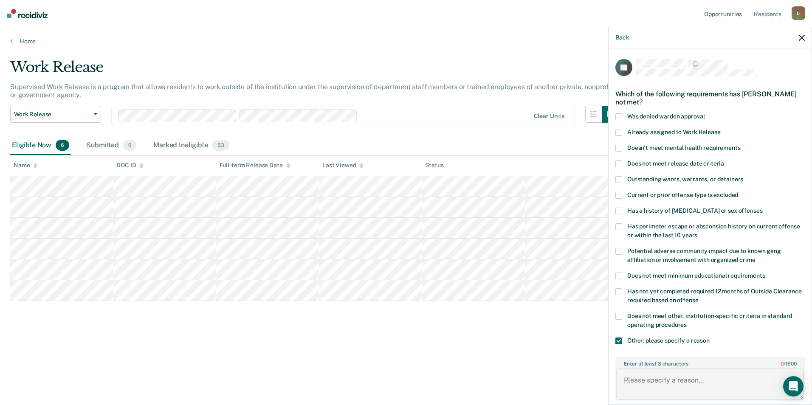
click at [643, 384] on textarea "Enter at least 3 characters 0 / 1600" at bounding box center [710, 383] width 188 height 31
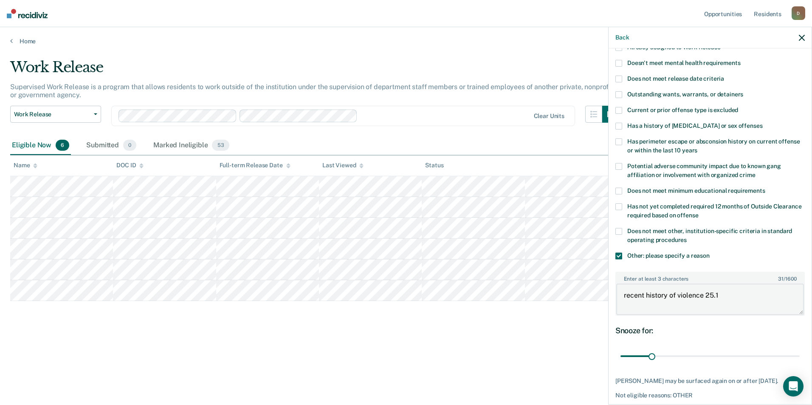
scroll to position [126, 0]
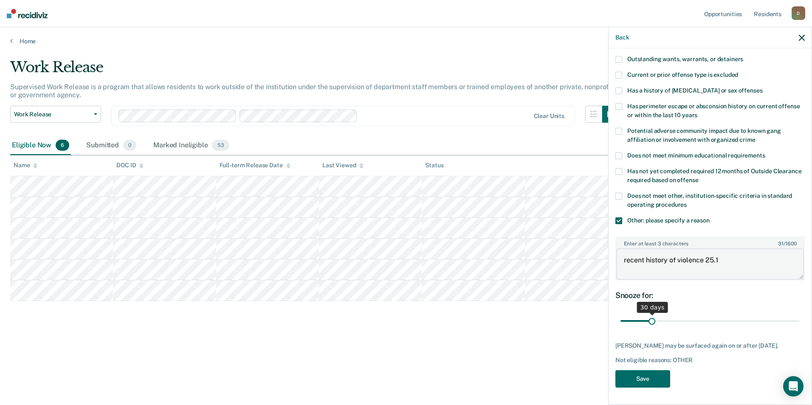
type textarea "recent history of violence 25.1"
drag, startPoint x: 653, startPoint y: 313, endPoint x: 811, endPoint y: 324, distance: 158.7
type input "180"
click at [799, 324] on input "range" at bounding box center [709, 321] width 179 height 15
click at [660, 379] on button "Save" at bounding box center [642, 378] width 55 height 17
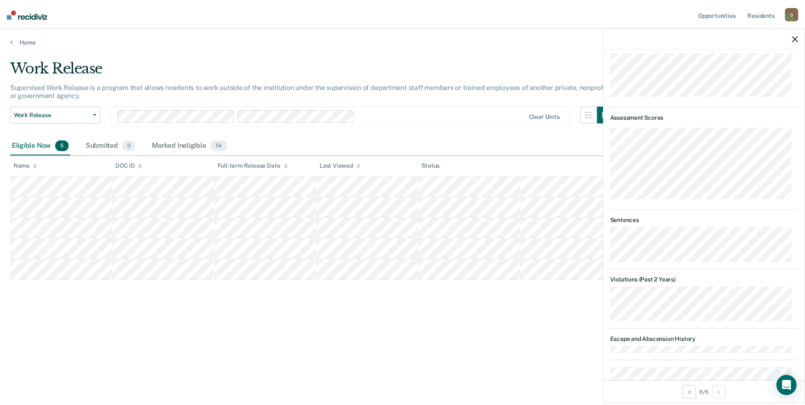
scroll to position [213, 0]
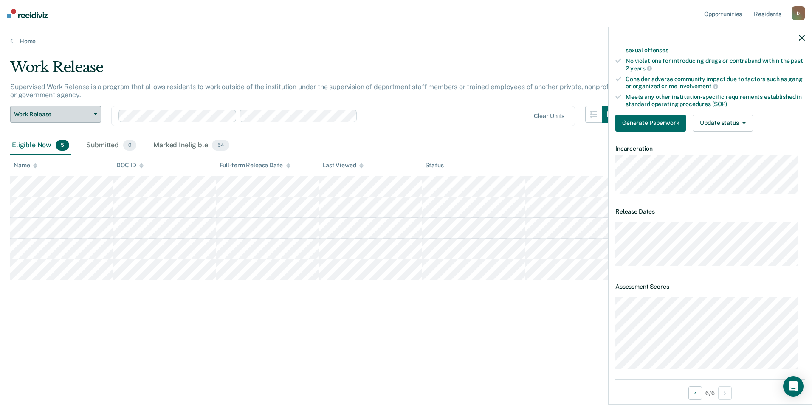
click at [86, 118] on button "Work Release" at bounding box center [55, 114] width 91 height 17
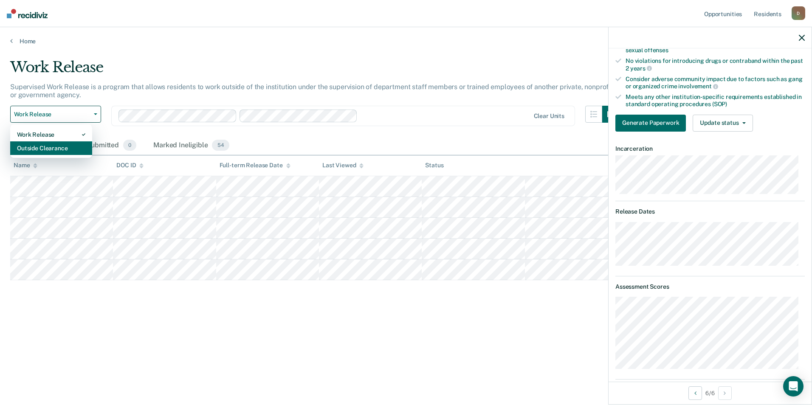
click at [85, 146] on button "Outside Clearance" at bounding box center [51, 148] width 82 height 14
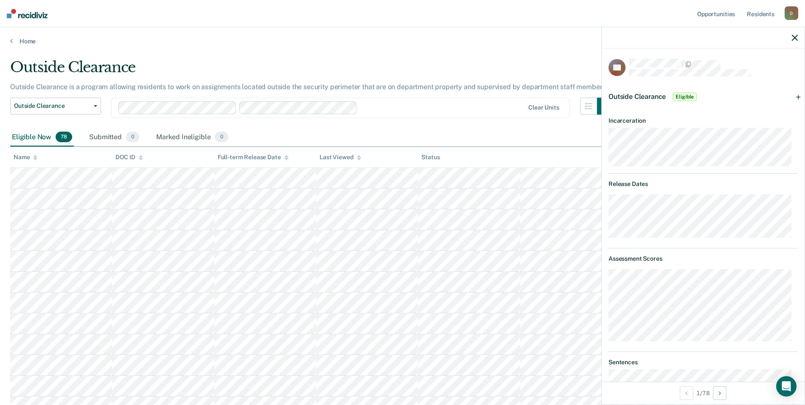
click at [685, 99] on span "Eligible" at bounding box center [685, 97] width 24 height 8
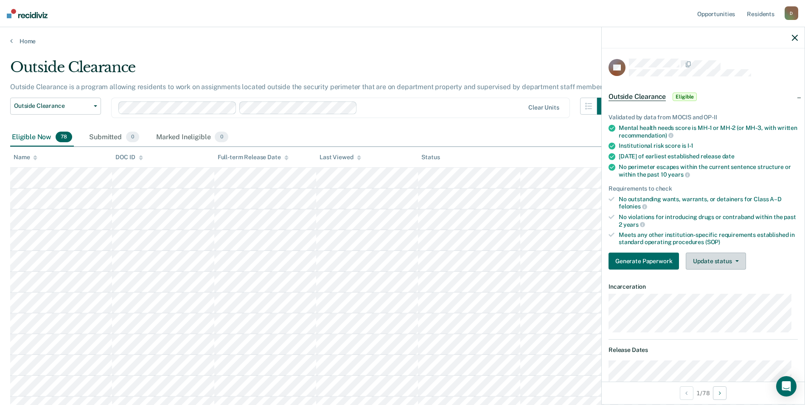
click at [728, 261] on button "Update status" at bounding box center [716, 261] width 60 height 17
click at [730, 294] on button "Mark Ineligible" at bounding box center [727, 295] width 82 height 14
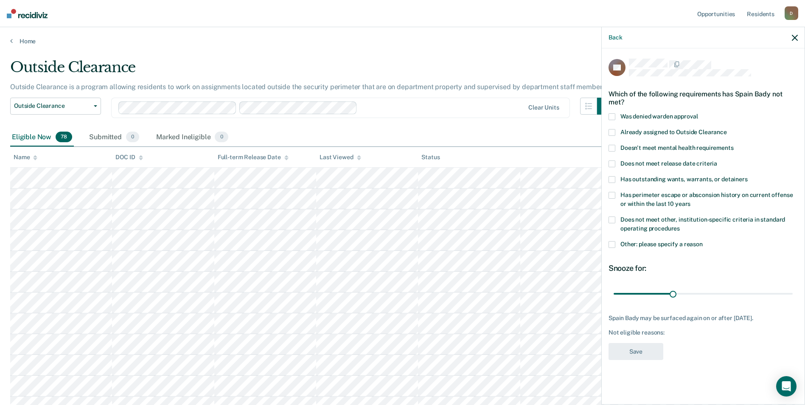
click at [609, 243] on span at bounding box center [612, 244] width 7 height 7
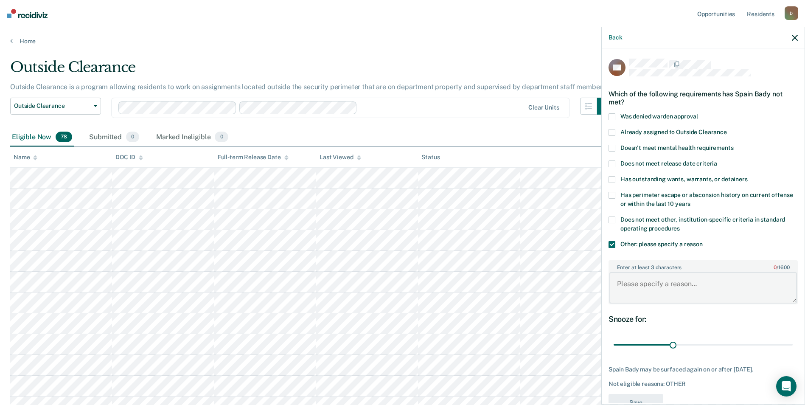
click at [667, 298] on textarea "Enter at least 3 characters 0 / 1600" at bounding box center [703, 287] width 188 height 31
type textarea "h"
type textarea "recent violation for rule 11"
drag, startPoint x: 669, startPoint y: 347, endPoint x: 811, endPoint y: 368, distance: 143.8
type input "90"
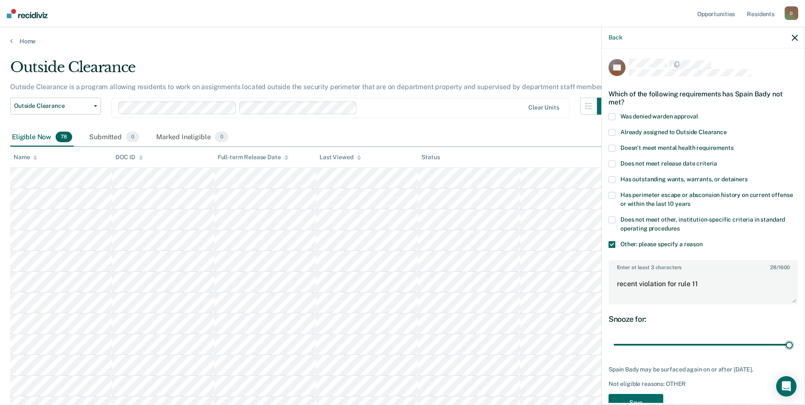
click at [793, 352] on input "range" at bounding box center [703, 344] width 179 height 15
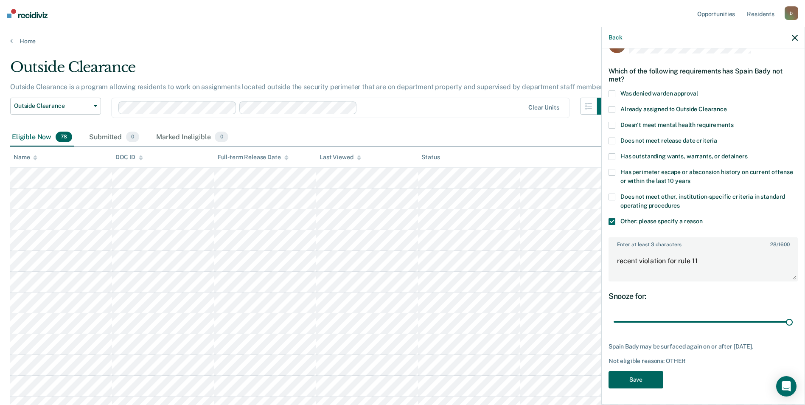
click at [635, 377] on button "Save" at bounding box center [636, 379] width 55 height 17
